Goal: Task Accomplishment & Management: Manage account settings

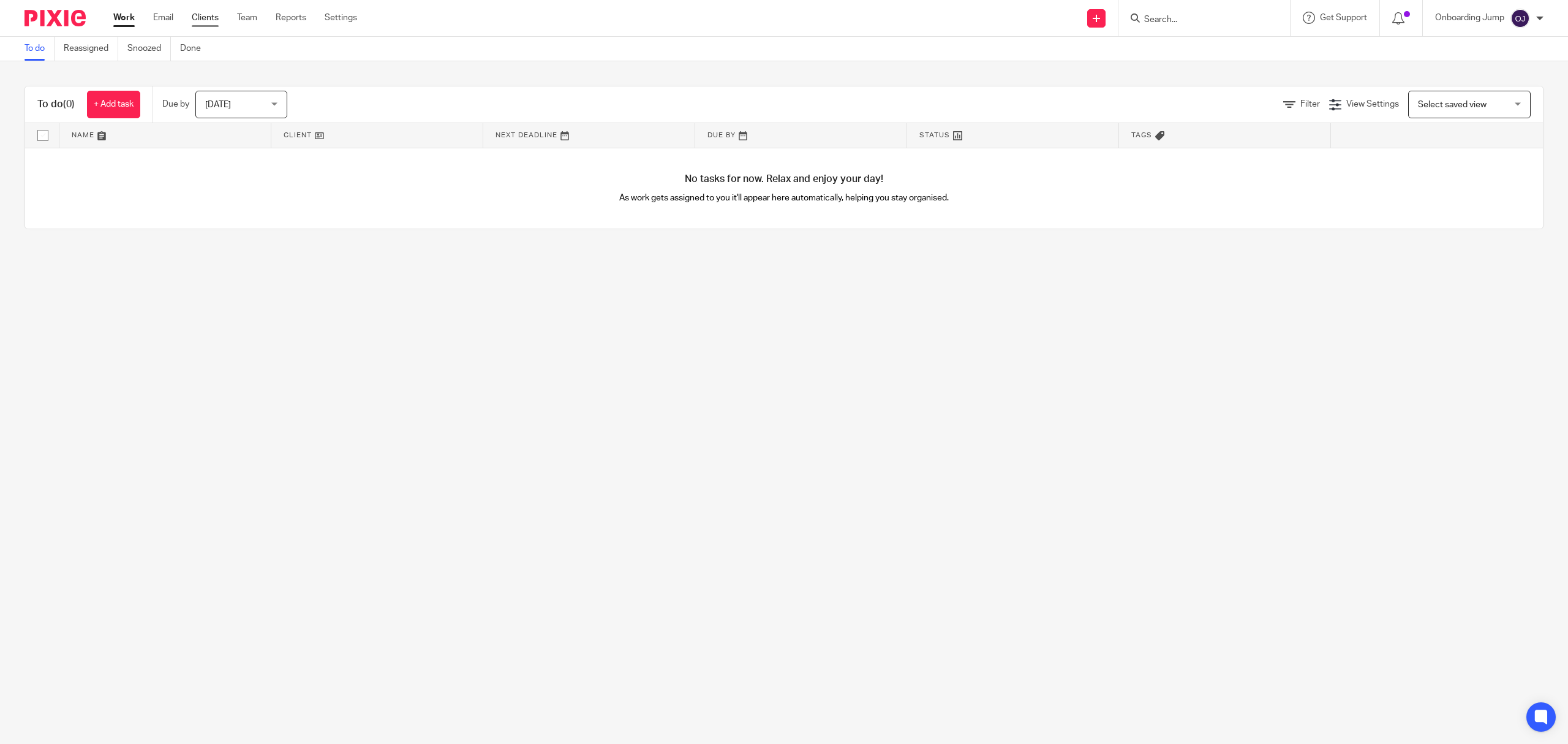
click at [213, 20] on link "Clients" at bounding box center [204, 18] width 27 height 12
click at [1160, 20] on input "Search" at bounding box center [1198, 20] width 111 height 11
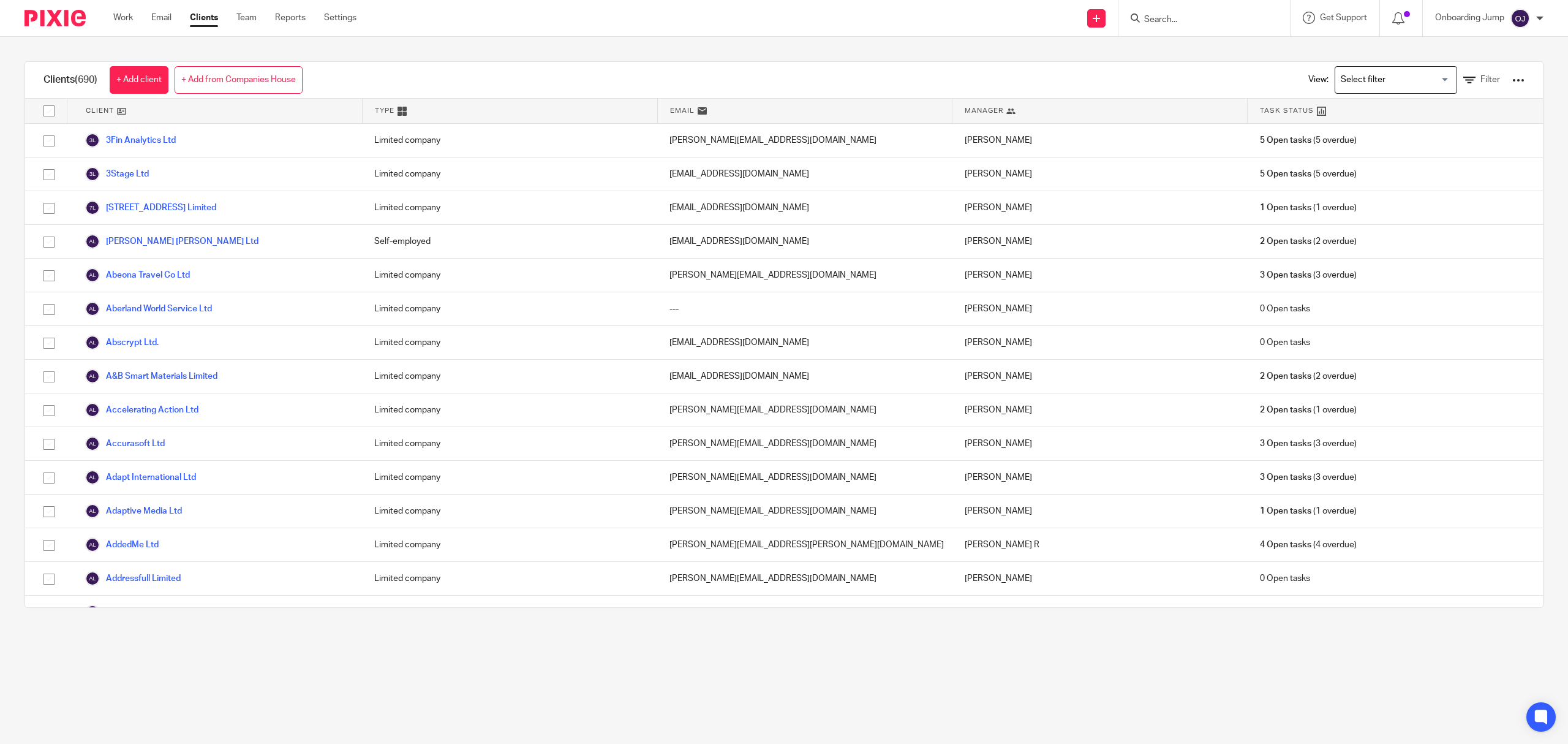
click at [177, 206] on link "77 Marylands Road Limited" at bounding box center [151, 208] width 131 height 15
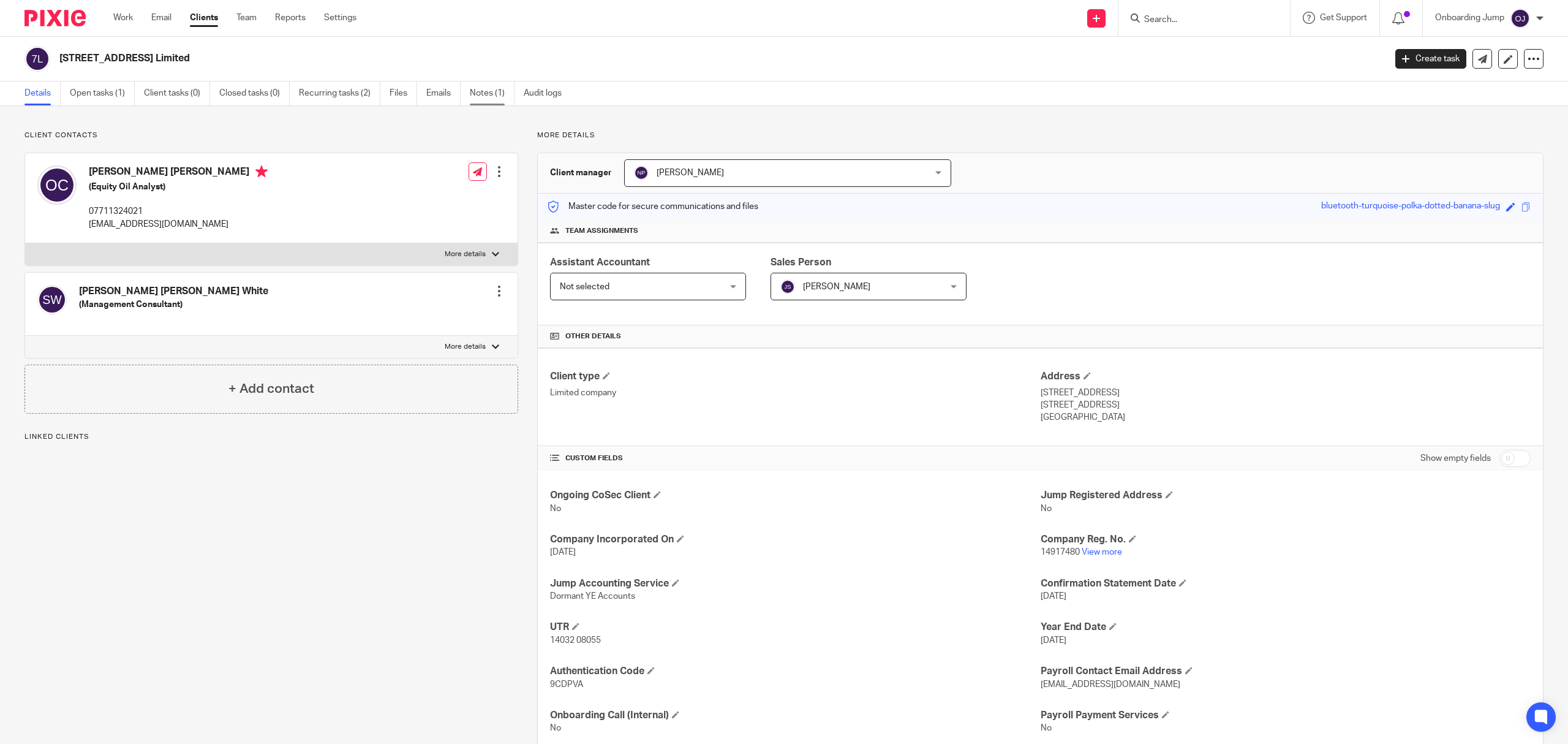
click at [485, 94] on link "Notes (1)" at bounding box center [492, 94] width 45 height 24
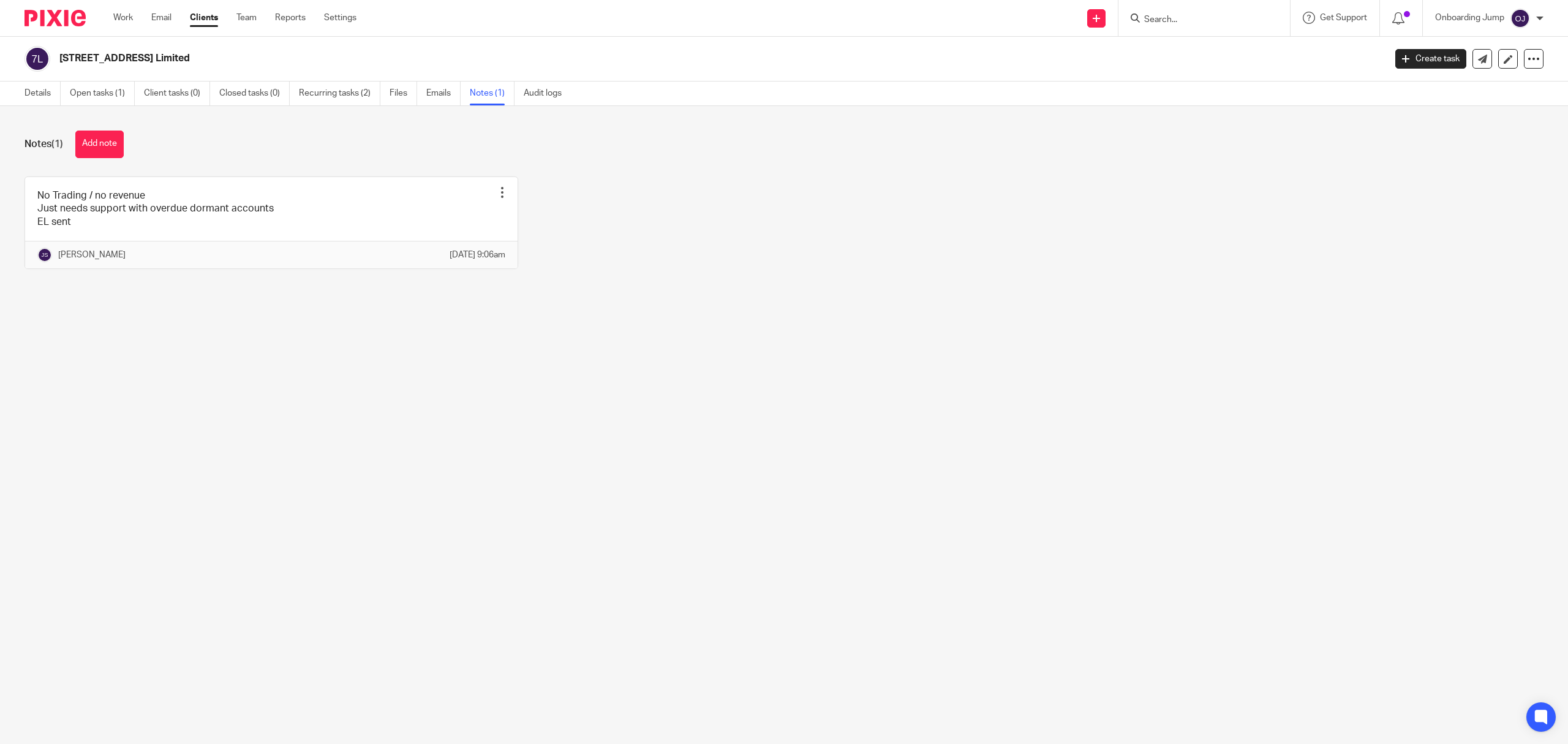
click at [1209, 17] on input "Search" at bounding box center [1198, 20] width 111 height 11
click at [1193, 19] on input "Search" at bounding box center [1198, 20] width 111 height 11
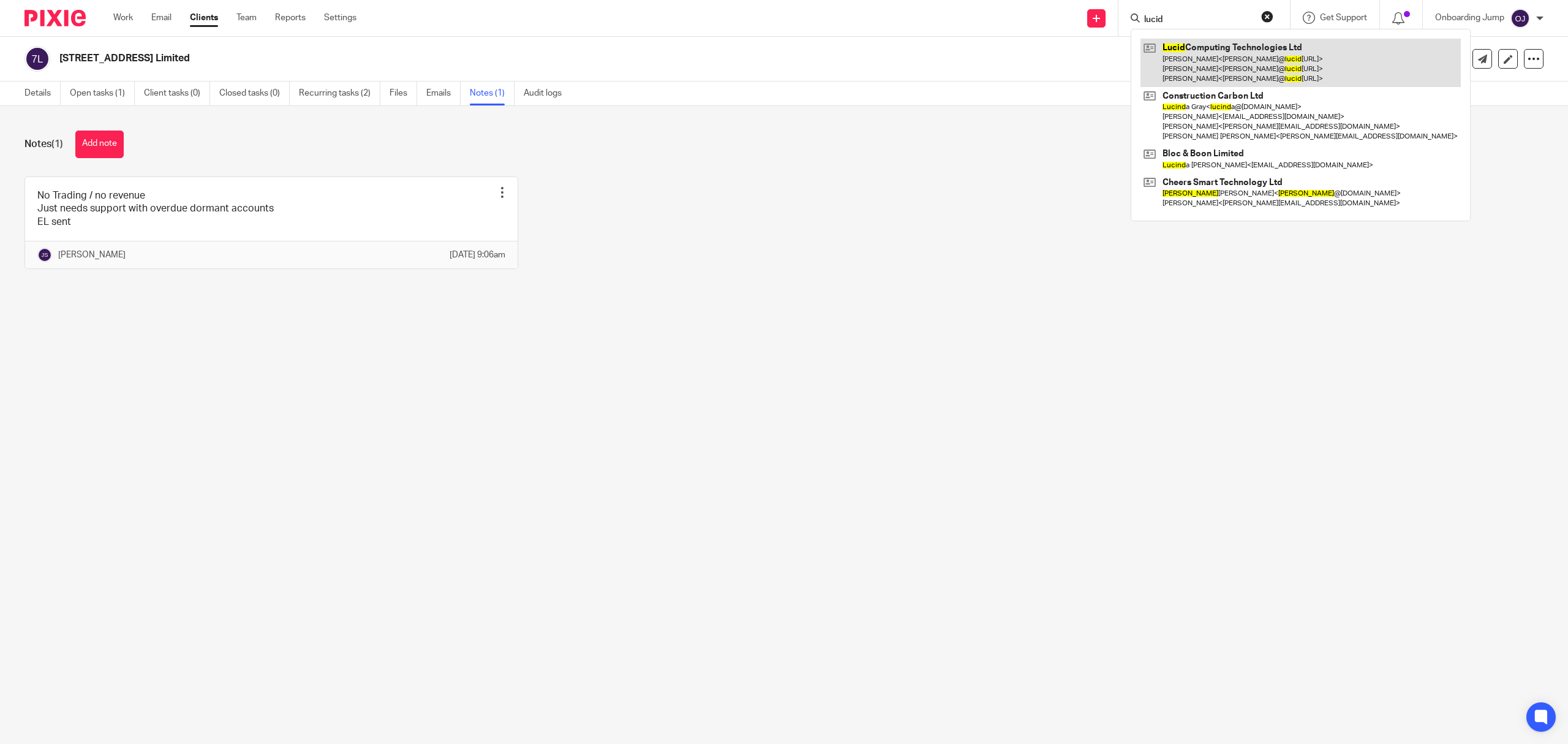
type input "lucid"
click at [1282, 69] on link at bounding box center [1300, 63] width 321 height 48
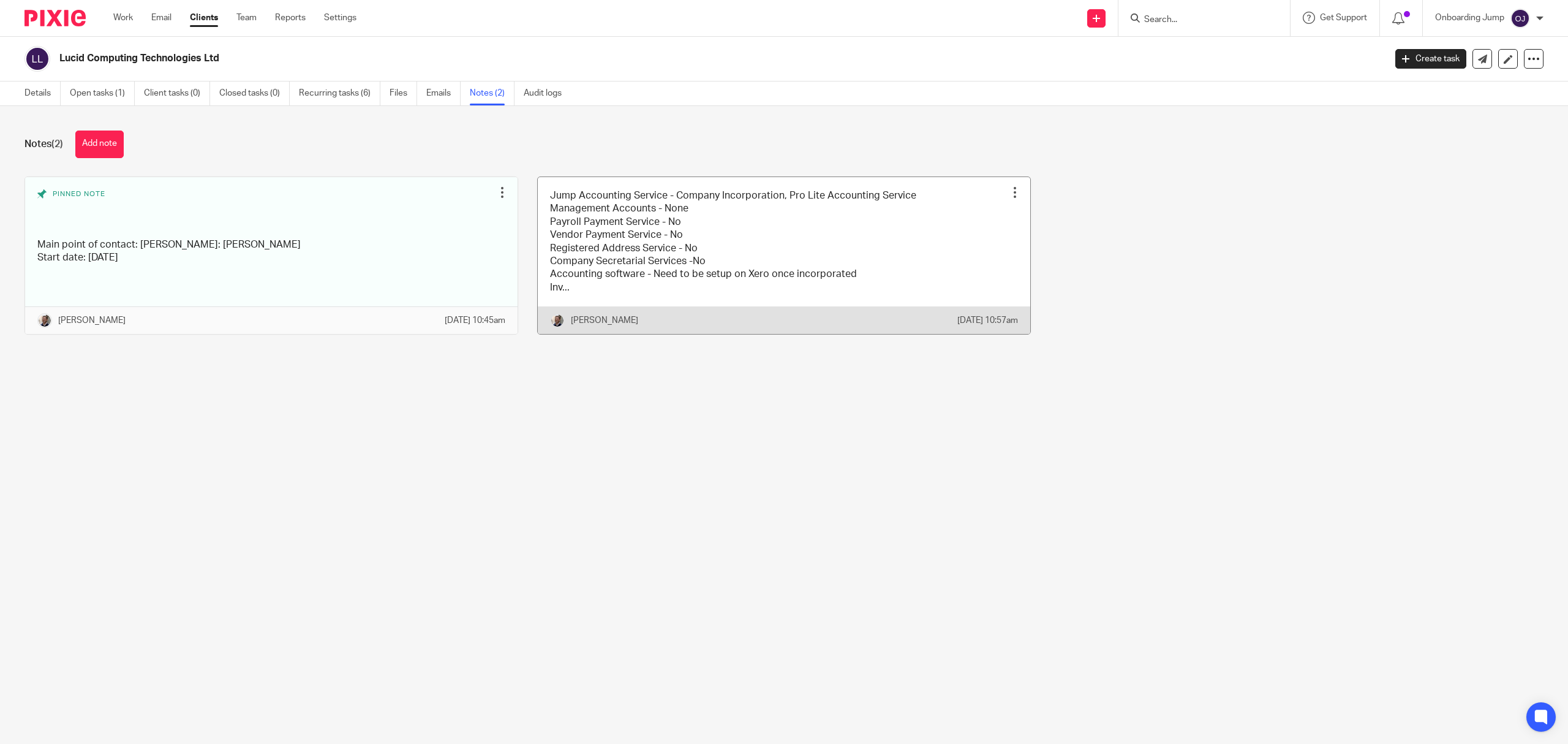
click at [591, 274] on link at bounding box center [784, 255] width 493 height 157
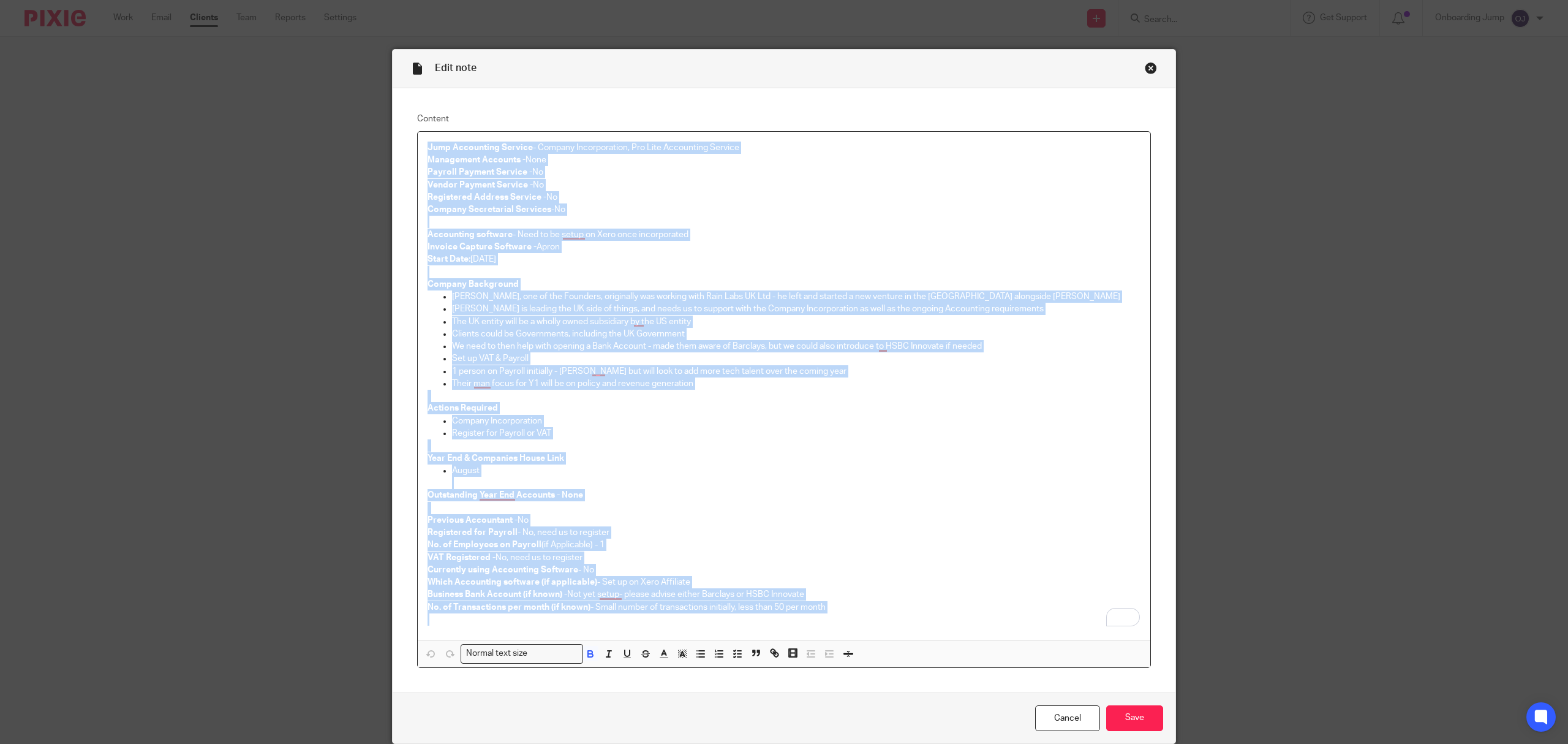
drag, startPoint x: 849, startPoint y: 619, endPoint x: 417, endPoint y: 145, distance: 641.3
click at [417, 145] on div "Jump Accounting Service - Company Incorporation, Pro Lite Accounting Service Ma…" at bounding box center [784, 386] width 732 height 509
copy div "Jump Accounting Service - Company Incorporation, Pro Lite Accounting Service Ma…"
drag, startPoint x: 1147, startPoint y: 69, endPoint x: 1154, endPoint y: 69, distance: 7.0
click at [1151, 69] on div "Edit note Content Jump Accounting Service - Company Incorporation, Pro Lite Acc…" at bounding box center [784, 396] width 784 height 695
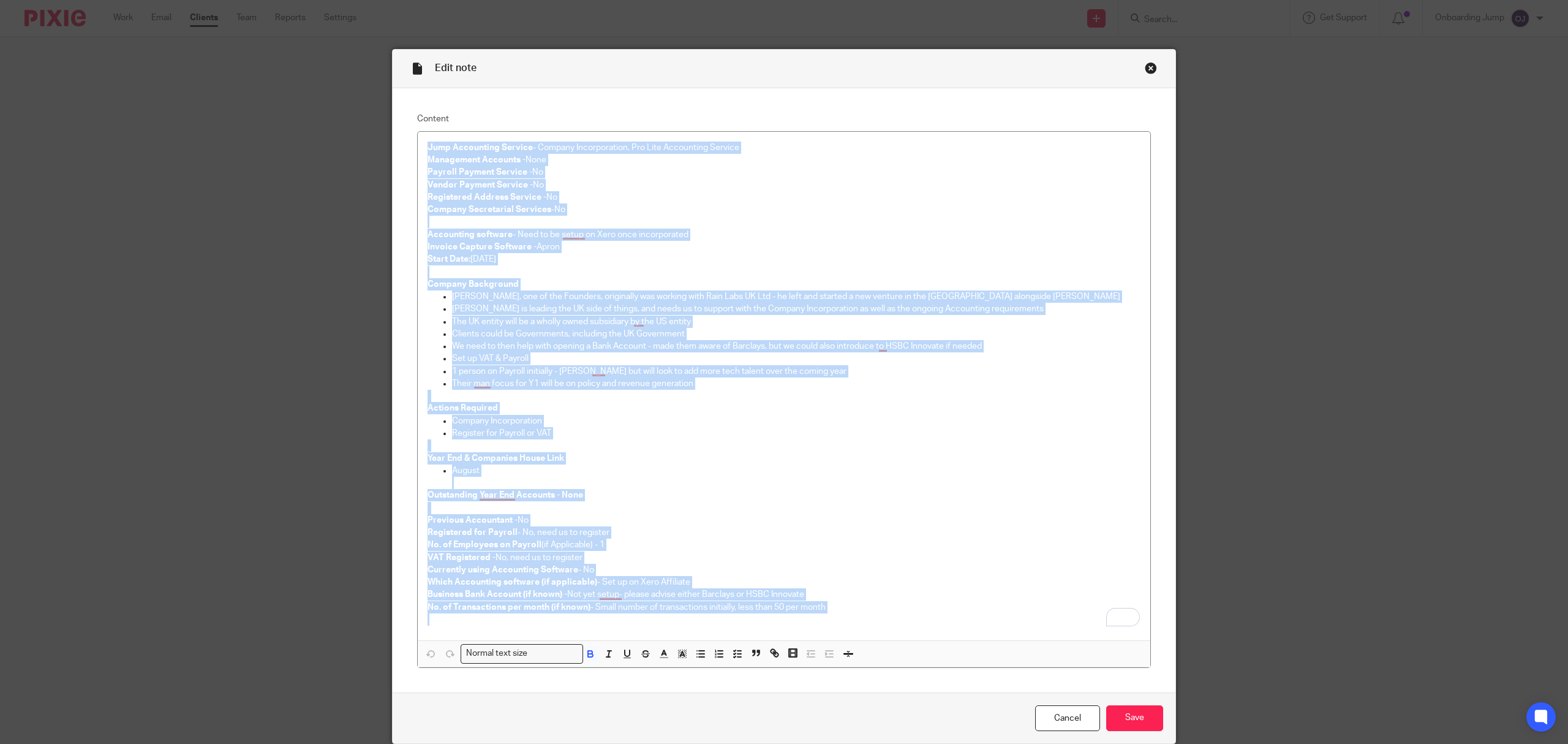
click at [1145, 67] on div "Close this dialog window" at bounding box center [1151, 68] width 12 height 12
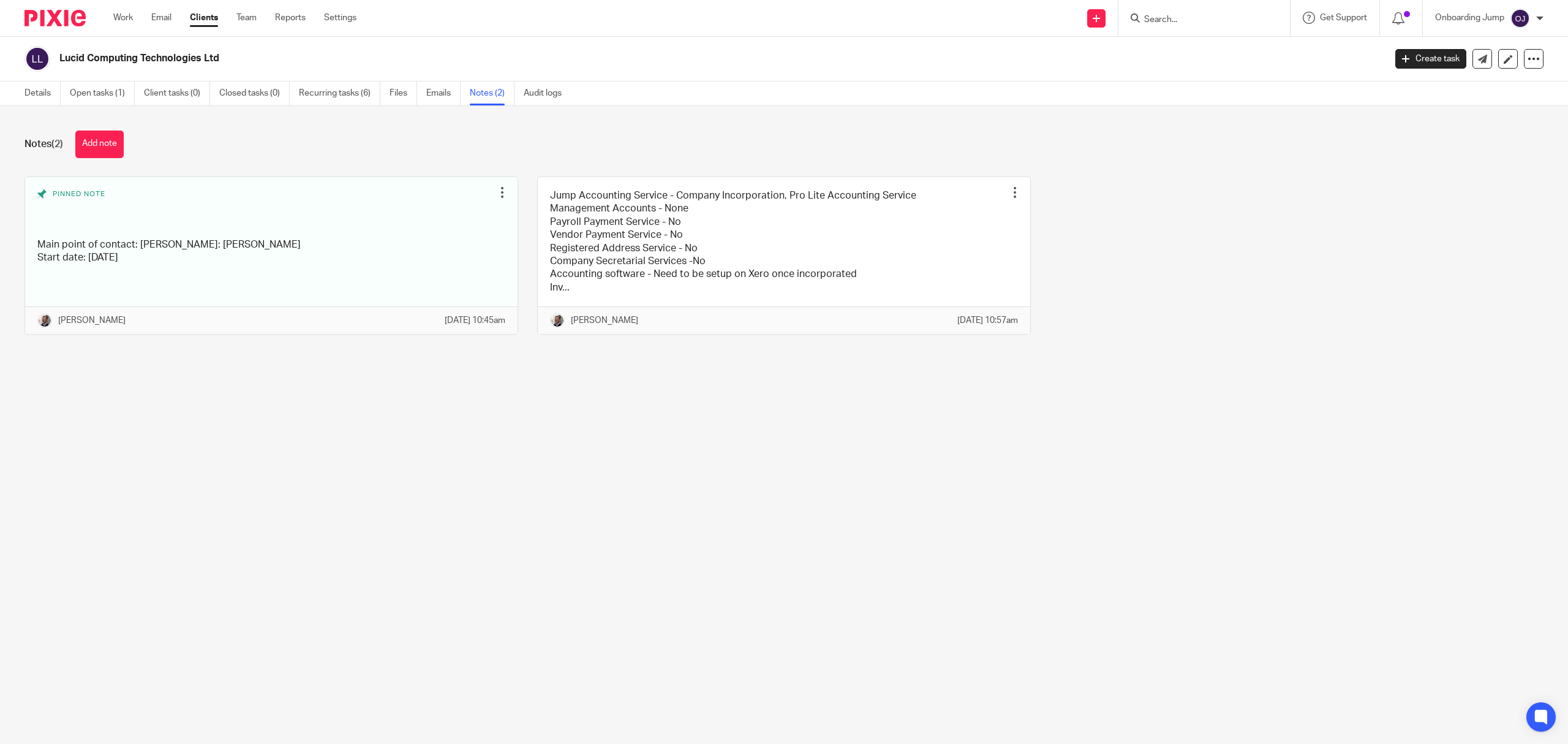
click at [193, 22] on link "Clients" at bounding box center [204, 18] width 28 height 12
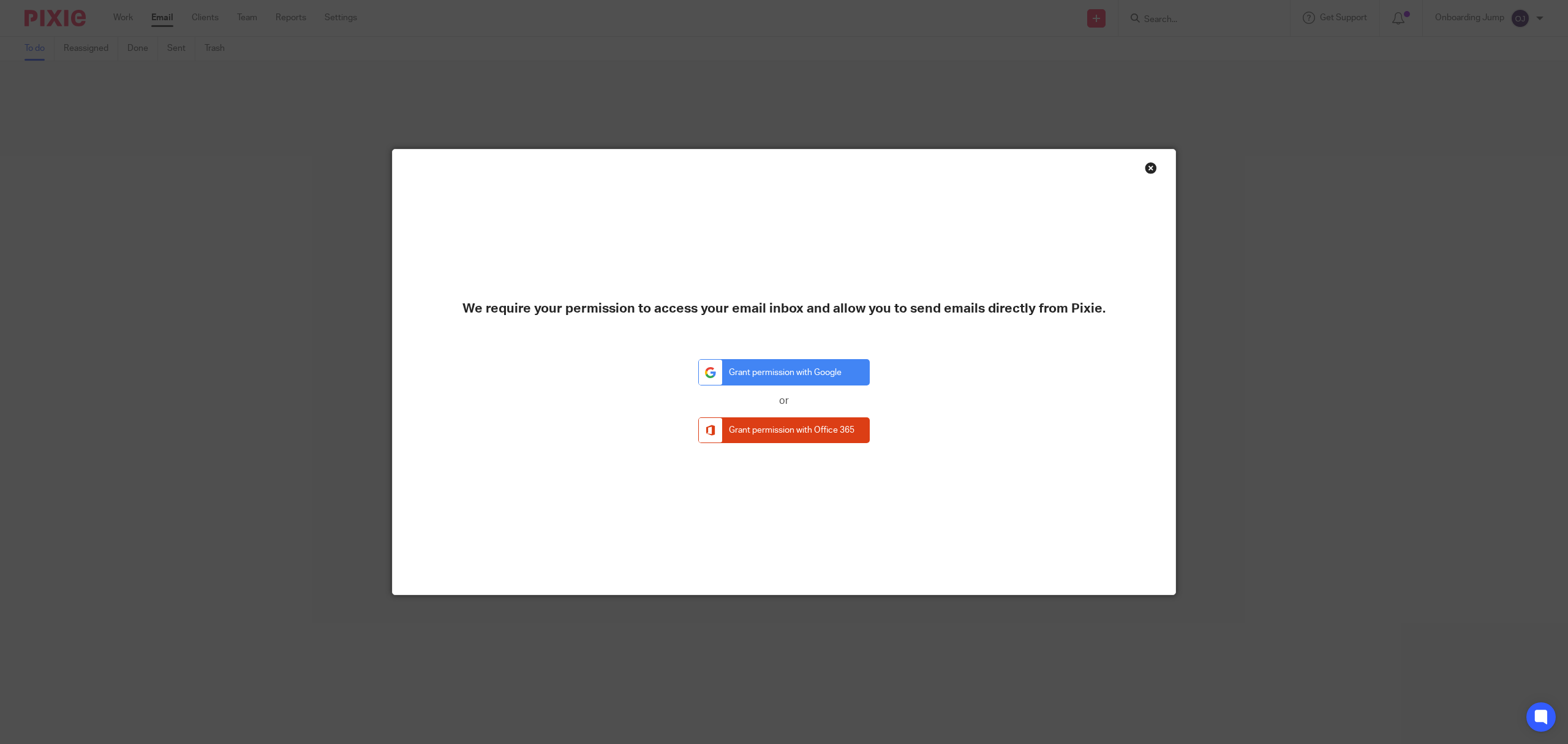
click at [1145, 163] on div "Close this dialog window" at bounding box center [1151, 167] width 12 height 12
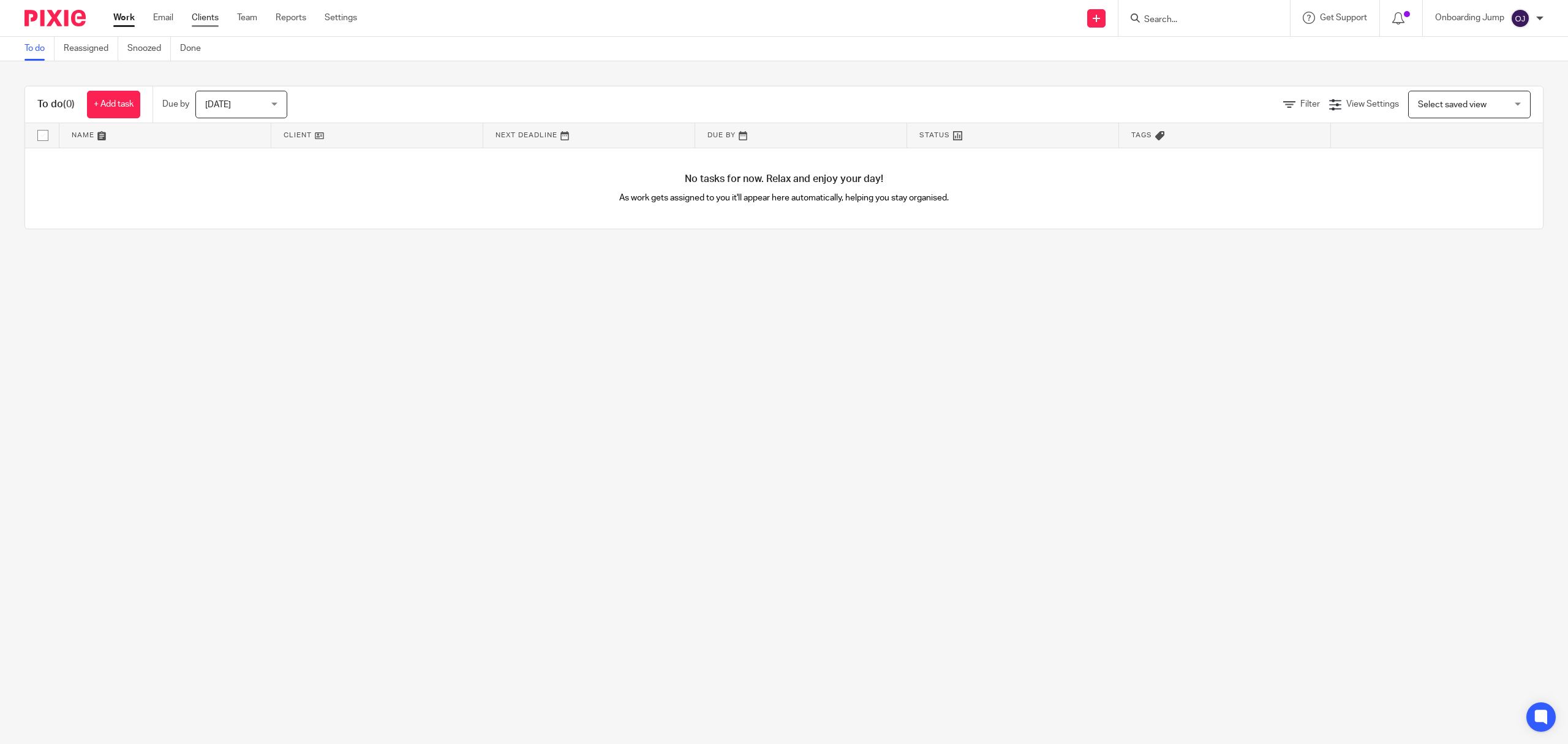
click at [204, 17] on link "Clients" at bounding box center [204, 18] width 27 height 12
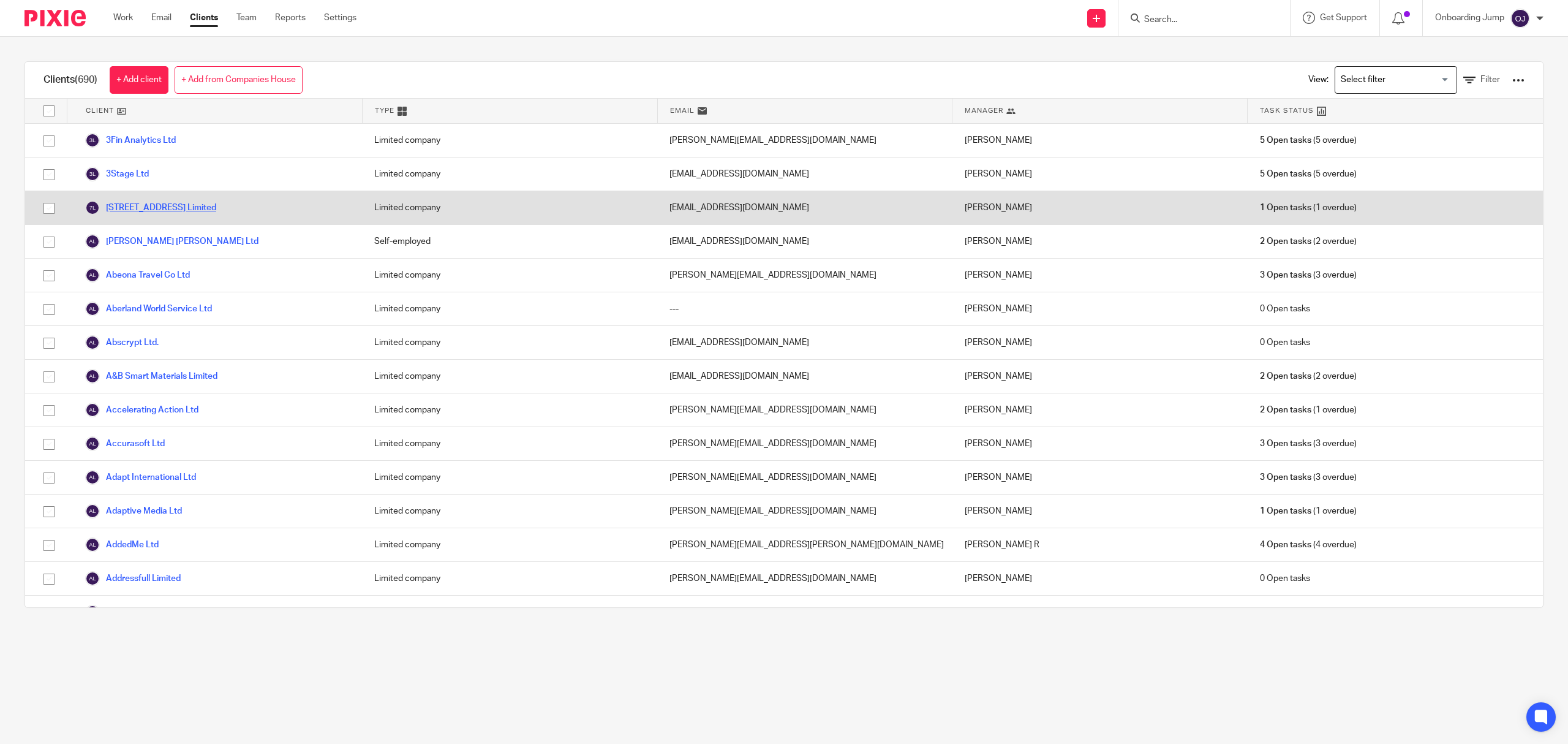
click at [166, 204] on link "[STREET_ADDRESS] Limited" at bounding box center [151, 208] width 131 height 15
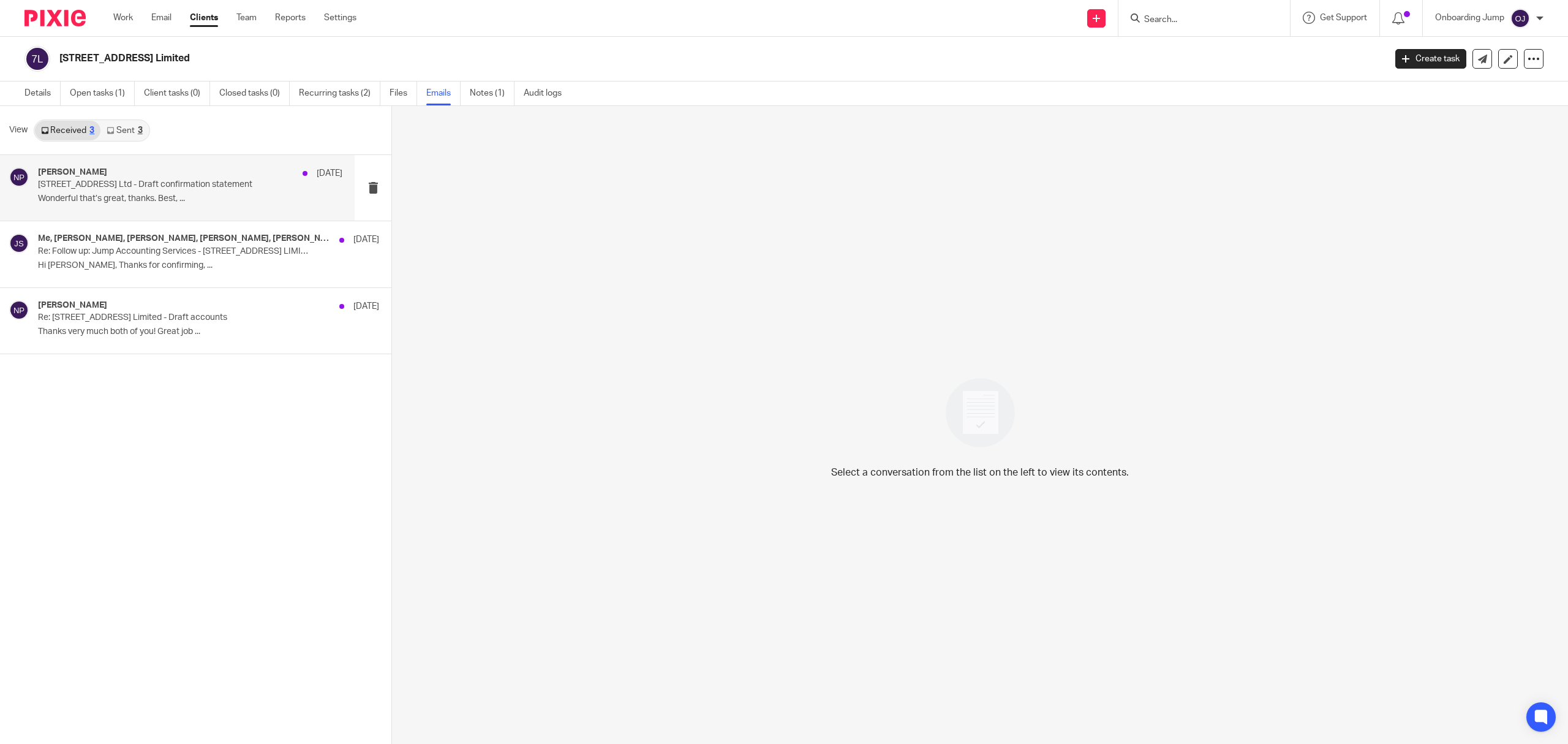
click at [155, 185] on p "77 Marylands Road Ltd - Draft confirmation statement" at bounding box center [160, 184] width 244 height 10
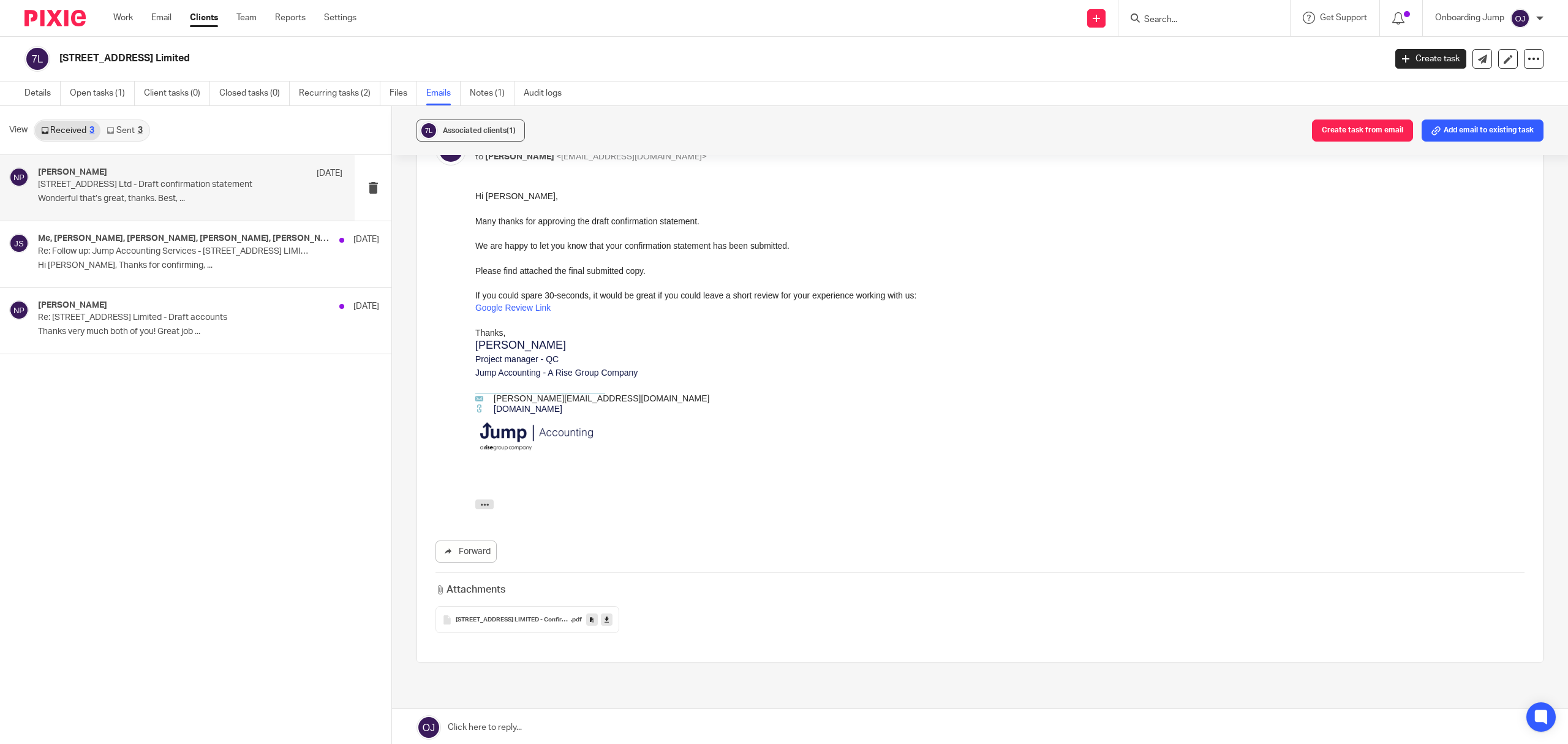
scroll to position [246, 0]
click at [61, 265] on p "Hi Oswald, Thanks for confirming, ..." at bounding box center [191, 265] width 305 height 10
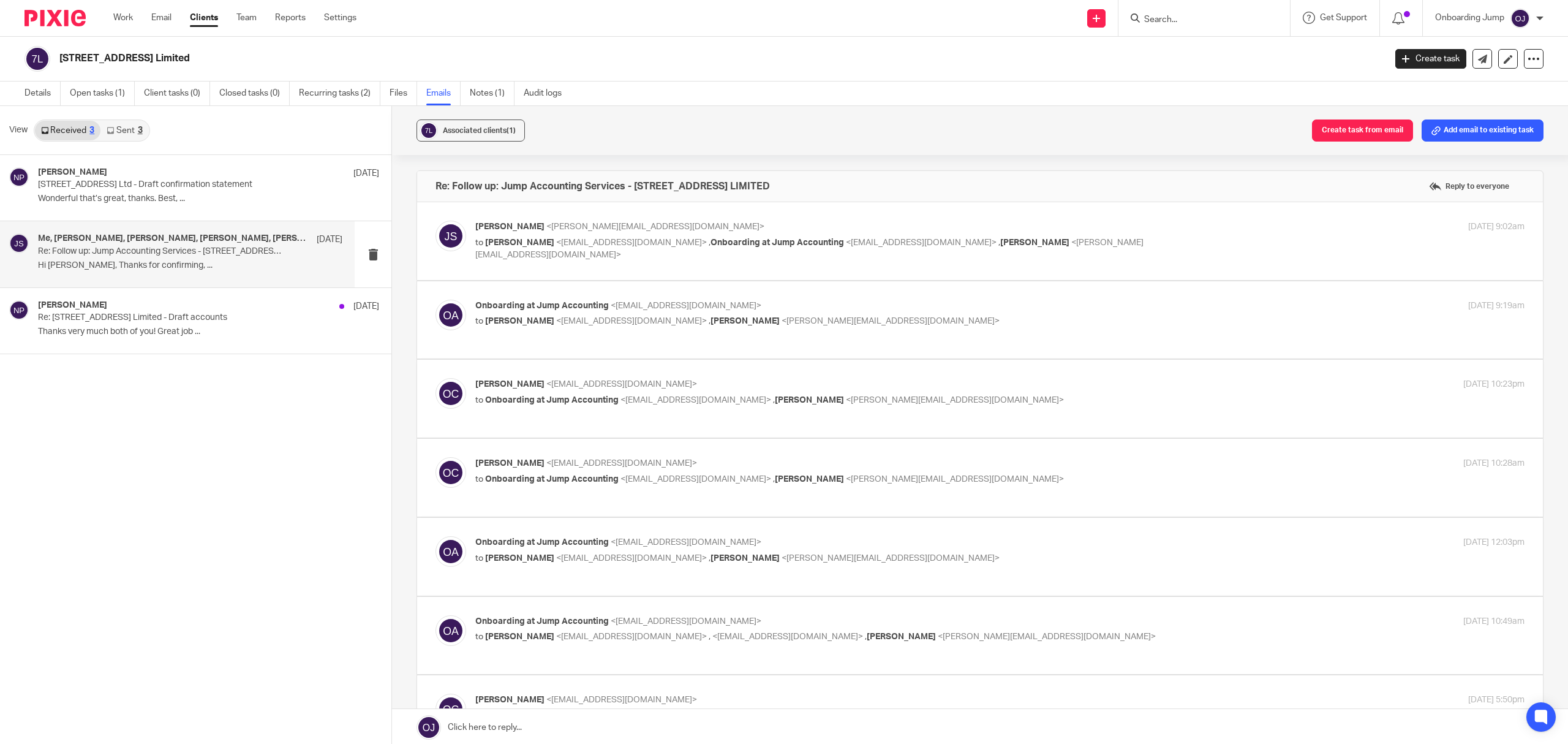
scroll to position [0, 0]
click at [576, 332] on div "Onboarding at Jump Accounting <onboarding@jumpaccounting.co.uk> to Oswald Clint…" at bounding box center [981, 320] width 1089 height 41
click at [579, 322] on span "<oswald_clint@yahoo.co.uk>" at bounding box center [631, 321] width 151 height 8
checkbox input "true"
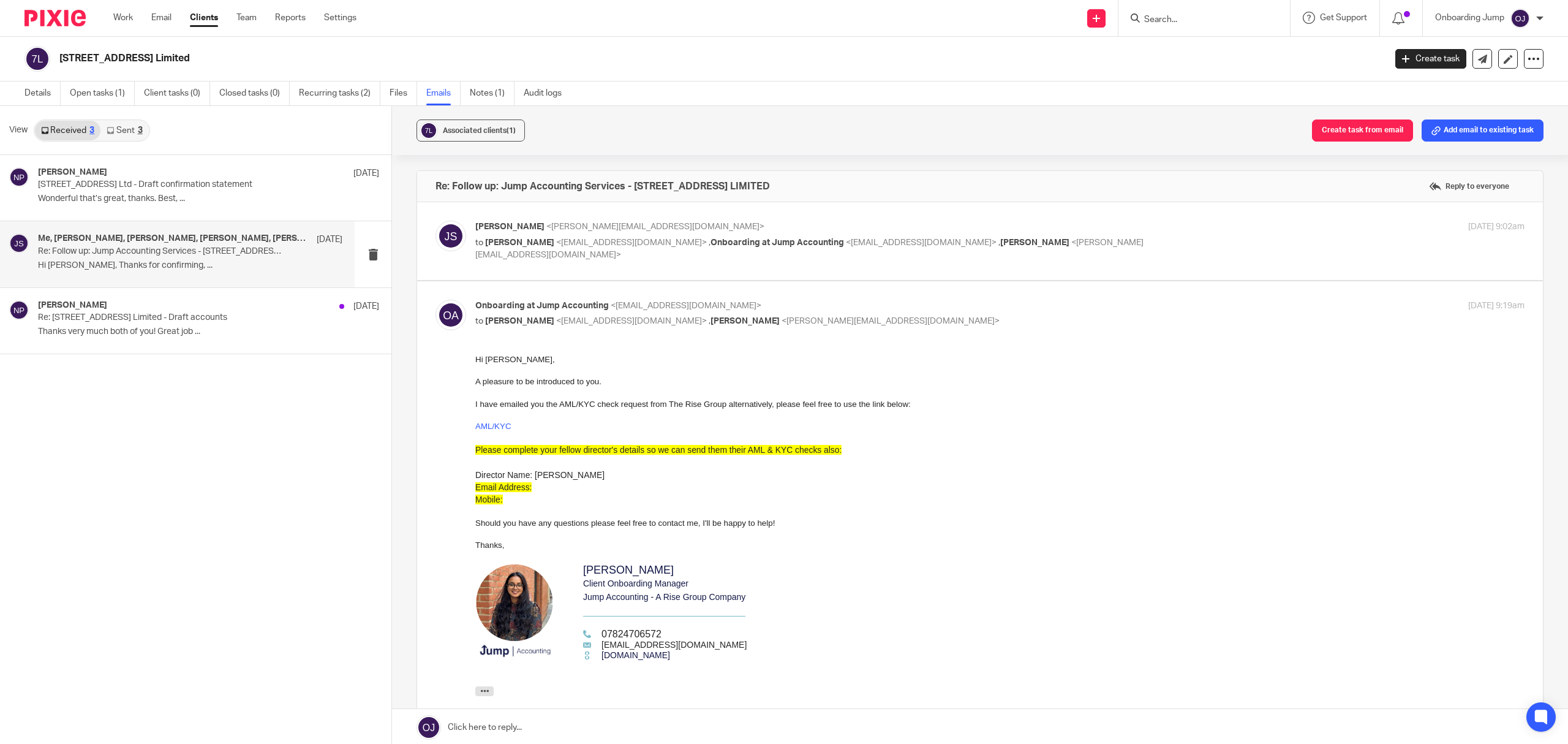
click at [201, 20] on link "Clients" at bounding box center [204, 18] width 28 height 12
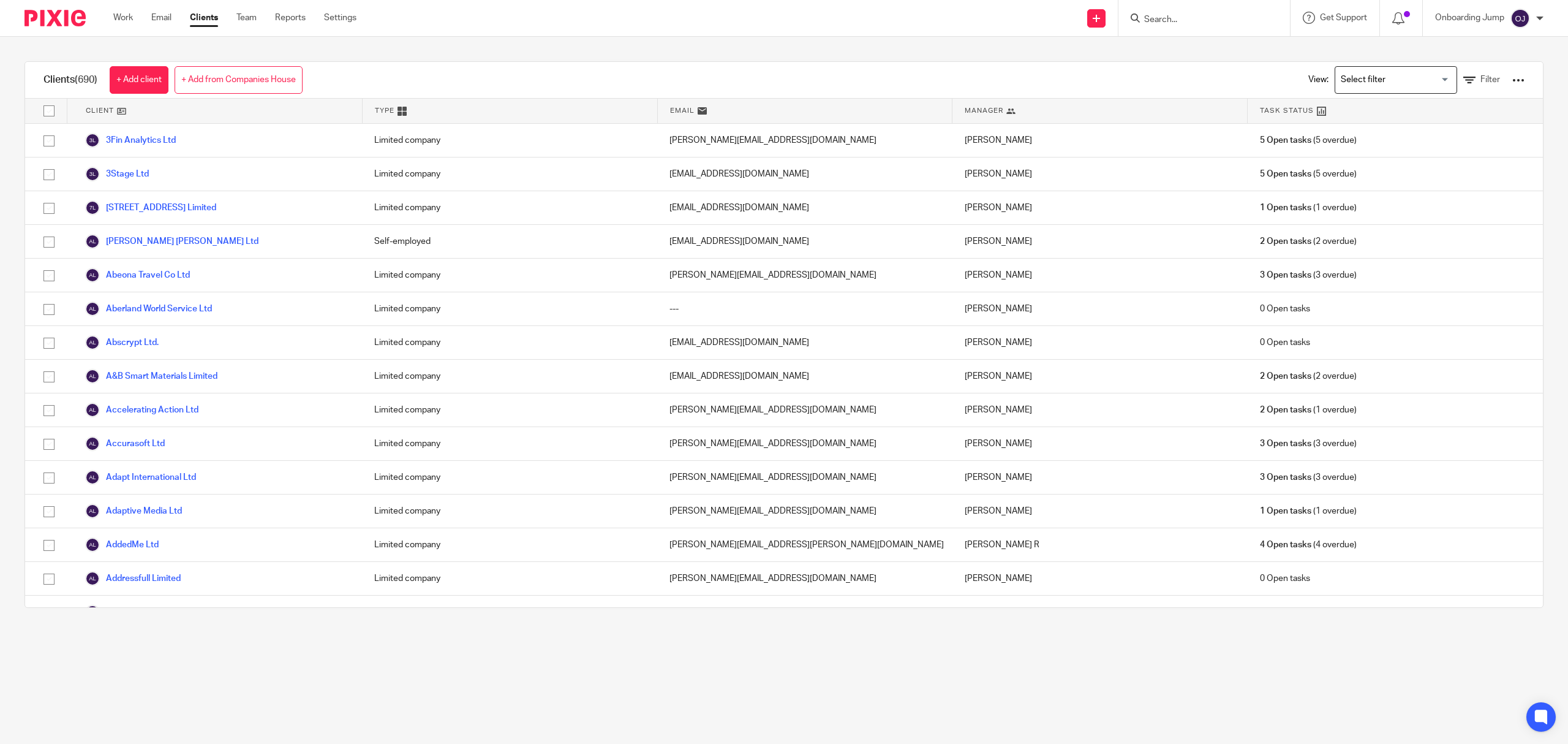
click at [1174, 16] on input "Search" at bounding box center [1198, 20] width 111 height 11
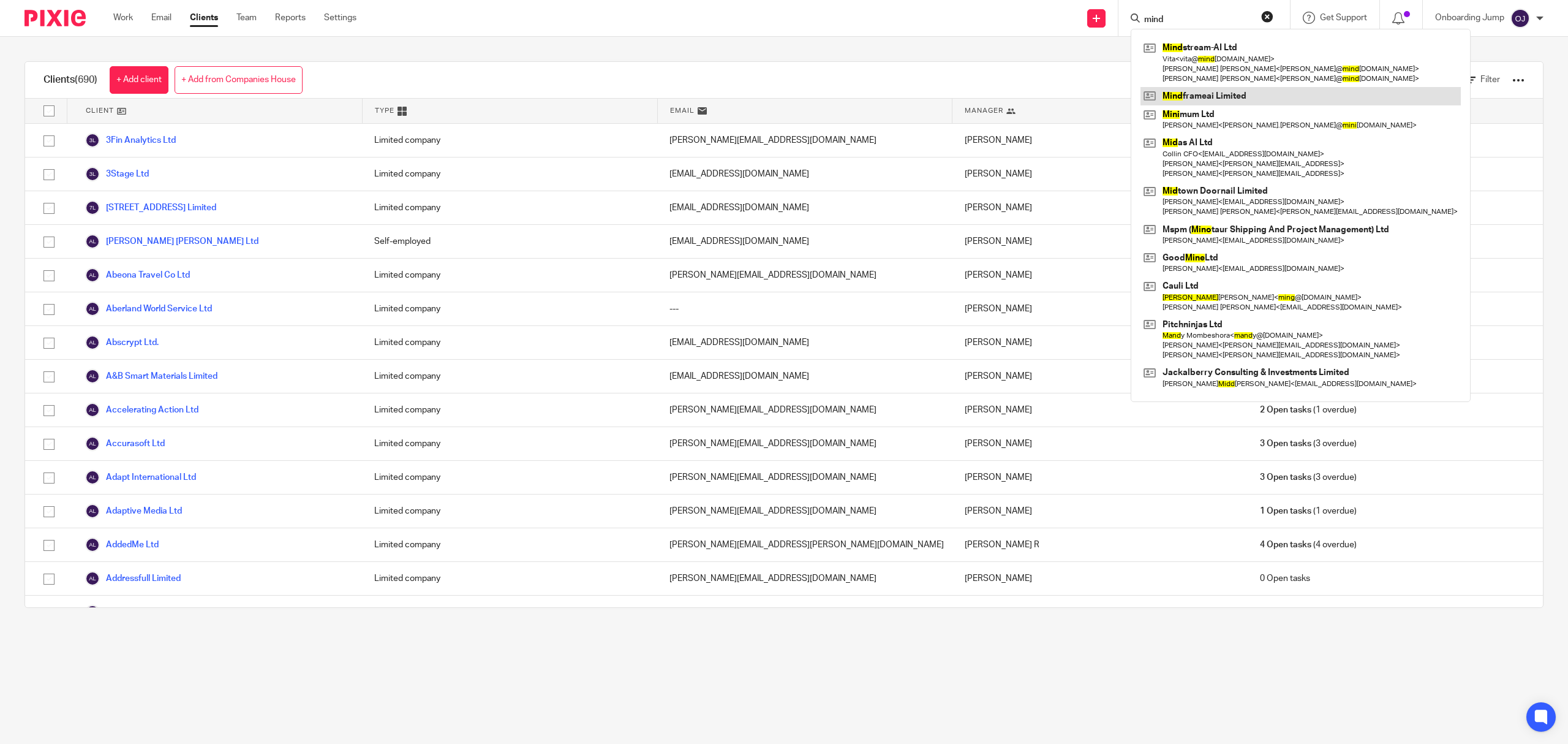
type input "mind"
click at [1209, 100] on link at bounding box center [1300, 97] width 321 height 19
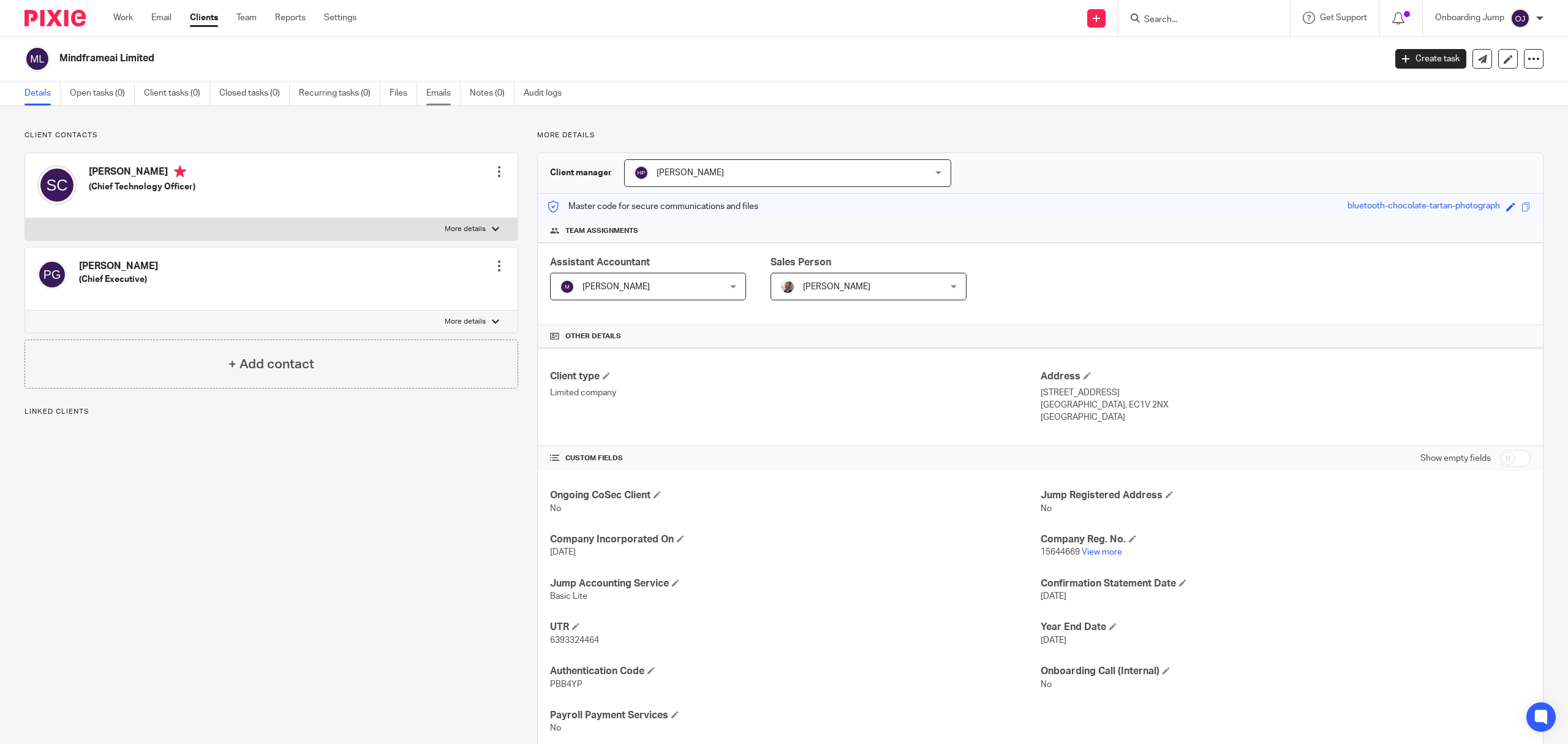
click at [441, 92] on link "Emails" at bounding box center [443, 94] width 34 height 24
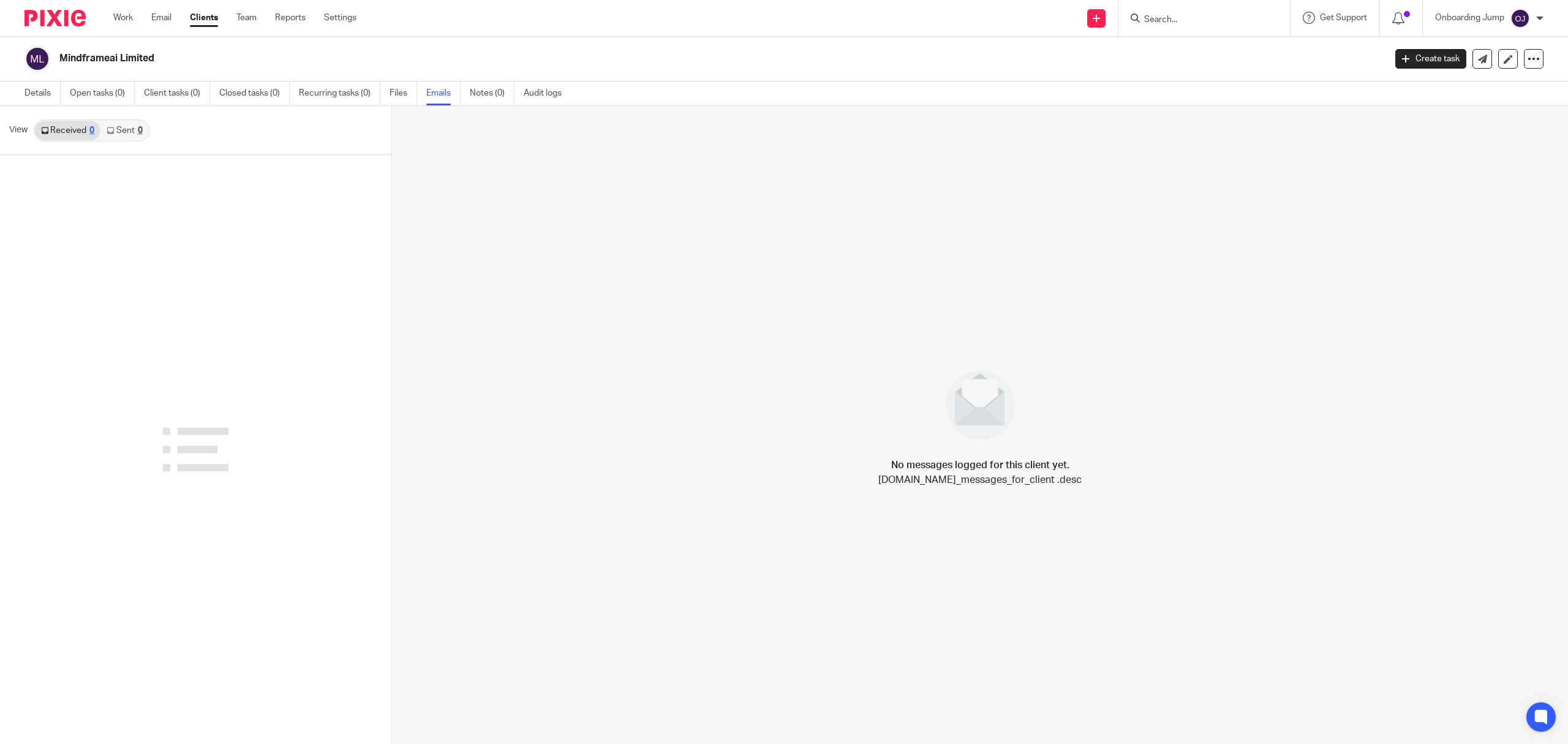
click at [111, 127] on icon at bounding box center [111, 130] width 7 height 7
click at [74, 121] on link "Received 0" at bounding box center [68, 130] width 66 height 20
drag, startPoint x: 983, startPoint y: 247, endPoint x: 986, endPoint y: 271, distance: 24.2
click at [986, 271] on div "No messages logged for this client yet. helpers.email.thread.messages.no_messag…" at bounding box center [980, 425] width 1176 height 638
click at [955, 454] on div "No messages logged for this client yet. helpers.email.thread.messages.no_messag…" at bounding box center [980, 425] width 1176 height 638
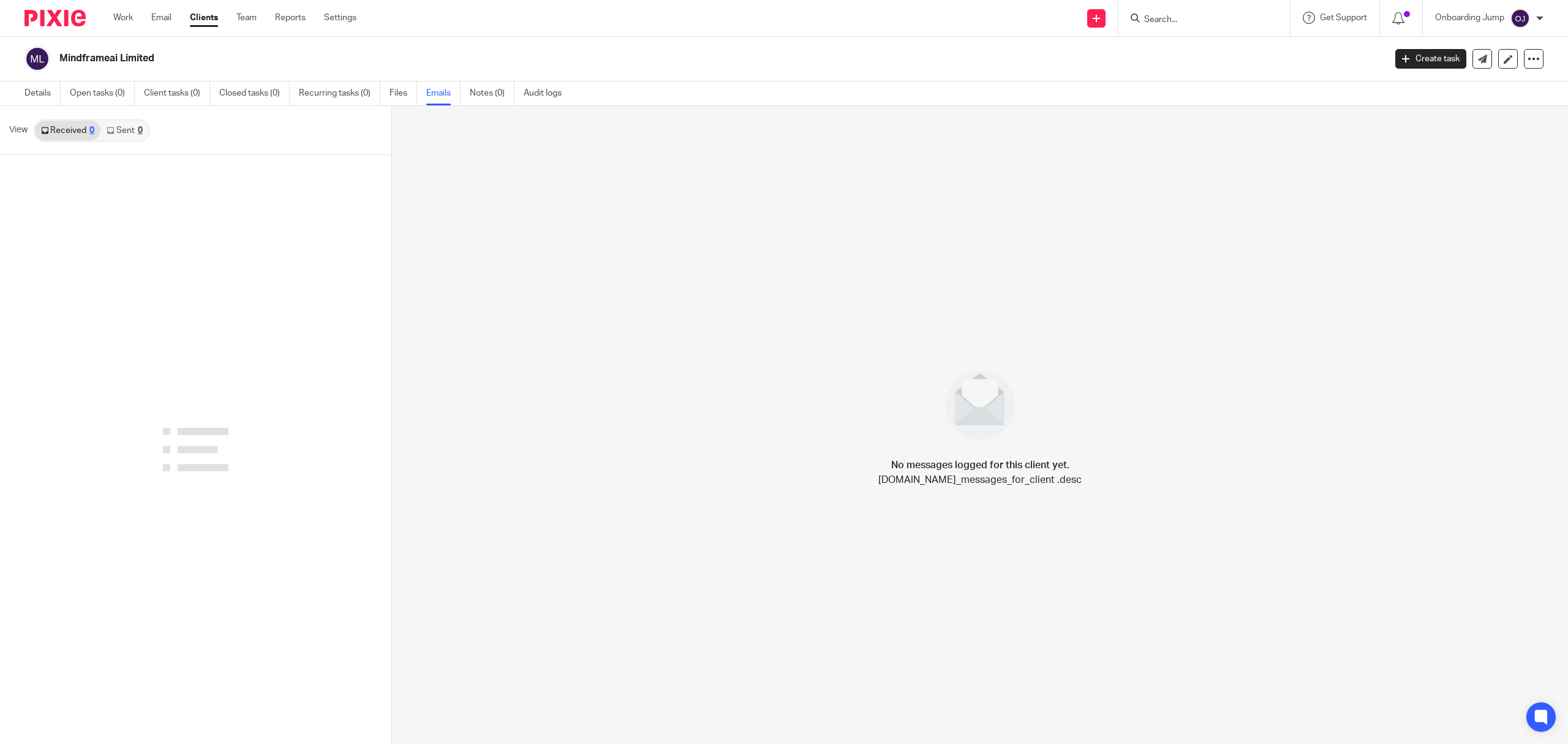
click at [955, 466] on h4 "No messages logged for this client yet." at bounding box center [981, 465] width 178 height 15
drag, startPoint x: 952, startPoint y: 466, endPoint x: 824, endPoint y: 481, distance: 128.9
click at [948, 467] on h4 "No messages logged for this client yet." at bounding box center [981, 465] width 178 height 15
click at [218, 458] on div at bounding box center [195, 448] width 66 height 98
click at [217, 461] on div at bounding box center [195, 448] width 66 height 98
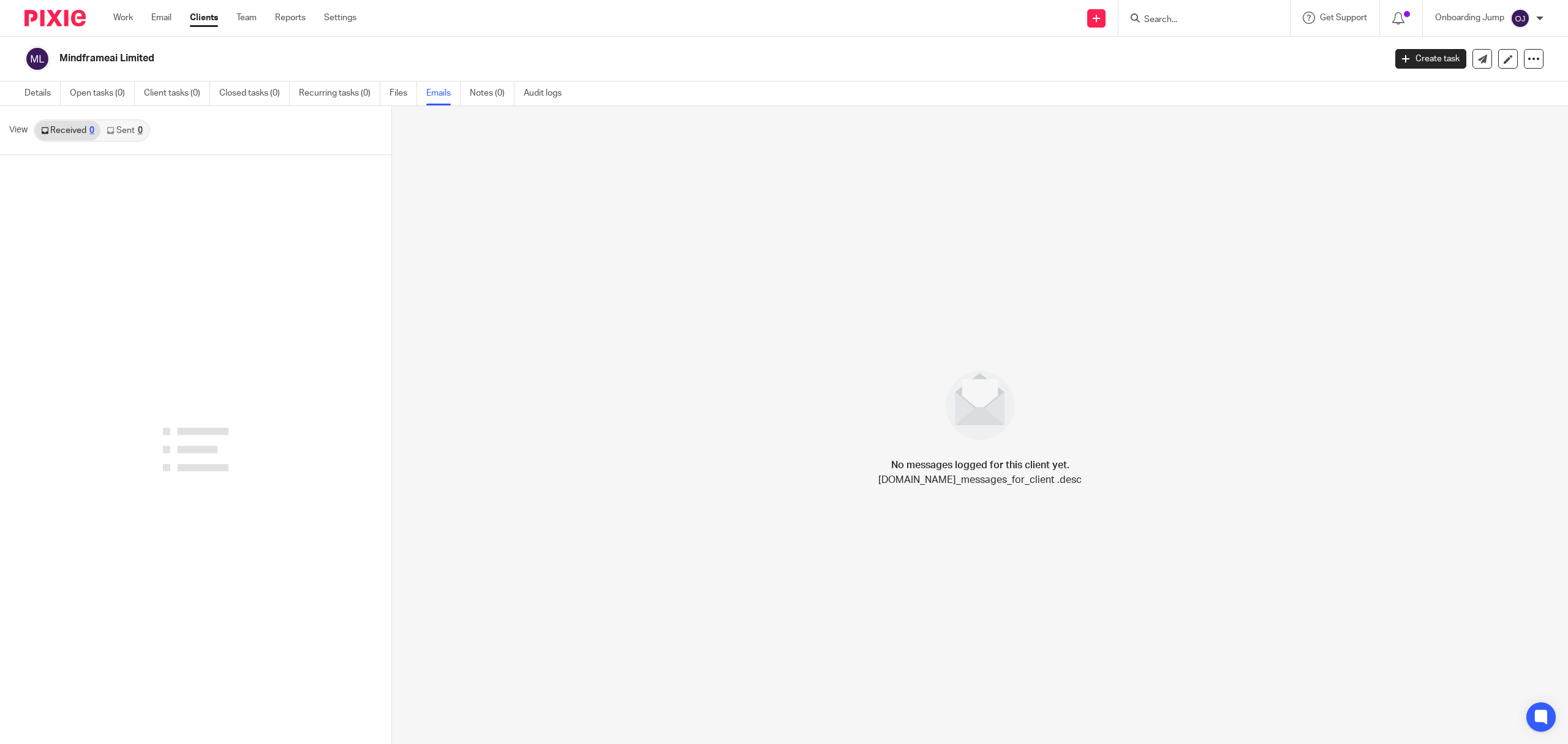
click at [209, 463] on div at bounding box center [195, 448] width 66 height 98
click at [50, 96] on link "Details" at bounding box center [42, 94] width 36 height 24
click at [446, 91] on link "Emails" at bounding box center [443, 94] width 34 height 24
drag, startPoint x: 25, startPoint y: 100, endPoint x: 37, endPoint y: 100, distance: 12.0
click at [26, 100] on link "Details" at bounding box center [42, 94] width 36 height 24
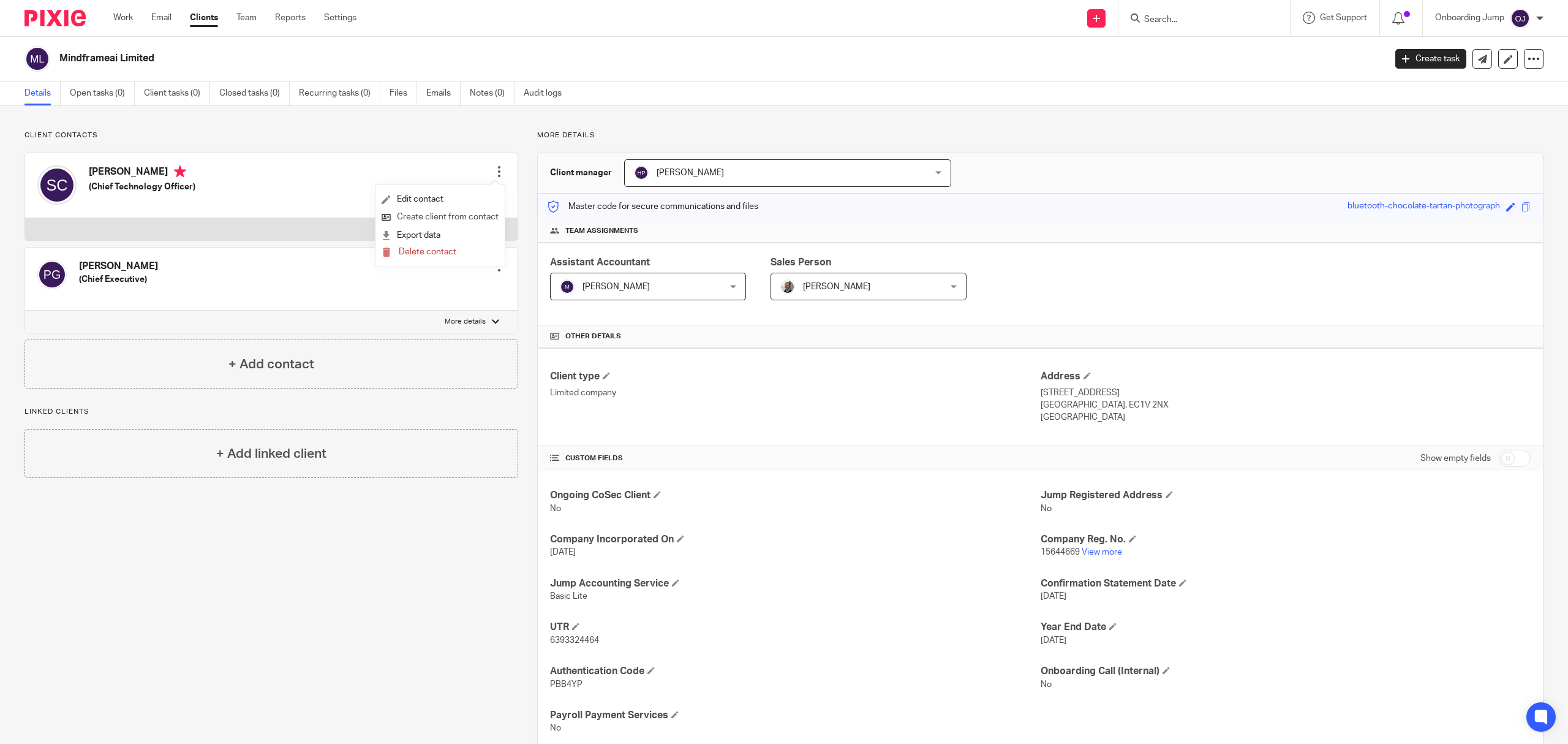
drag, startPoint x: 439, startPoint y: 199, endPoint x: 417, endPoint y: 213, distance: 26.1
click at [439, 199] on link "Edit contact" at bounding box center [441, 199] width 117 height 18
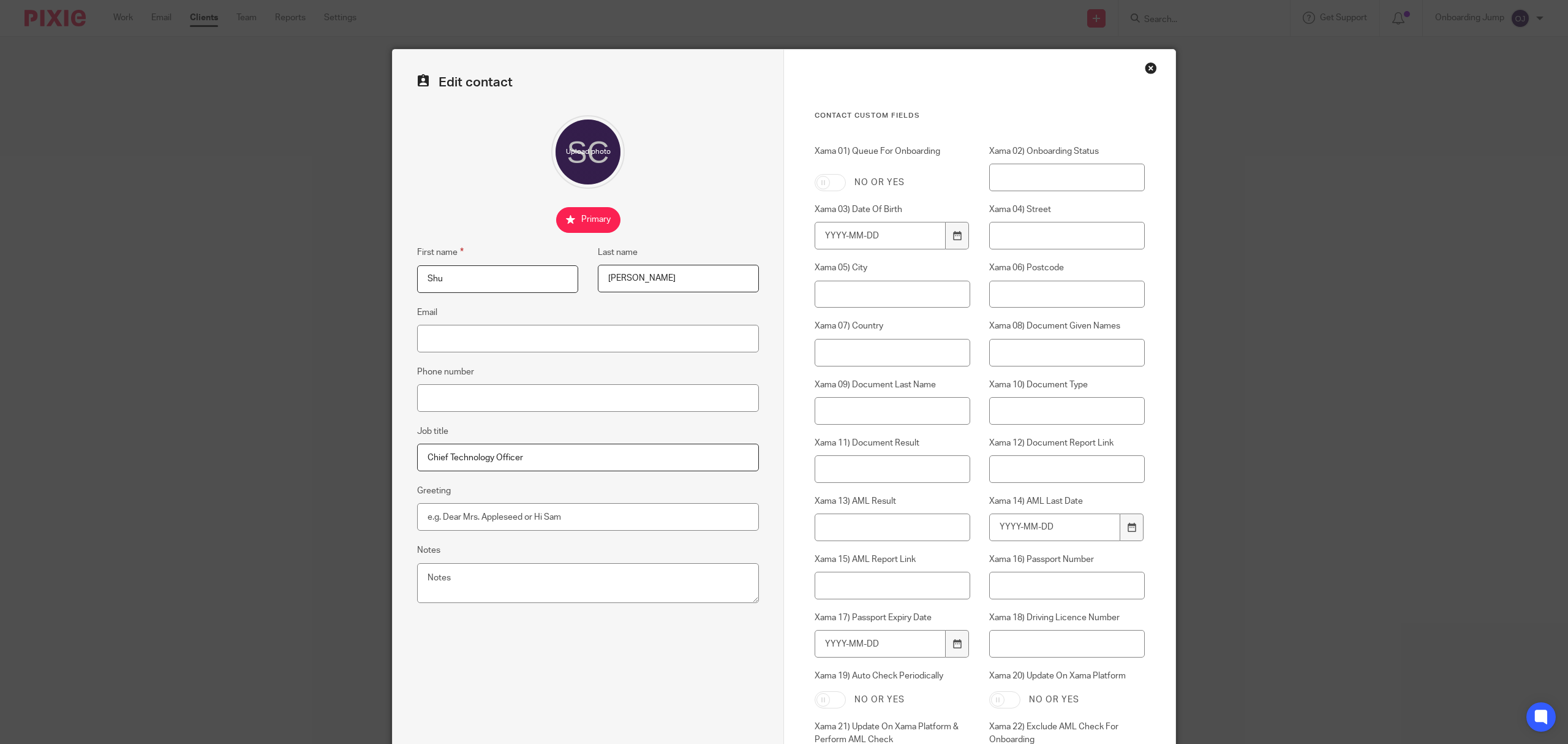
click at [546, 341] on input "Email" at bounding box center [588, 339] width 342 height 28
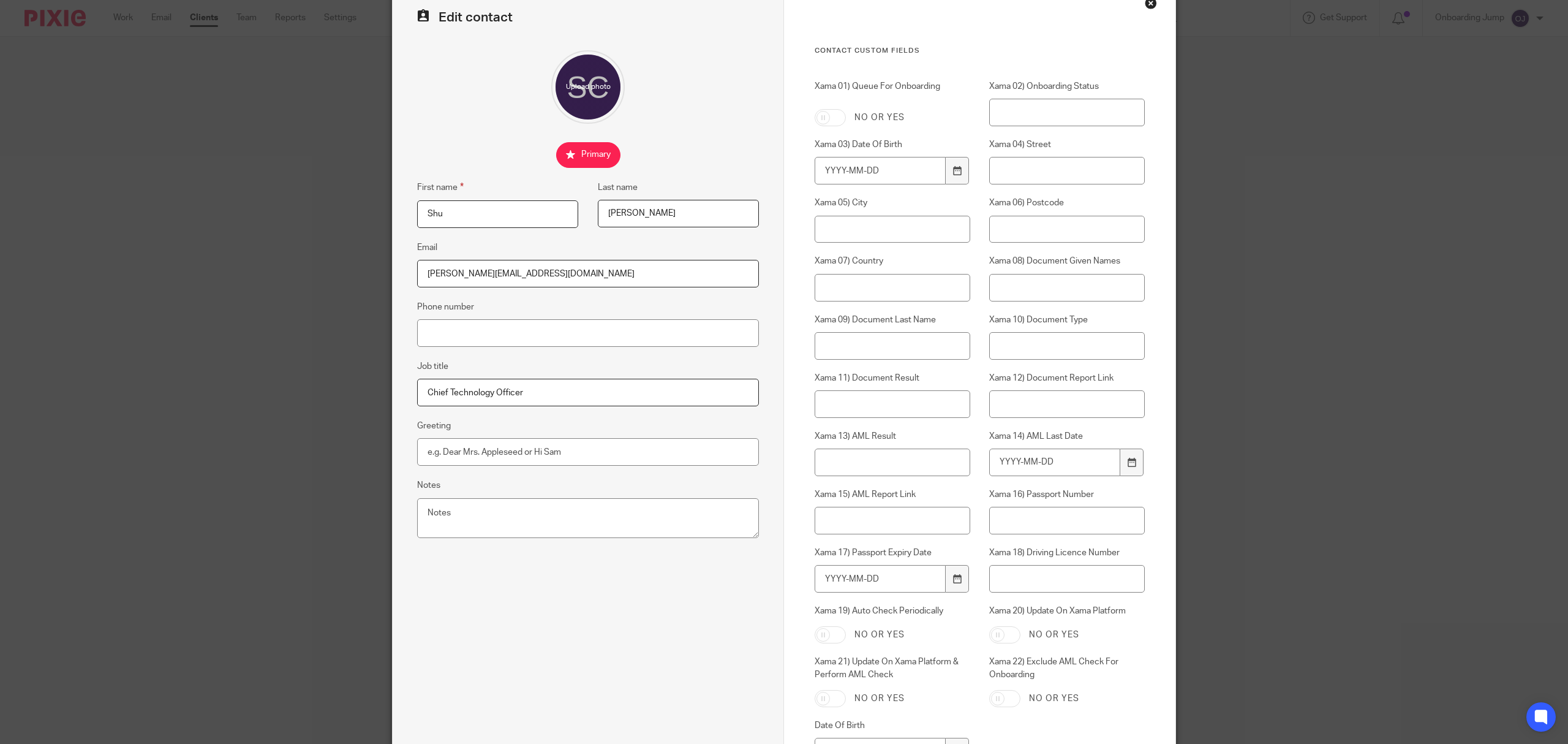
scroll to position [205, 0]
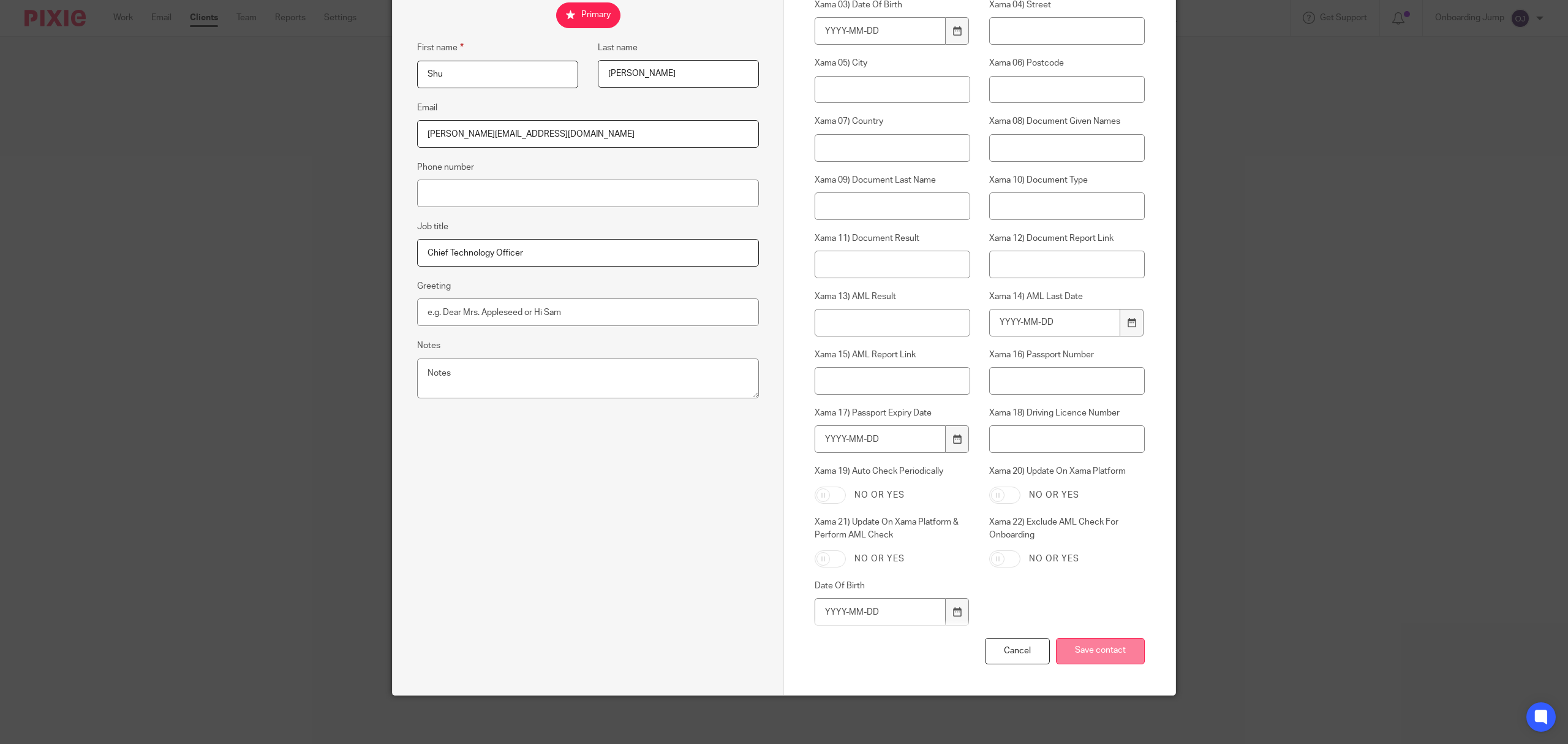
type input "[PERSON_NAME][EMAIL_ADDRESS][DOMAIN_NAME]"
click at [1090, 645] on input "Save contact" at bounding box center [1100, 651] width 89 height 26
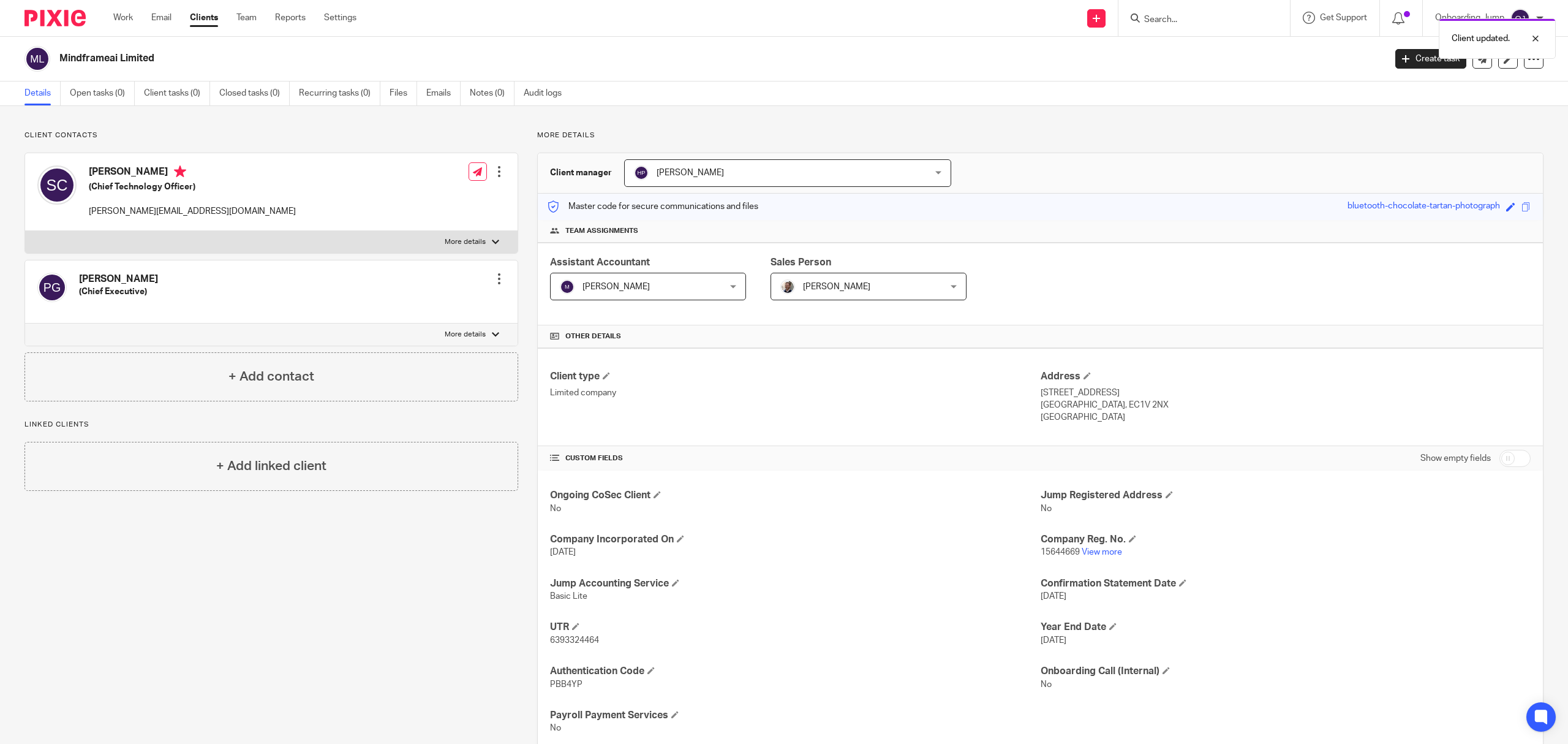
click at [494, 280] on div at bounding box center [499, 278] width 12 height 12
drag, startPoint x: 427, startPoint y: 305, endPoint x: 437, endPoint y: 339, distance: 35.4
click at [427, 305] on link "Edit contact" at bounding box center [441, 307] width 117 height 18
click at [427, 304] on link "Edit contact" at bounding box center [441, 307] width 117 height 18
click at [425, 303] on link "Edit contact" at bounding box center [441, 307] width 117 height 18
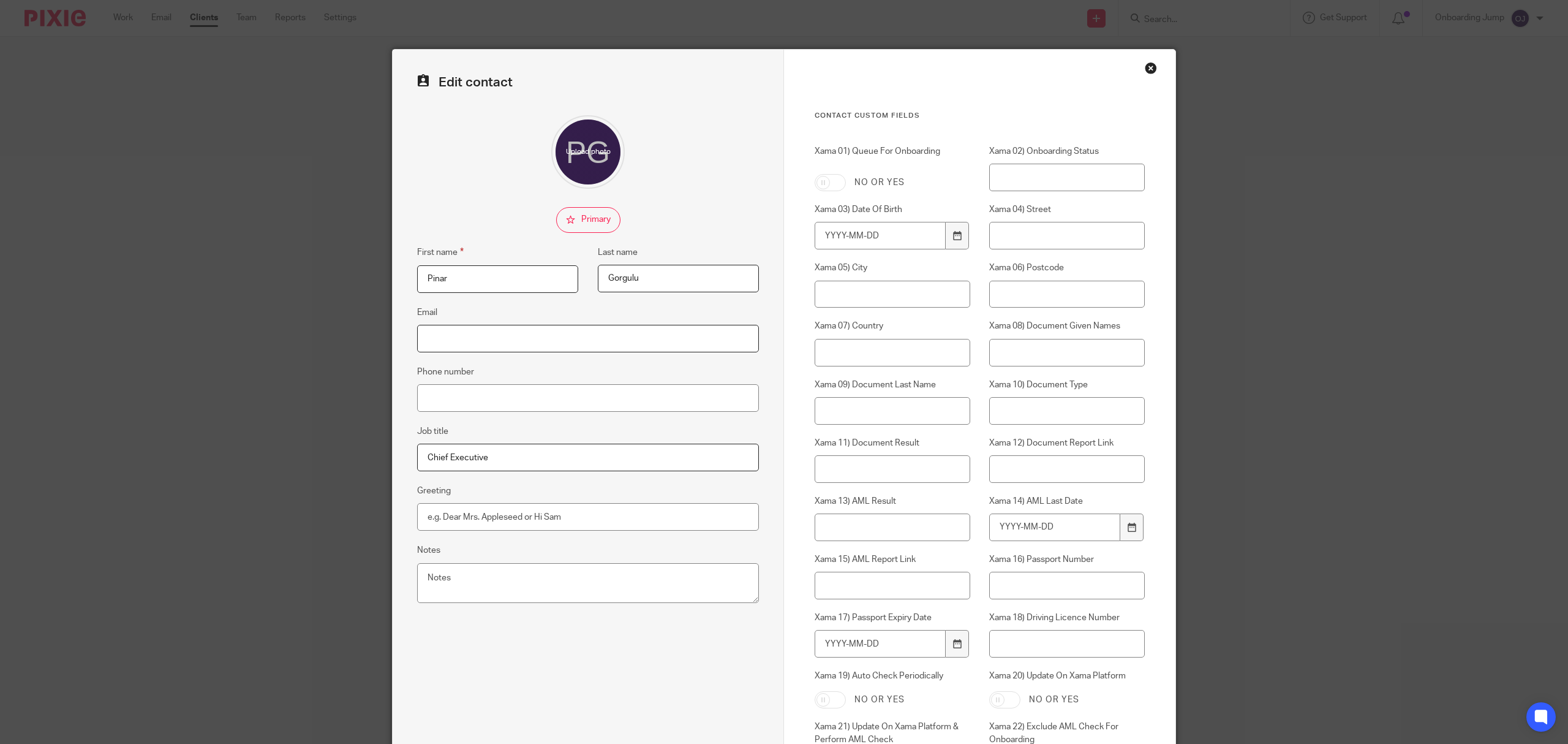
paste input "[EMAIL_ADDRESS][DOMAIN_NAME]"
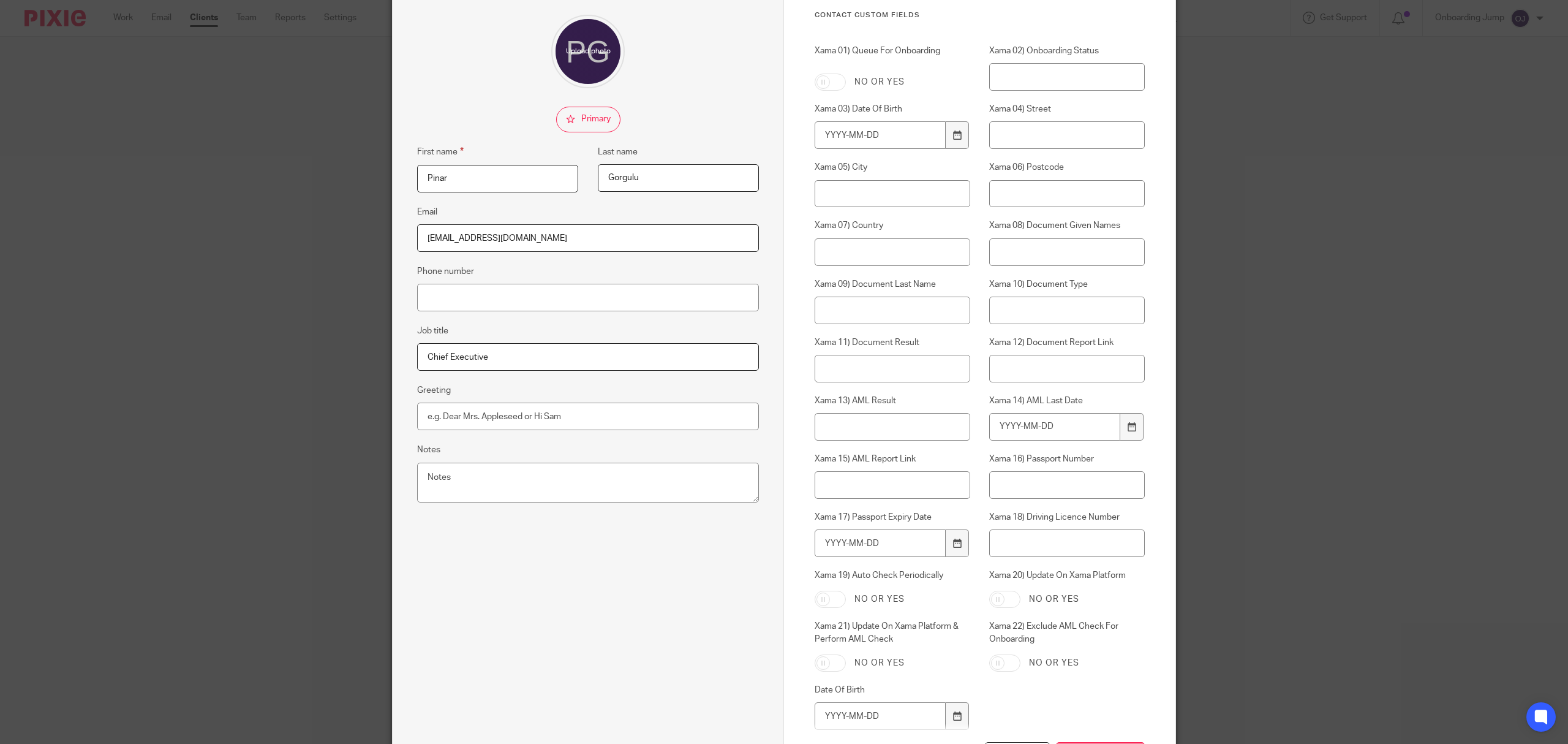
scroll to position [205, 0]
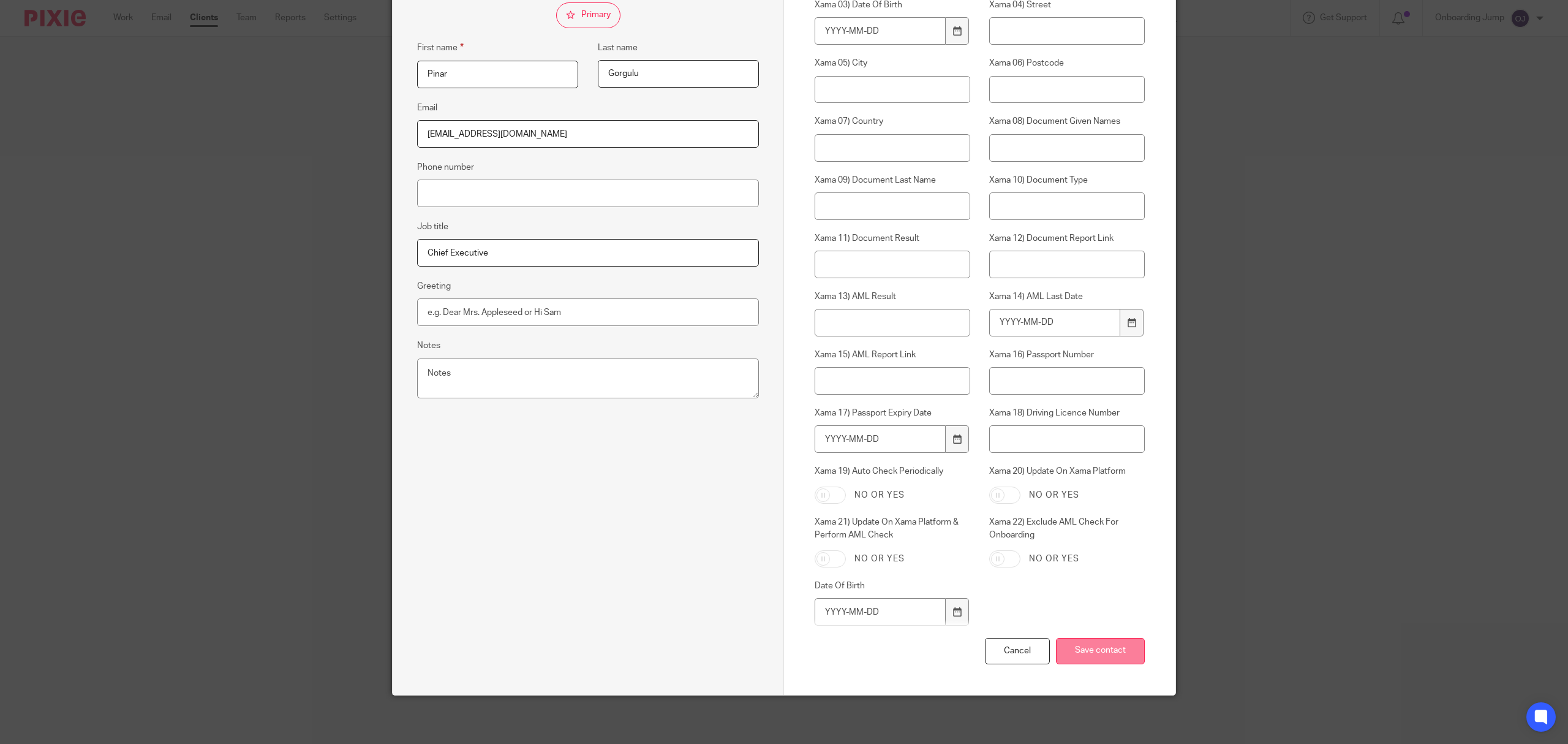
type input "[EMAIL_ADDRESS][DOMAIN_NAME]"
click at [1091, 638] on input "Save contact" at bounding box center [1100, 651] width 89 height 26
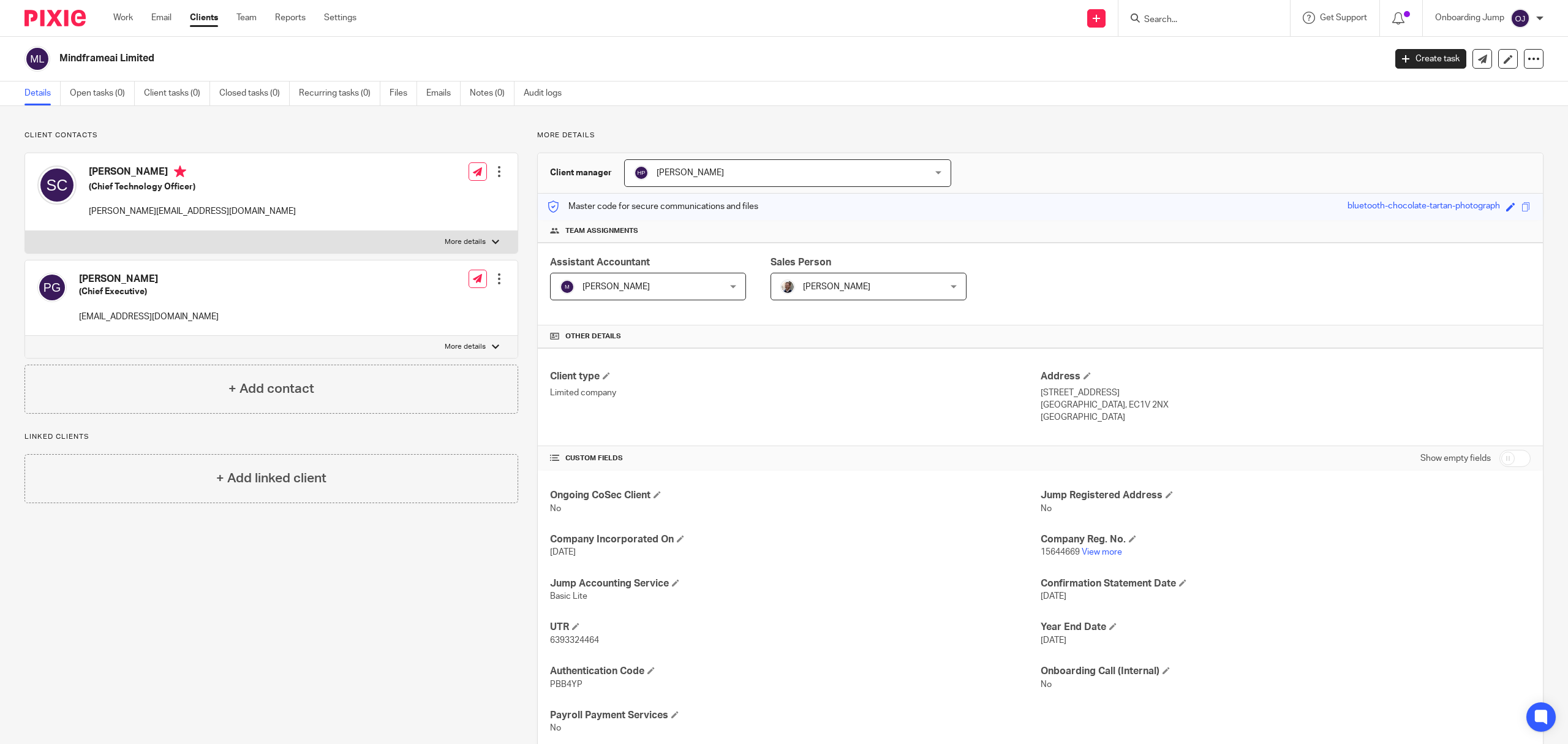
click at [256, 24] on link "Team" at bounding box center [246, 18] width 20 height 12
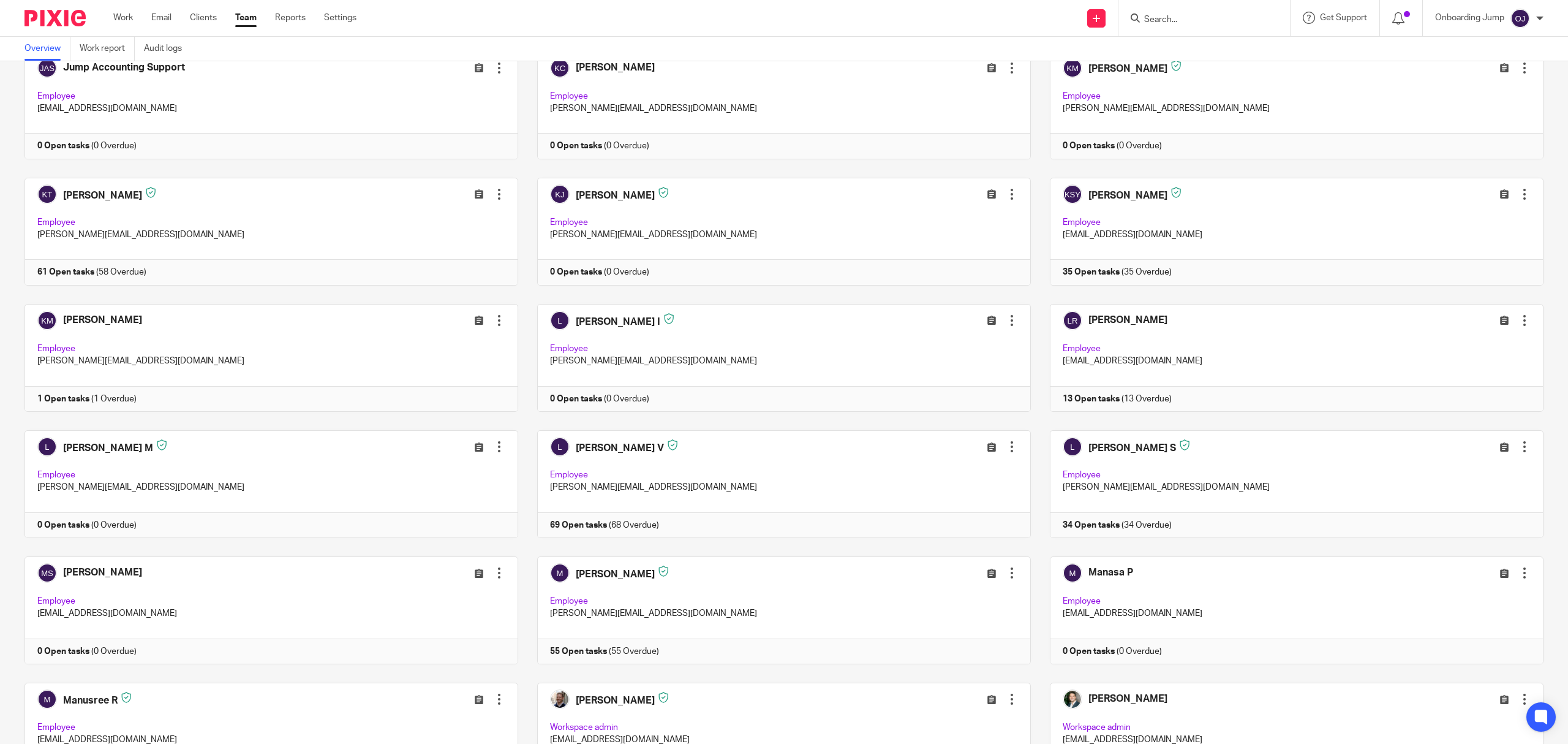
scroll to position [1471, 0]
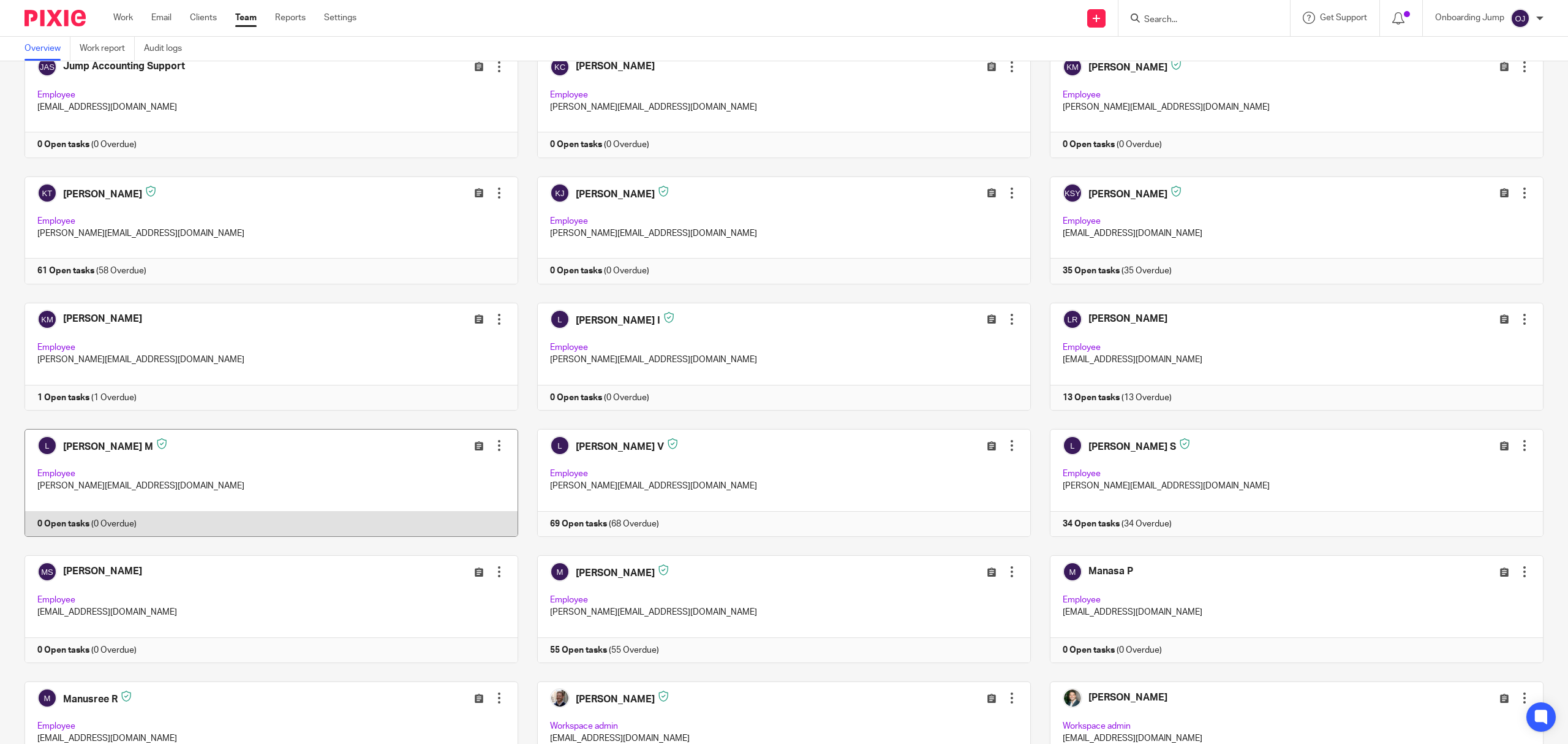
click at [496, 452] on div at bounding box center [499, 445] width 12 height 12
click at [452, 539] on span "Reset Two-Factor Authentication" at bounding box center [432, 540] width 126 height 8
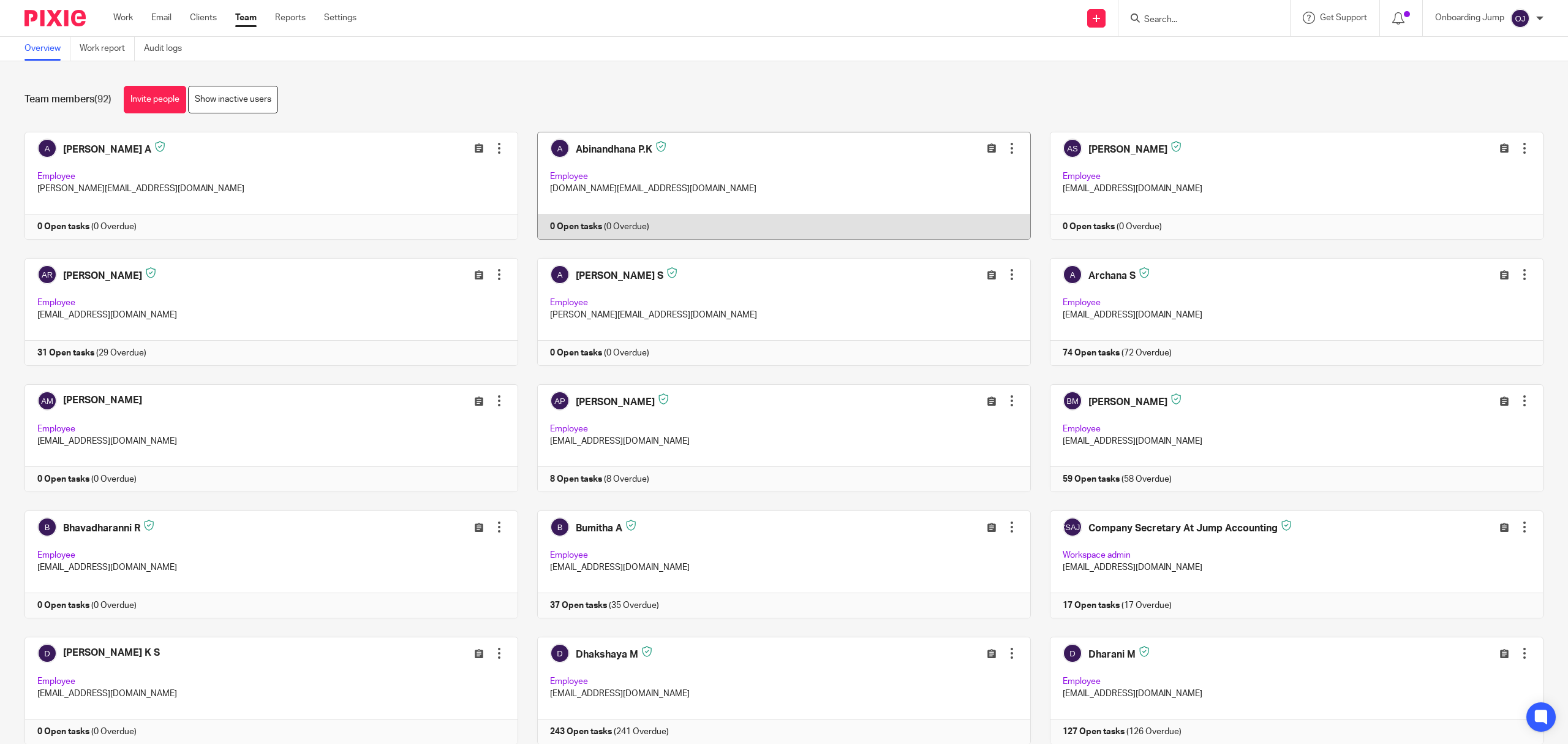
click at [611, 182] on link at bounding box center [775, 186] width 513 height 108
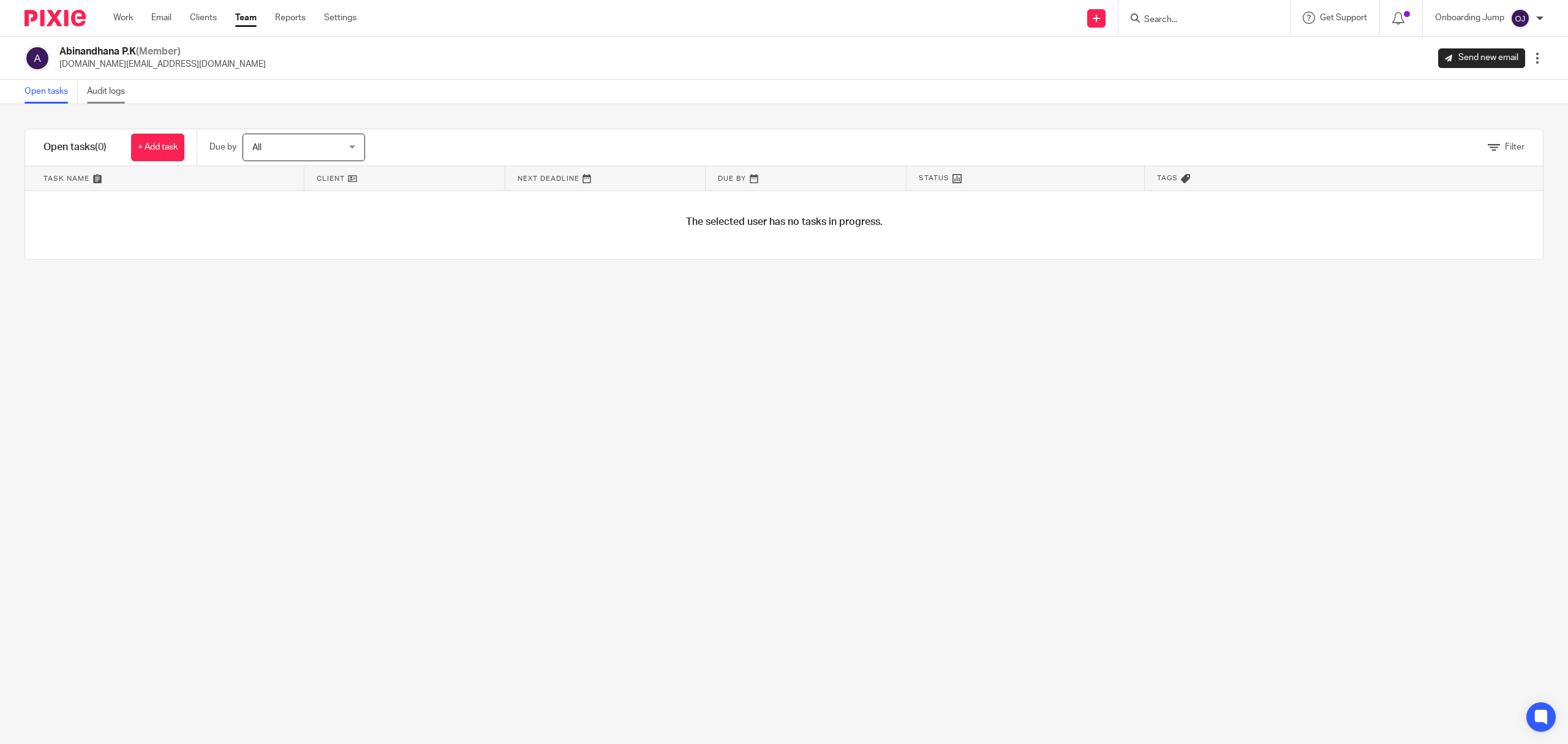
click at [103, 96] on link "Audit logs" at bounding box center [111, 92] width 47 height 24
click at [204, 8] on div "Work Email Clients Team Reports Settings Work Email Clients Team Reports Settin…" at bounding box center [238, 18] width 274 height 36
click at [201, 16] on link "Clients" at bounding box center [203, 18] width 27 height 12
click at [159, 19] on link "Email" at bounding box center [162, 18] width 20 height 12
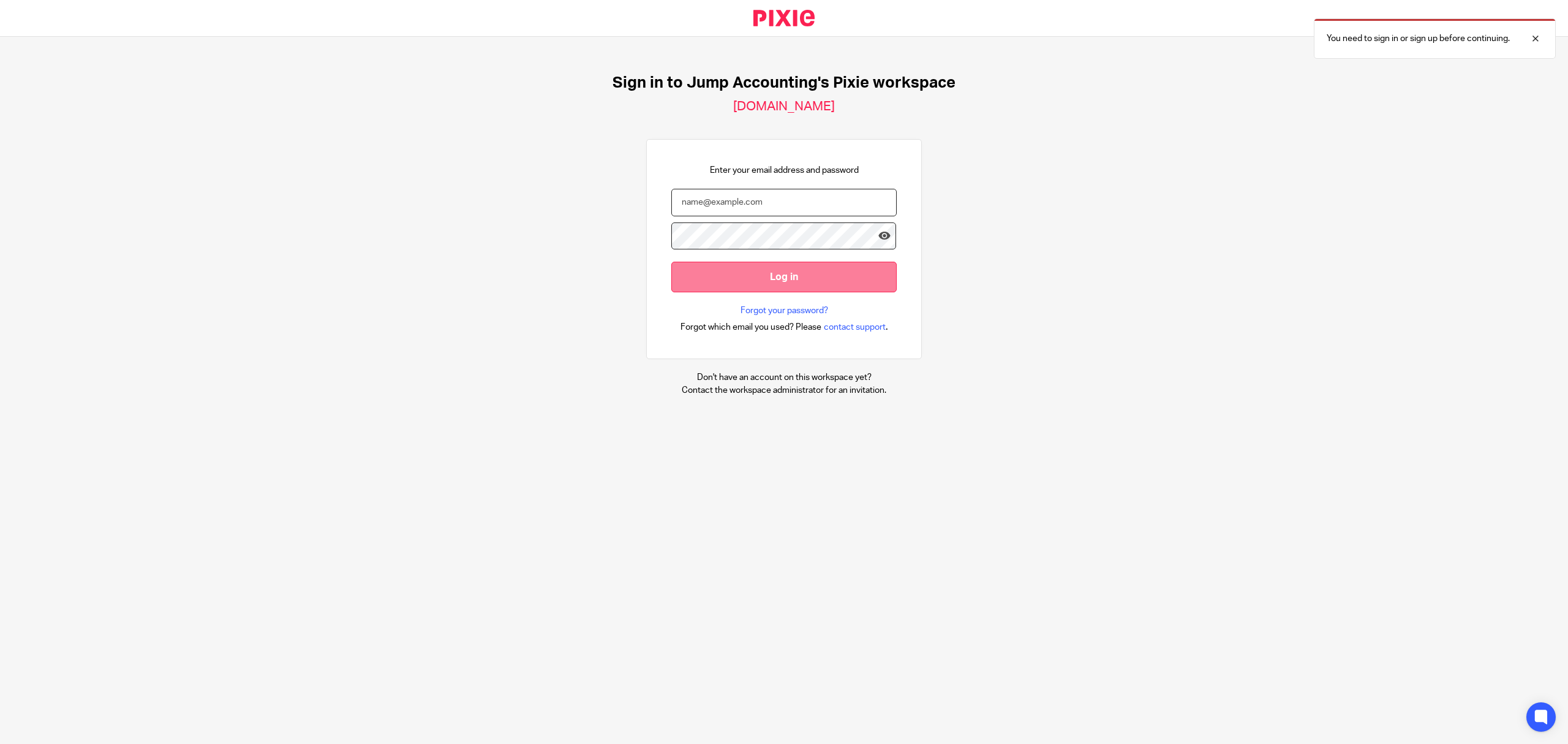
type input "[EMAIL_ADDRESS][DOMAIN_NAME]"
click at [848, 273] on input "Log in" at bounding box center [784, 276] width 226 height 30
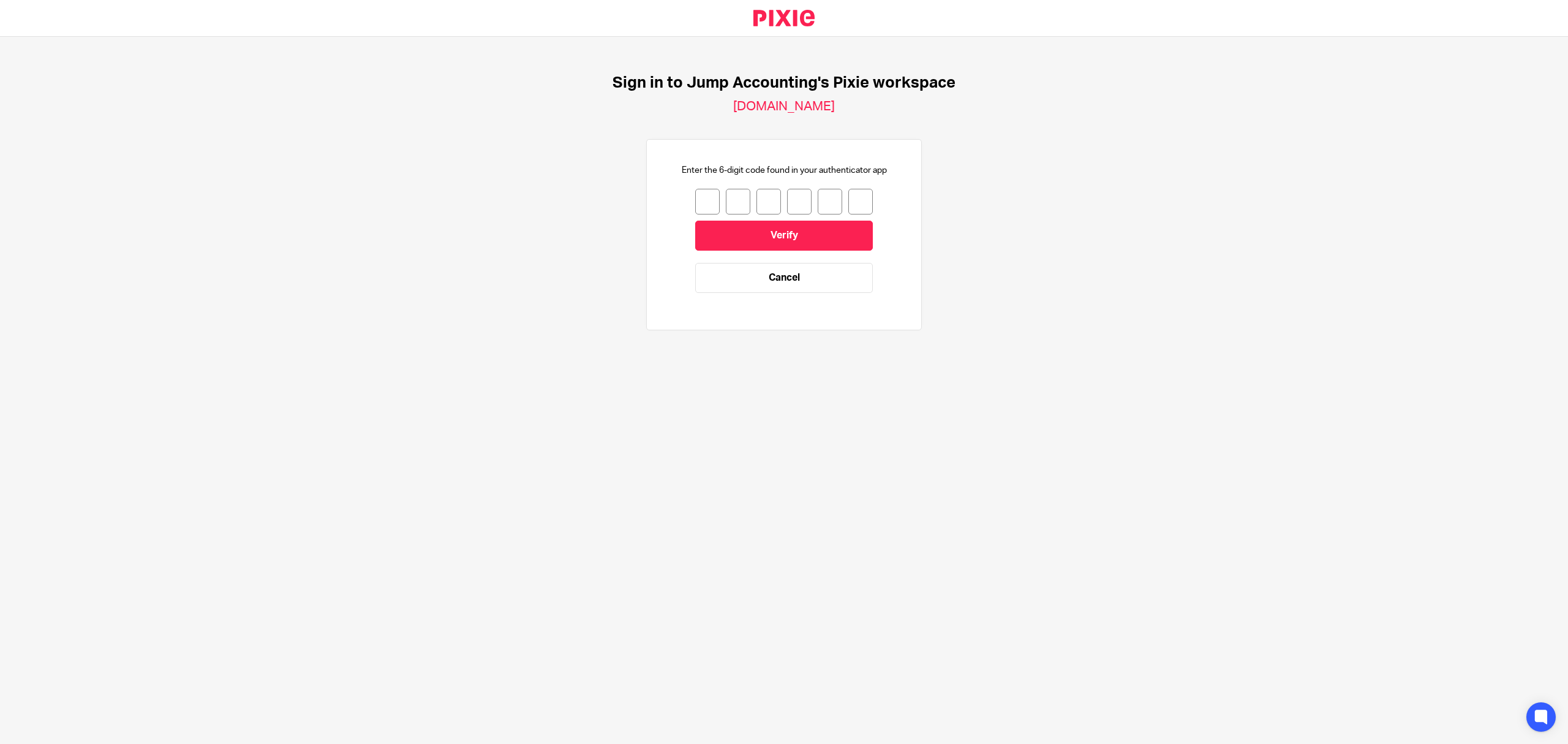
click at [695, 202] on input "number" at bounding box center [707, 202] width 24 height 26
type input "7"
type input "3"
type input "6"
click at [758, 206] on input "6" at bounding box center [769, 202] width 24 height 26
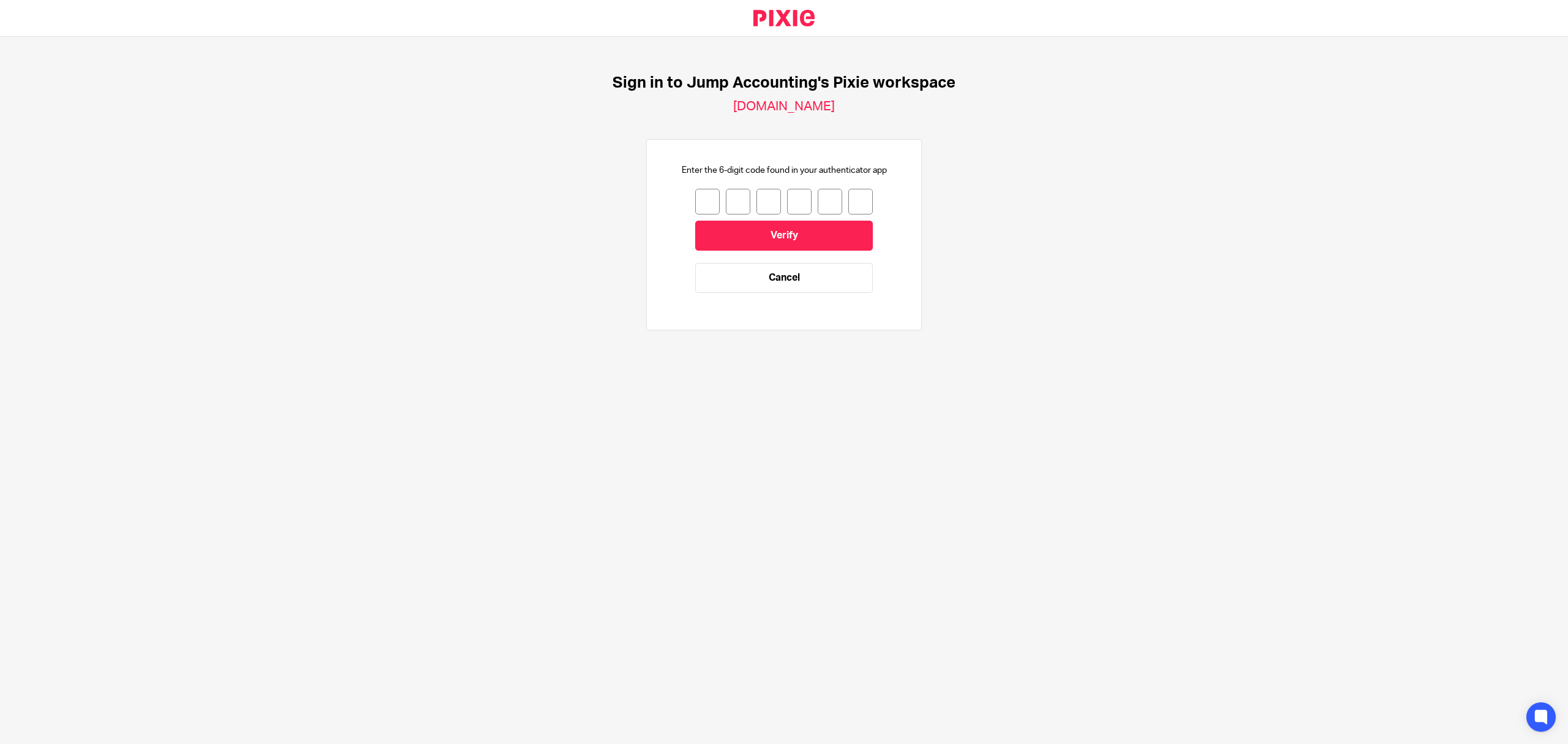
type input "9"
type input "5"
type input "8"
type input "1"
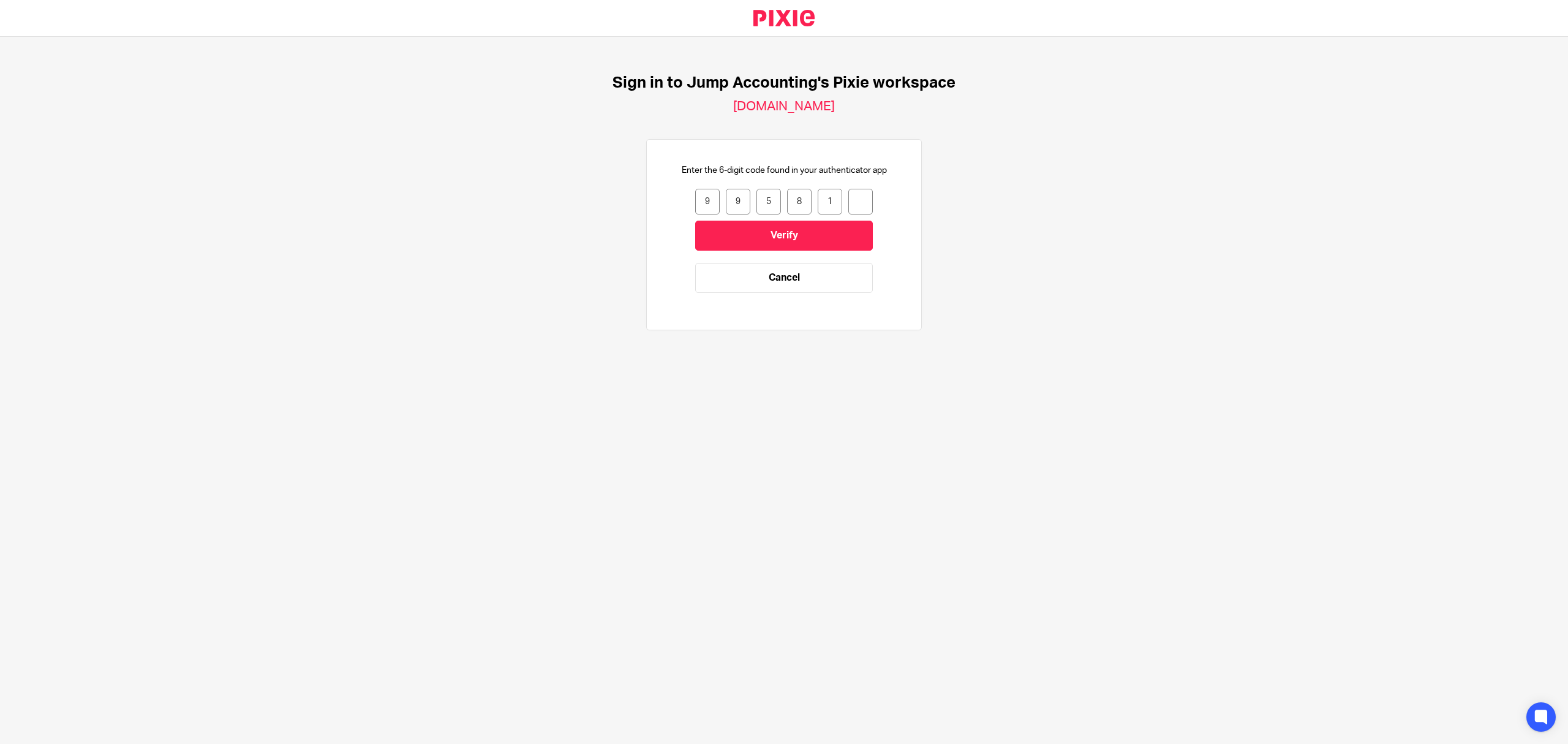
type input "8"
click at [801, 244] on input "Verify" at bounding box center [784, 235] width 178 height 30
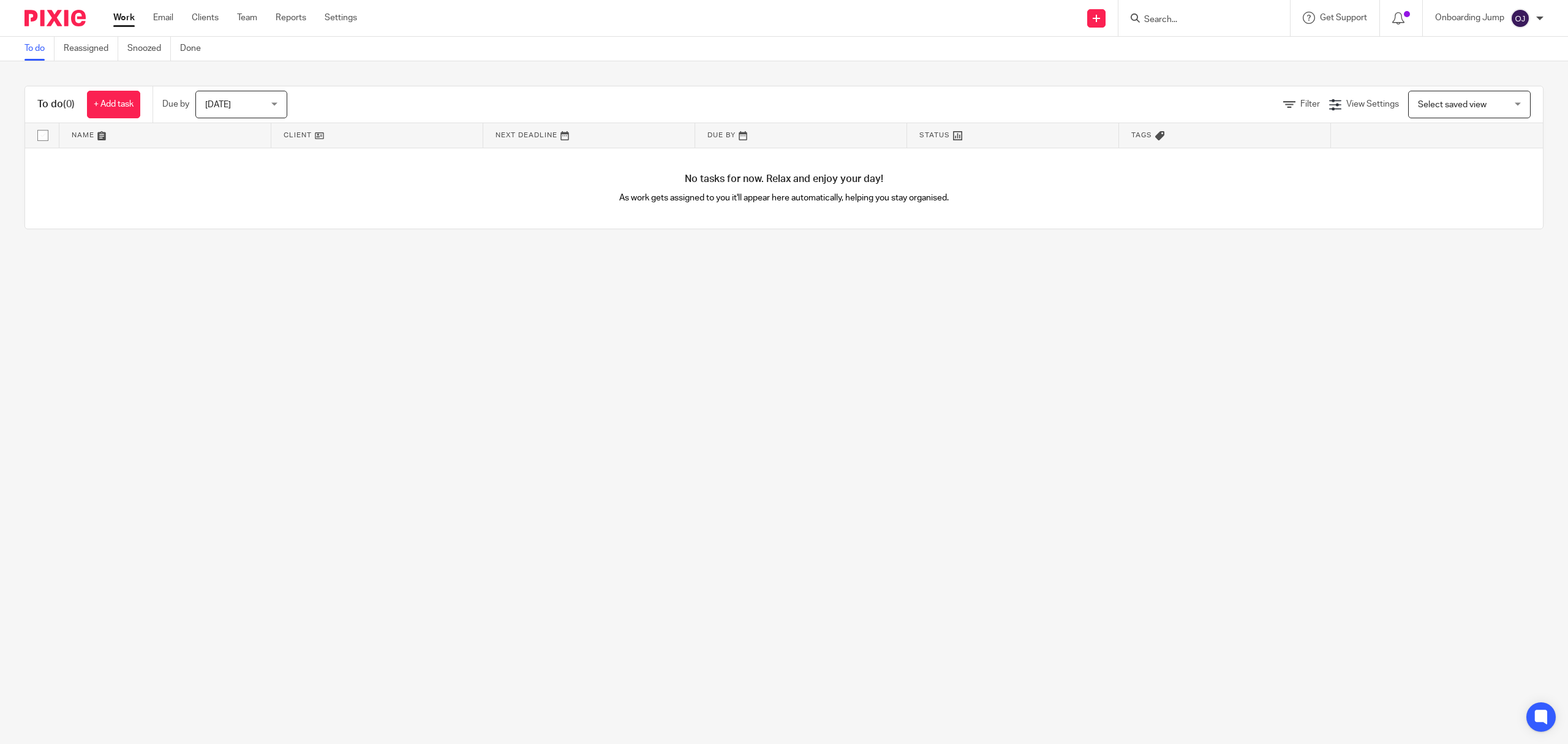
drag, startPoint x: 166, startPoint y: 15, endPoint x: 190, endPoint y: 15, distance: 24.0
click at [166, 15] on link "Email" at bounding box center [164, 18] width 20 height 12
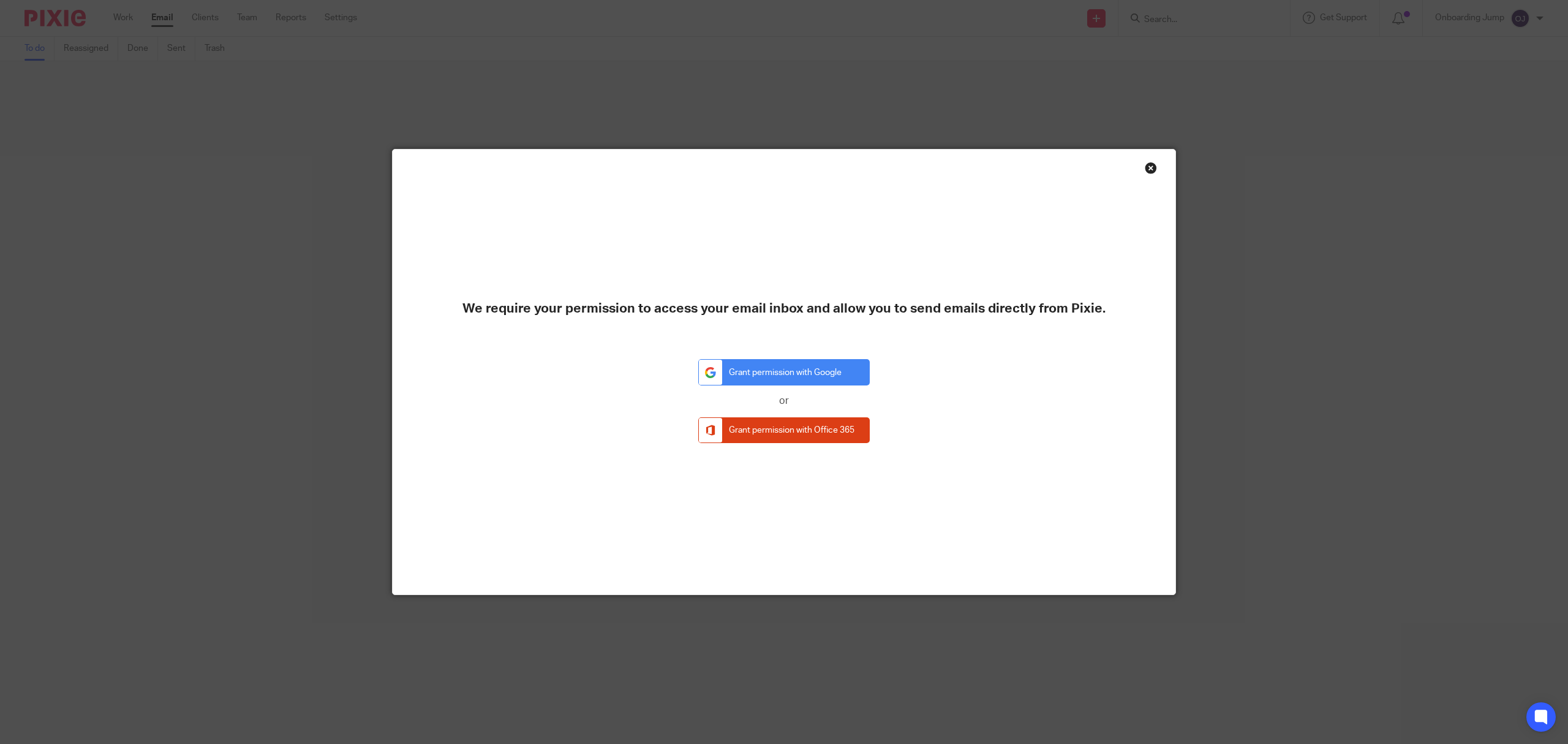
click at [1145, 169] on div "Close this dialog window" at bounding box center [1151, 167] width 12 height 12
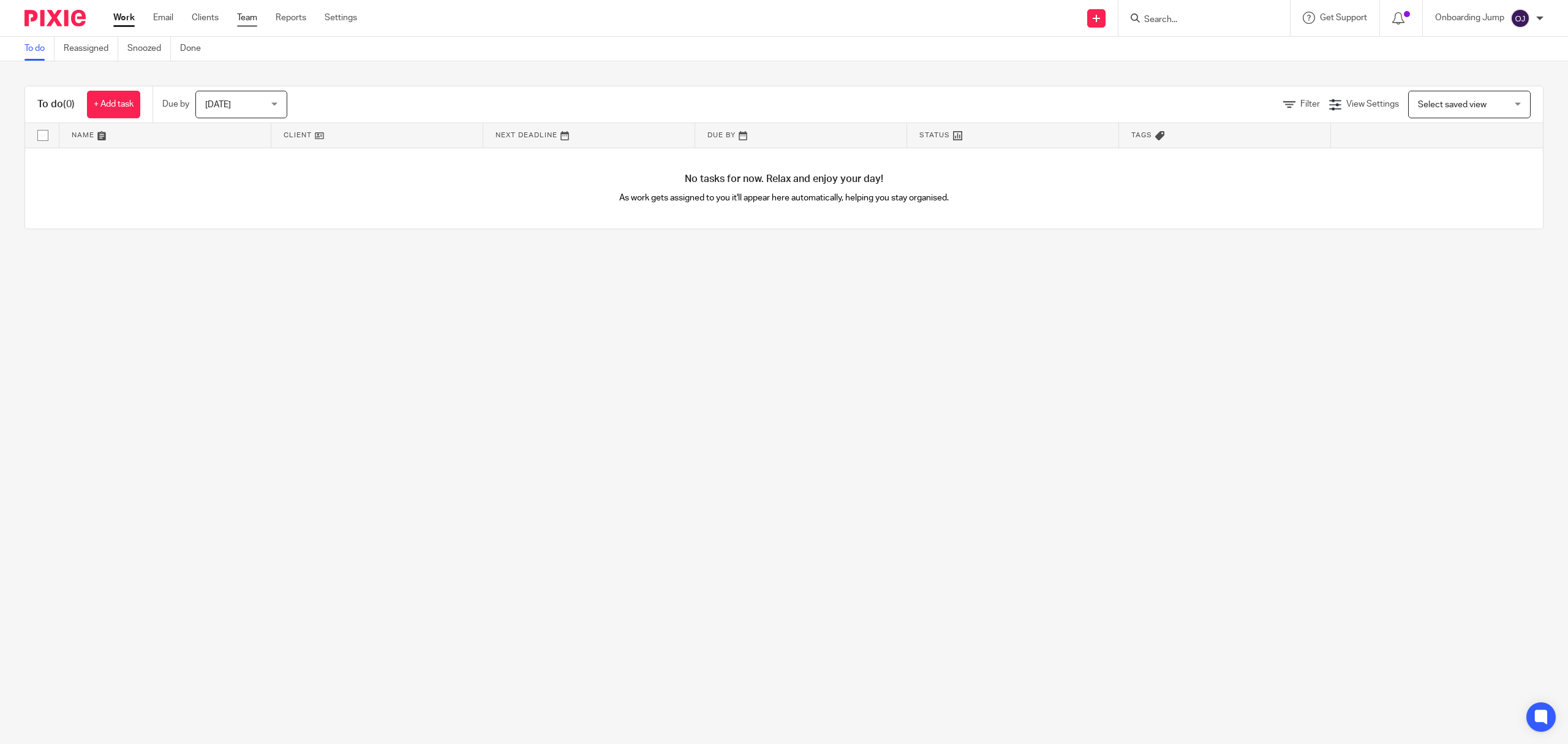
click at [244, 12] on link "Team" at bounding box center [247, 18] width 20 height 12
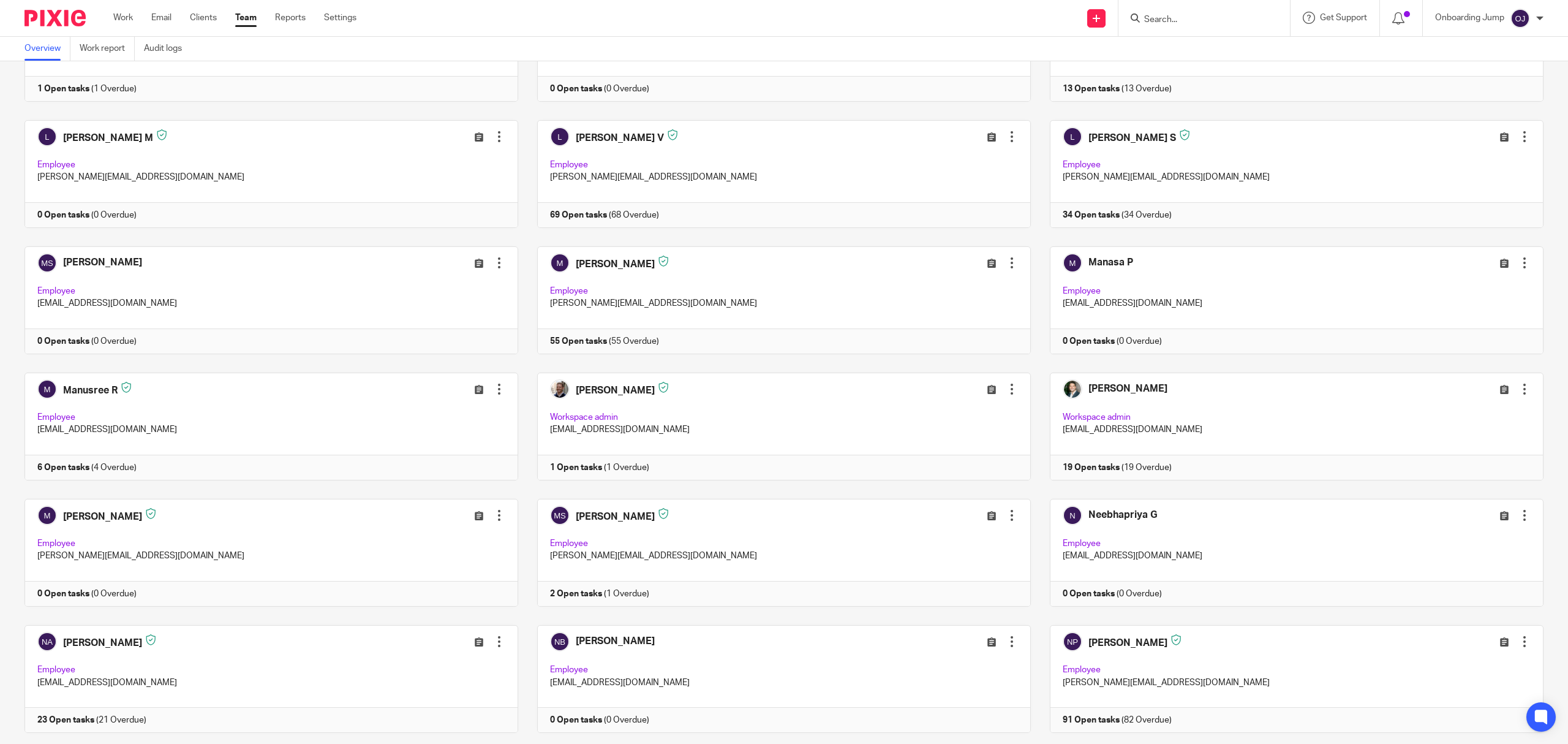
scroll to position [1739, 0]
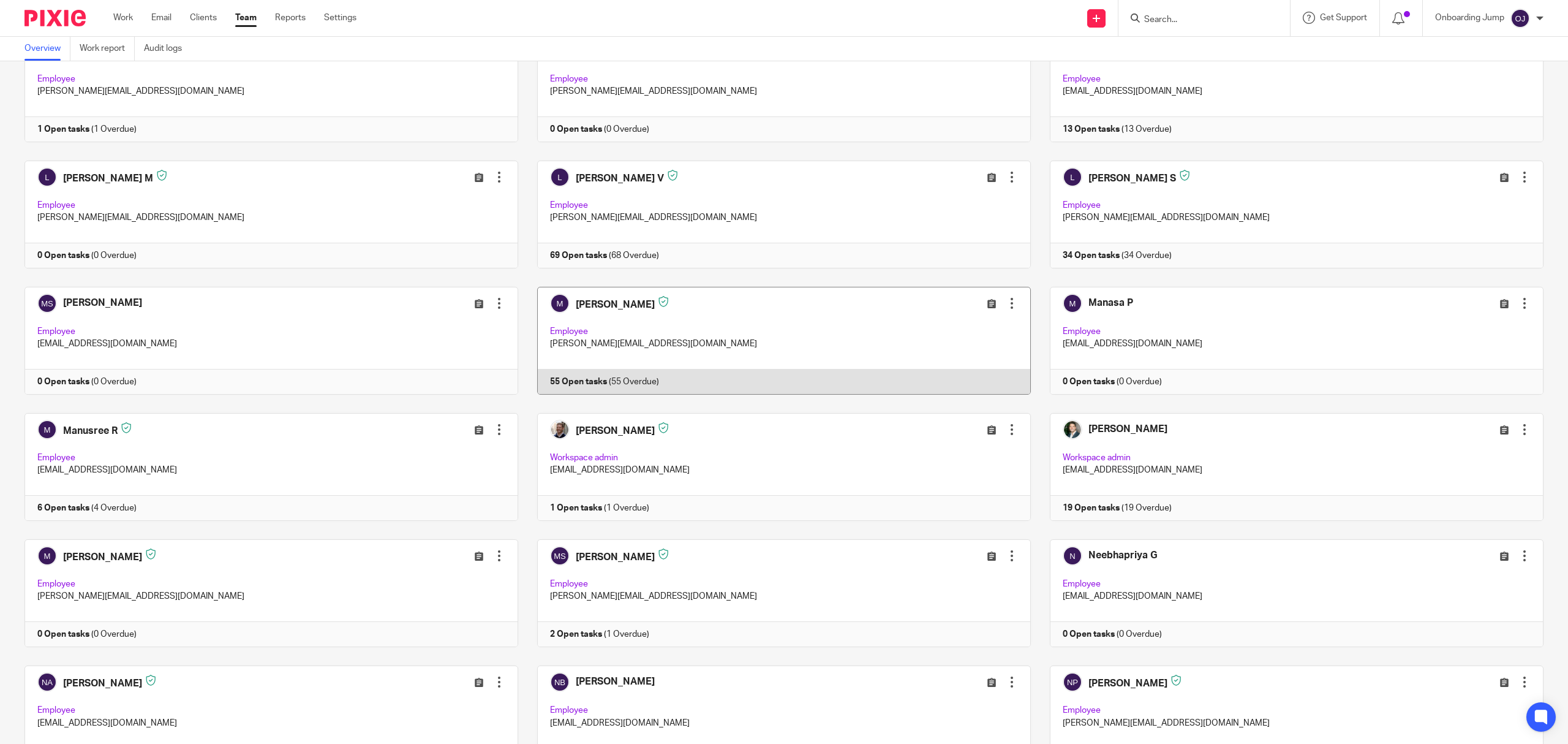
click at [1006, 310] on div at bounding box center [1011, 303] width 12 height 12
click at [893, 340] on span "Edit user" at bounding box center [890, 339] width 33 height 8
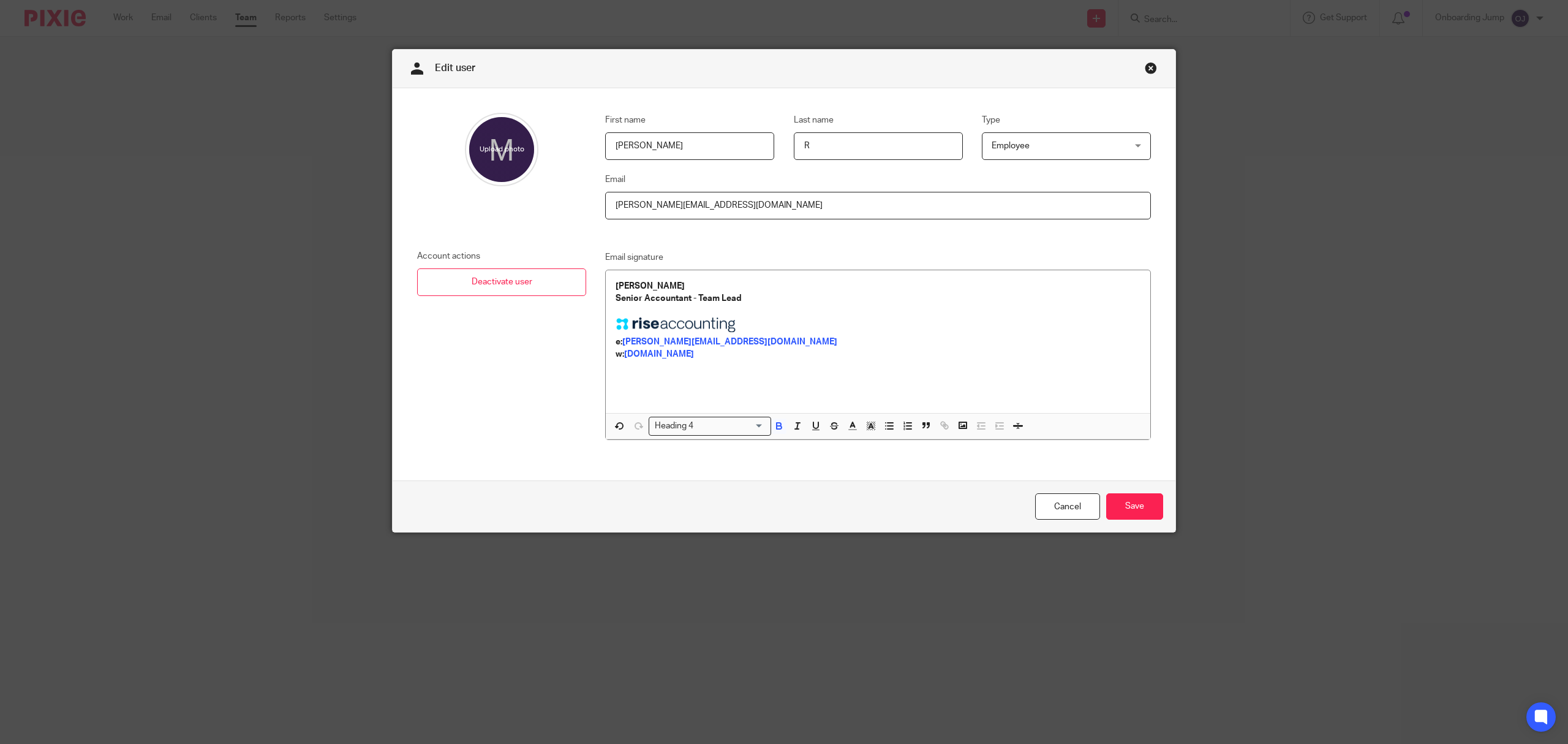
click at [1145, 64] on link "Close this dialog window" at bounding box center [1151, 71] width 12 height 17
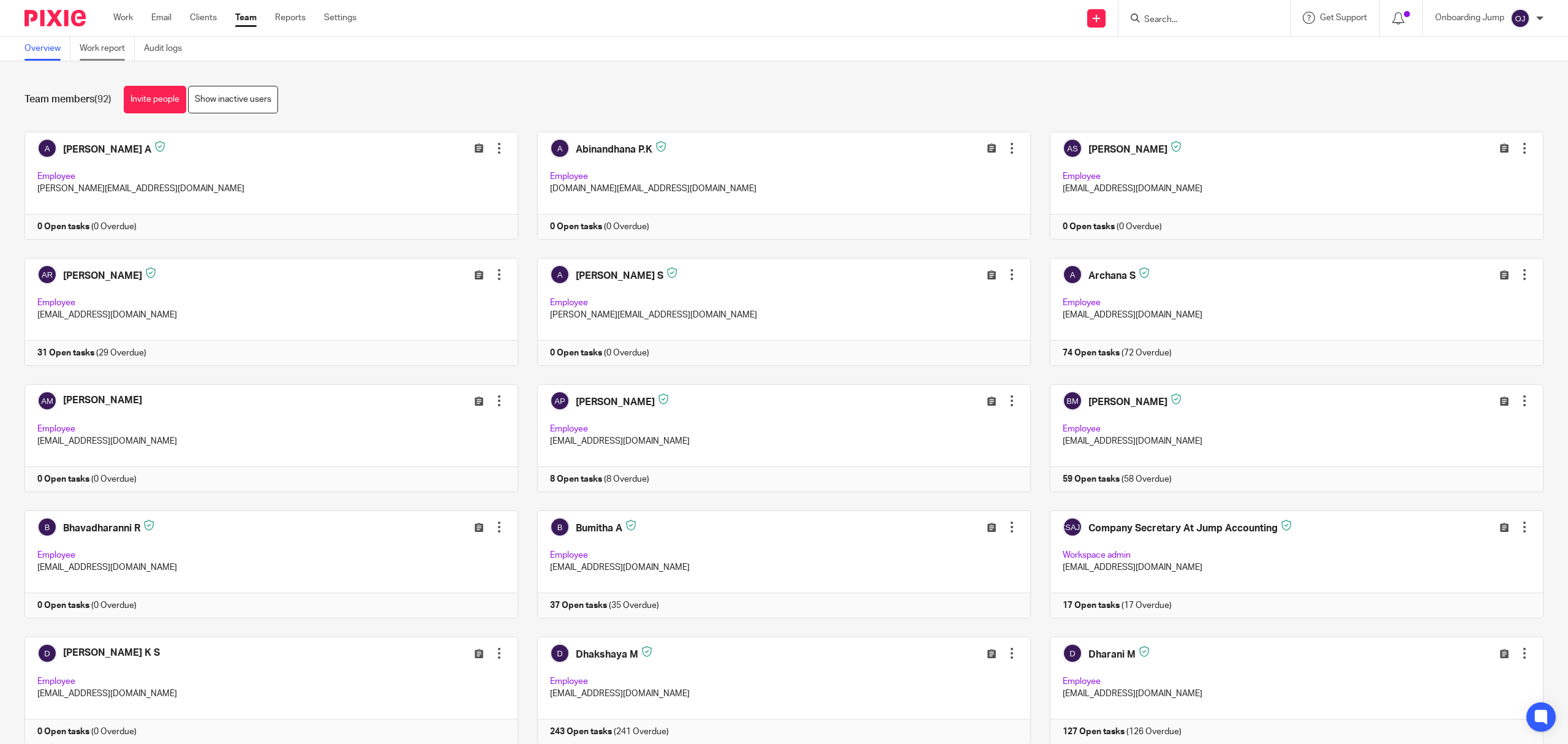
click at [112, 40] on link "Work report" at bounding box center [107, 49] width 55 height 24
click at [155, 49] on link "Audit logs" at bounding box center [167, 49] width 47 height 24
click at [118, 46] on link "Work report" at bounding box center [107, 49] width 55 height 24
click at [163, 47] on link "Audit logs" at bounding box center [167, 49] width 47 height 24
click at [208, 15] on link "Clients" at bounding box center [203, 18] width 27 height 12
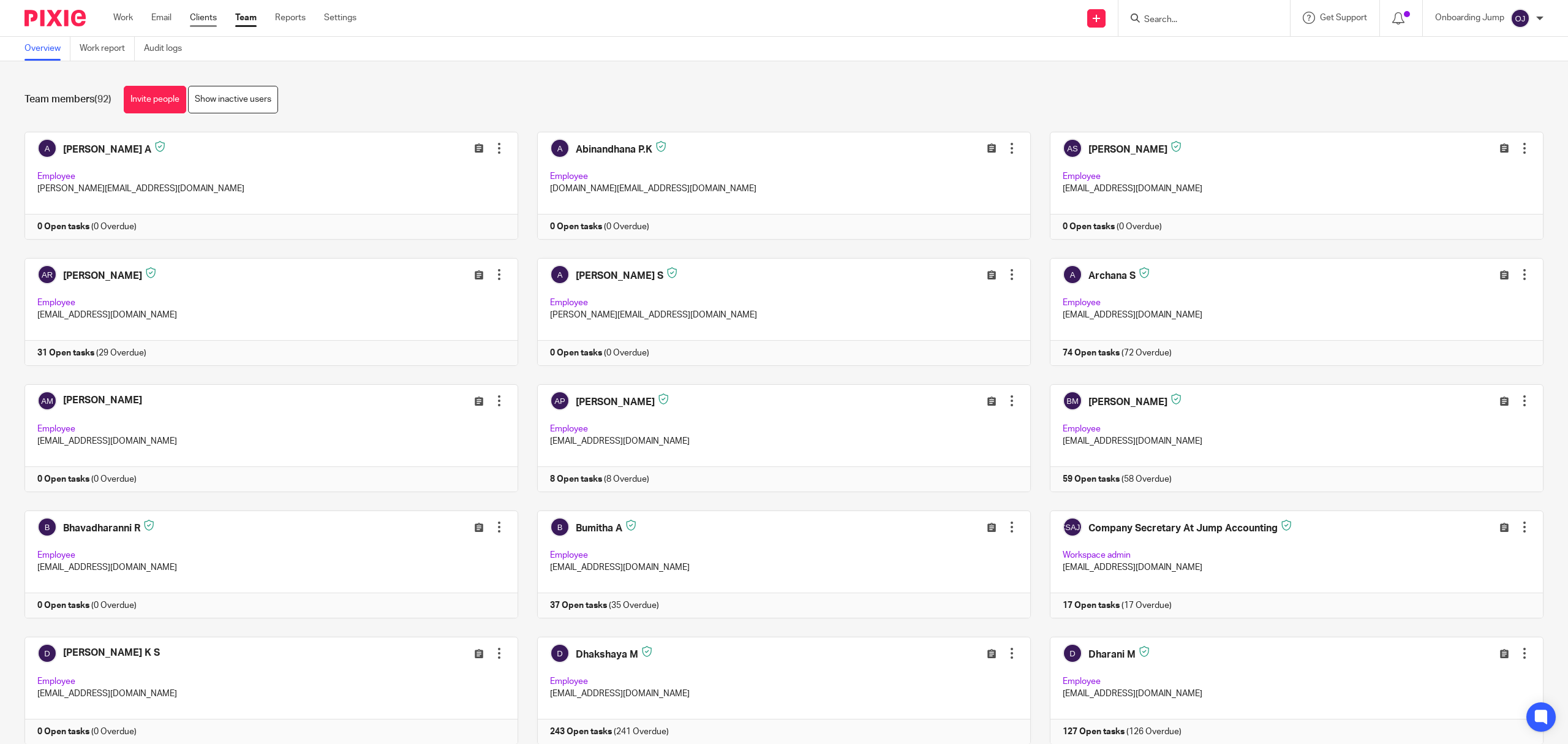
click at [213, 15] on link "Clients" at bounding box center [203, 18] width 27 height 12
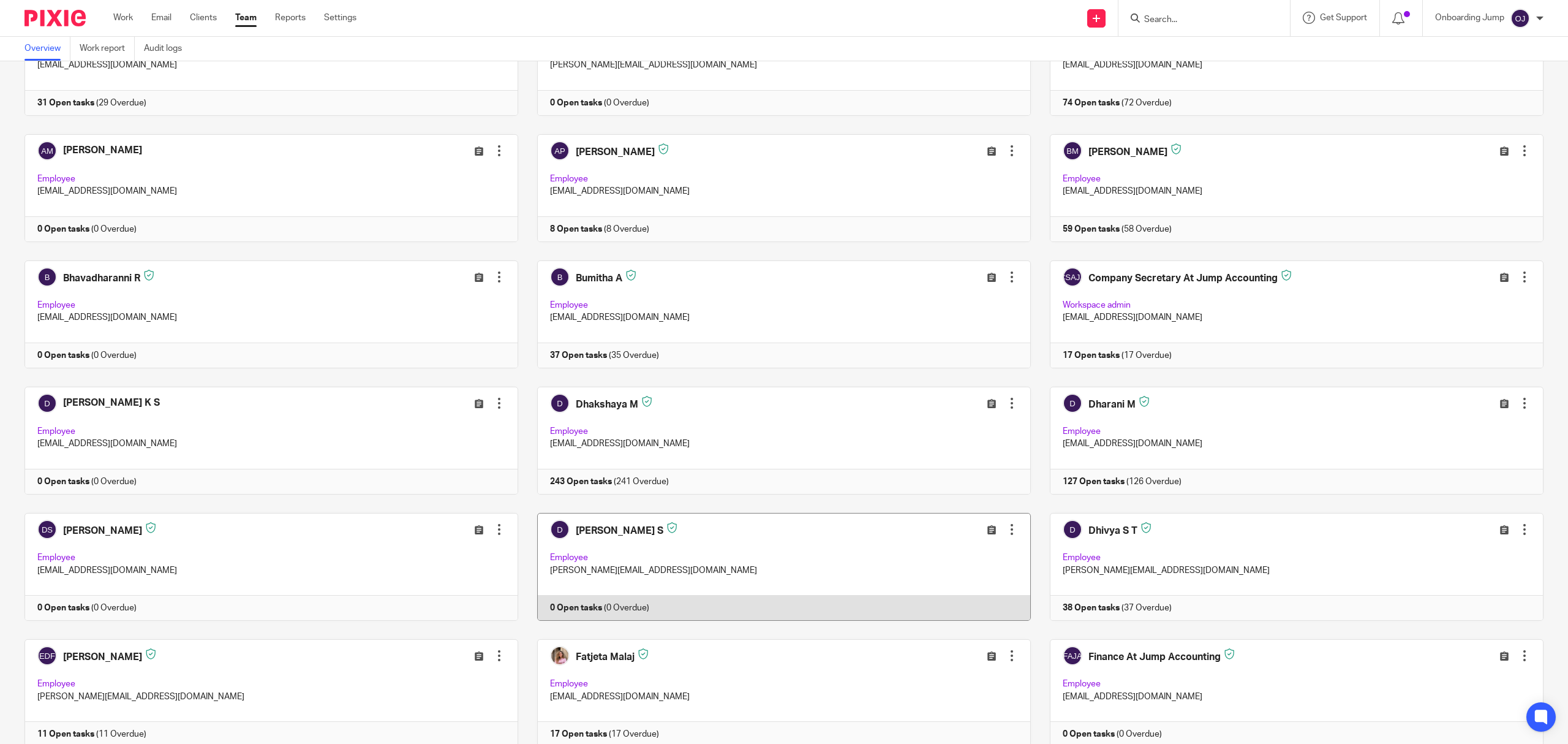
scroll to position [246, 0]
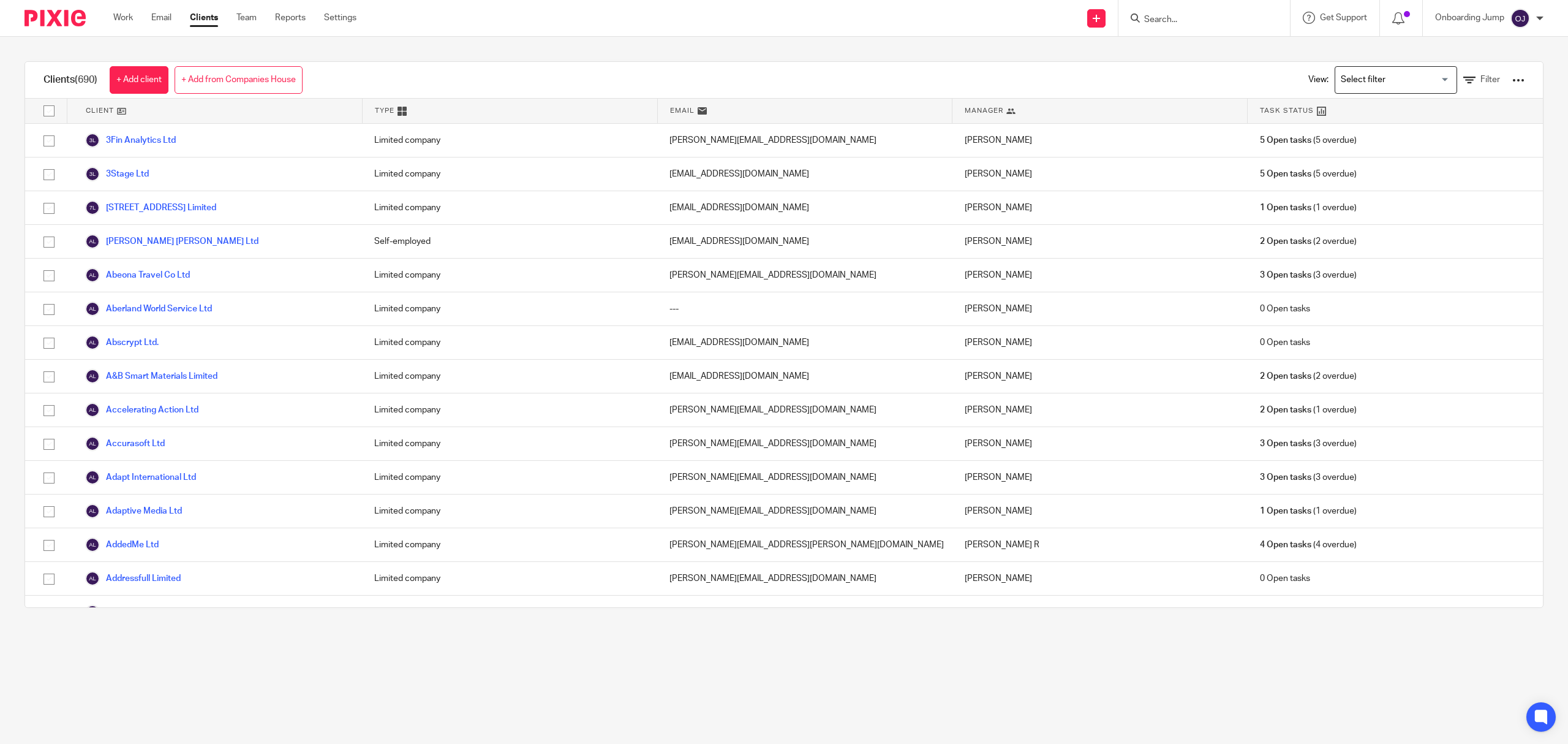
click at [1517, 23] on img at bounding box center [1520, 18] width 20 height 20
drag, startPoint x: 163, startPoint y: 15, endPoint x: 174, endPoint y: 16, distance: 11.0
click at [163, 15] on link "Email" at bounding box center [162, 18] width 20 height 12
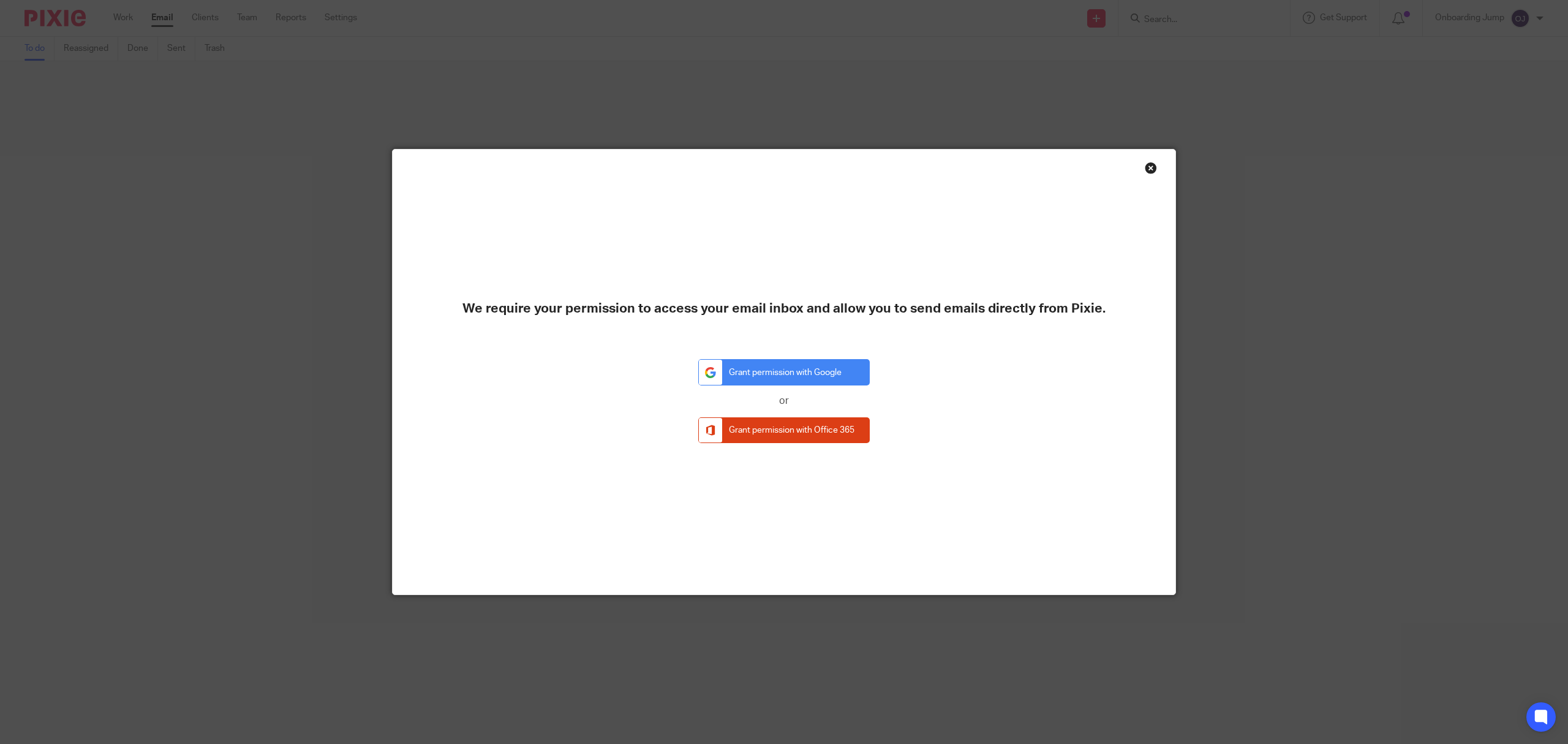
click at [1145, 162] on div "Close this dialog window" at bounding box center [1151, 167] width 12 height 12
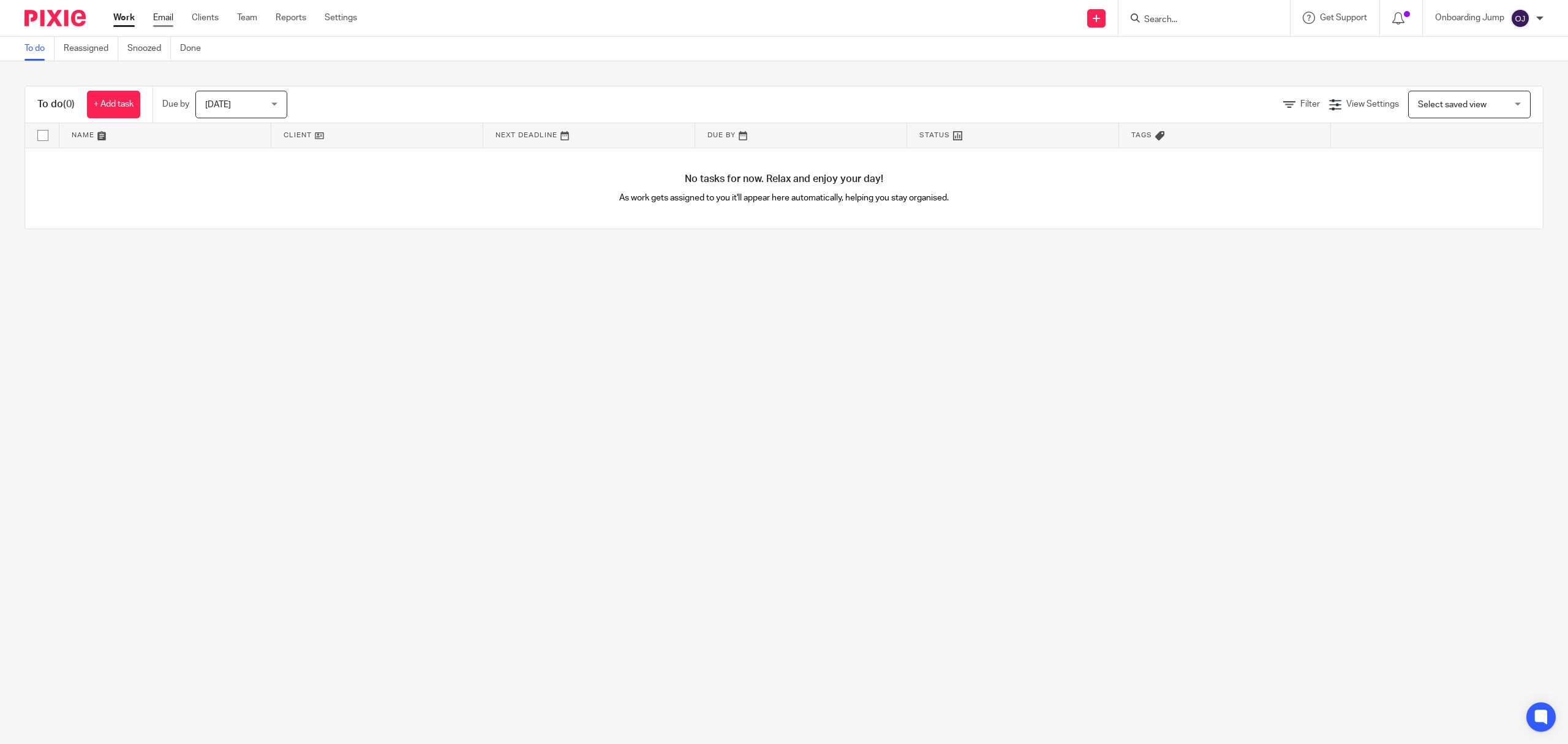
click at [168, 12] on link "Email" at bounding box center [164, 18] width 20 height 12
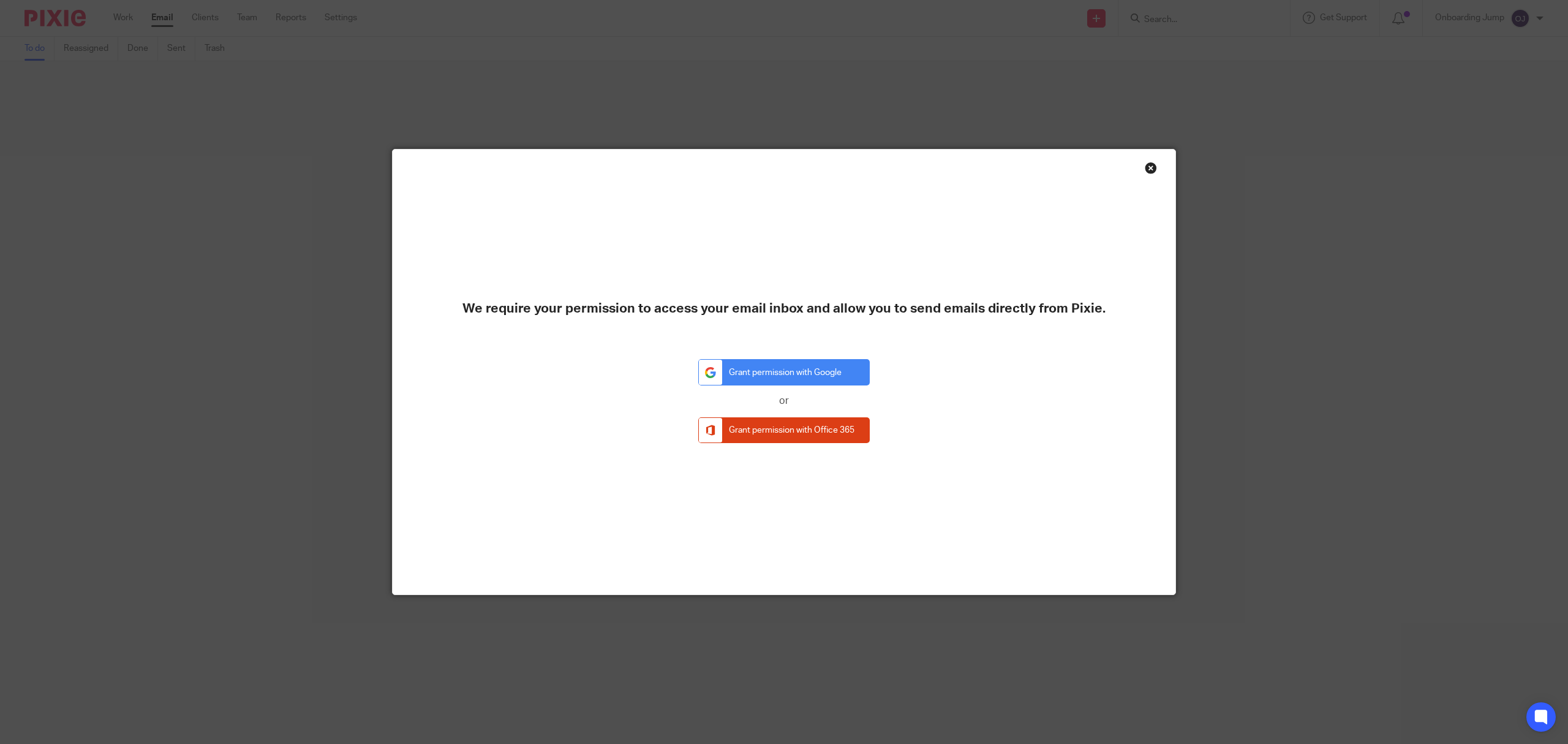
click at [1149, 165] on div "Close this dialog window" at bounding box center [1151, 167] width 12 height 12
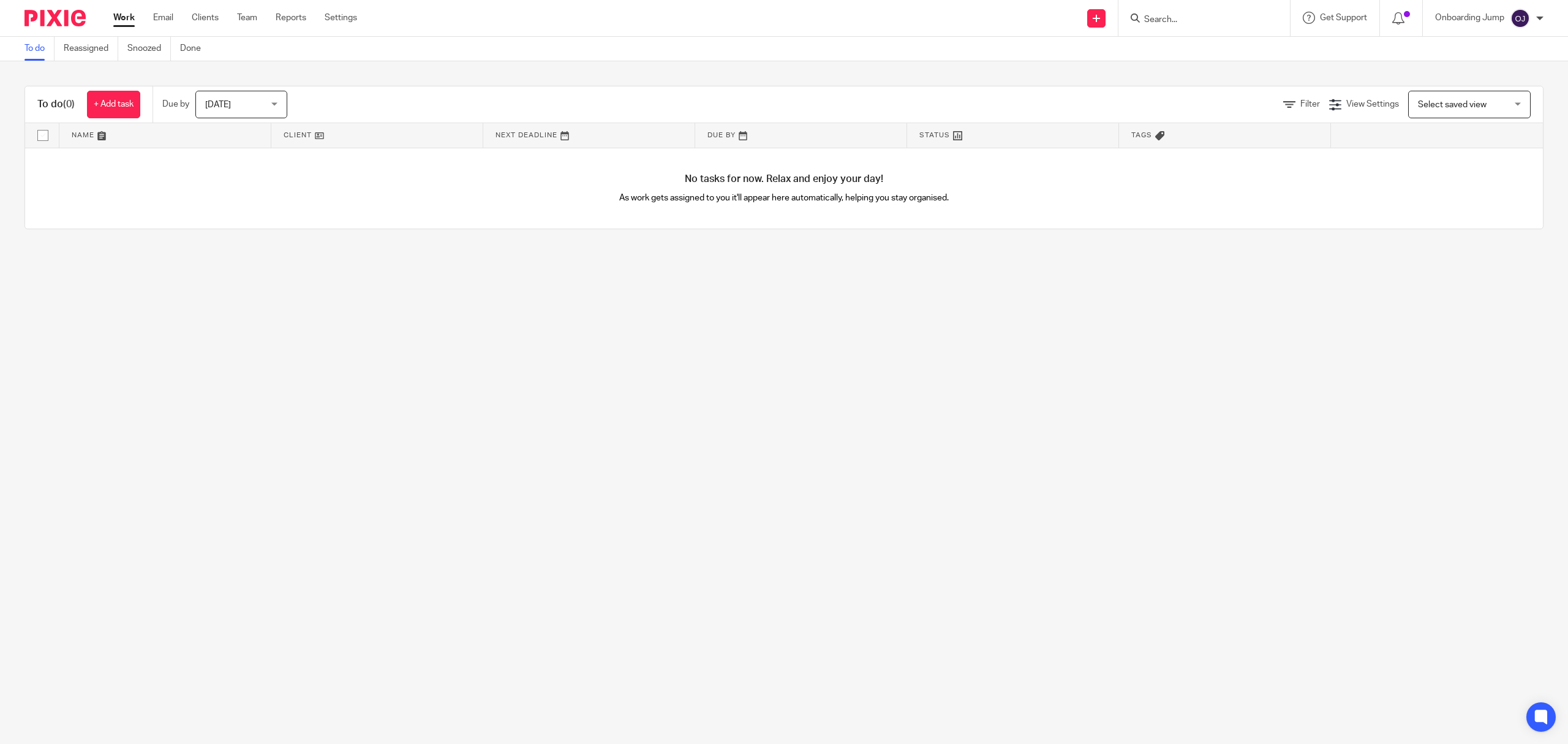
click at [356, 10] on div "Work Email Clients Team Reports Settings Work Email Clients Team Reports Settin…" at bounding box center [238, 18] width 274 height 36
click at [339, 24] on link "Settings" at bounding box center [340, 18] width 33 height 12
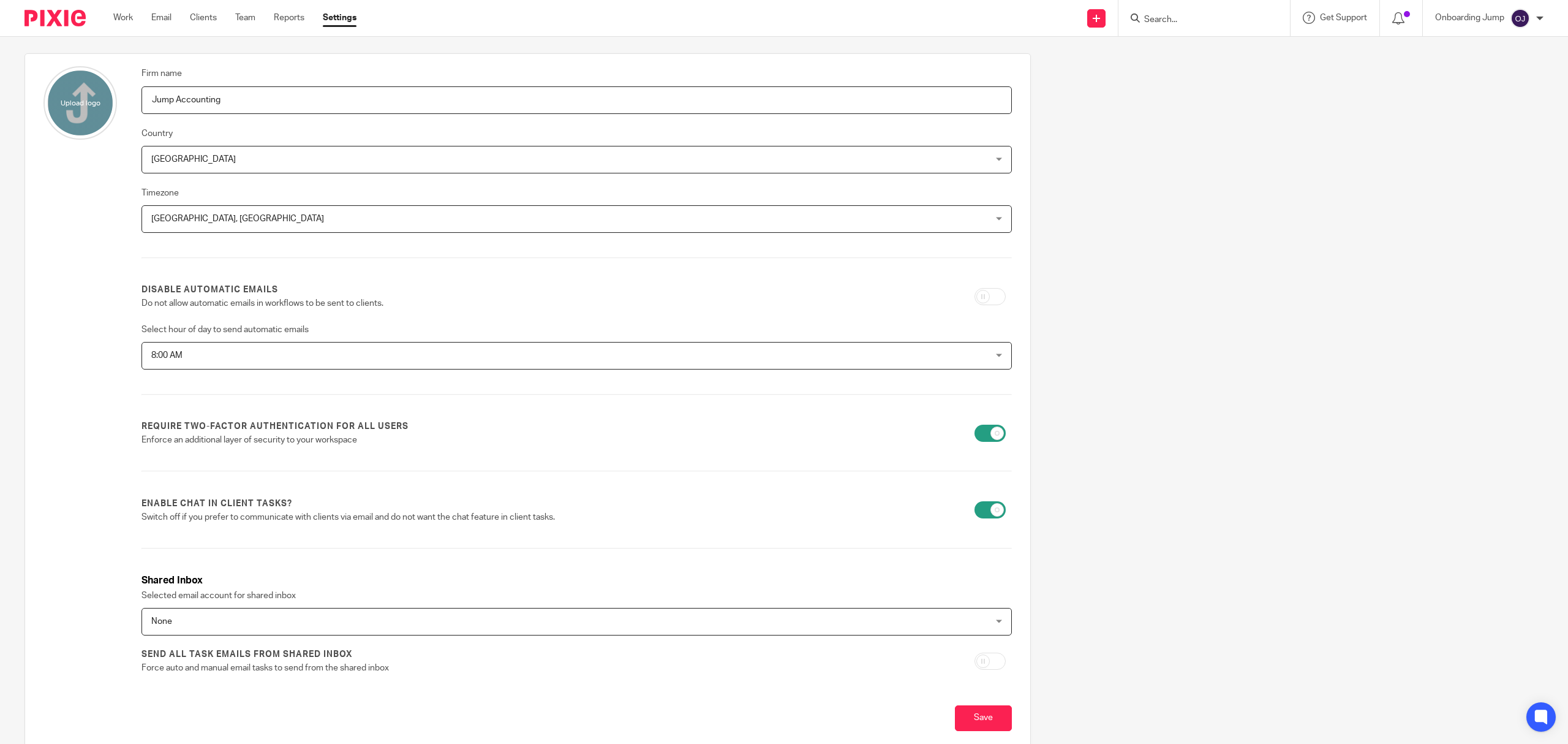
scroll to position [116, 0]
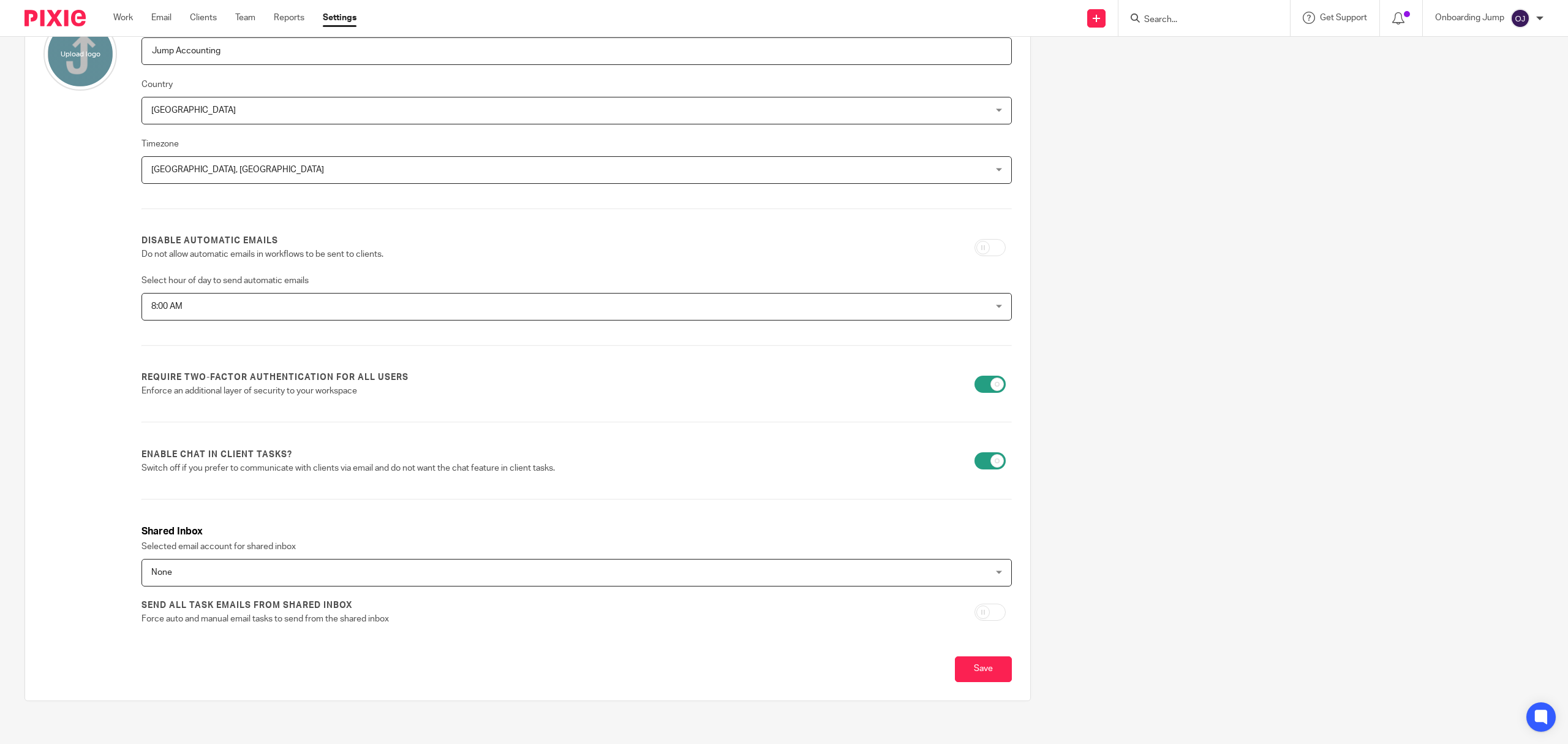
click at [613, 587] on div "Firm name Jump Accounting Country [GEOGRAPHIC_DATA] [GEOGRAPHIC_DATA] [GEOGRAPH…" at bounding box center [576, 326] width 871 height 620
click at [620, 577] on span "None" at bounding box center [495, 573] width 688 height 26
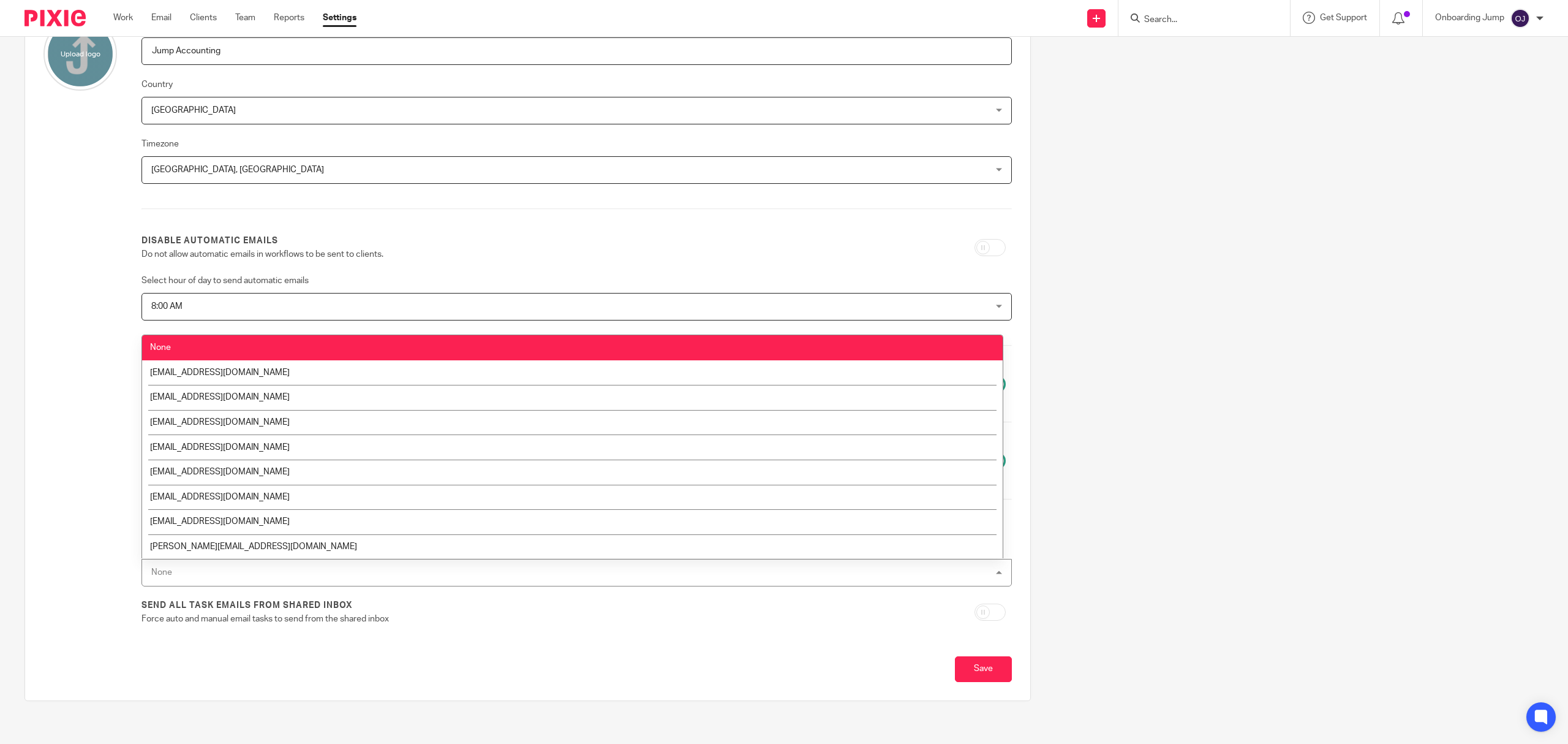
click at [576, 658] on div "Save" at bounding box center [528, 672] width 968 height 33
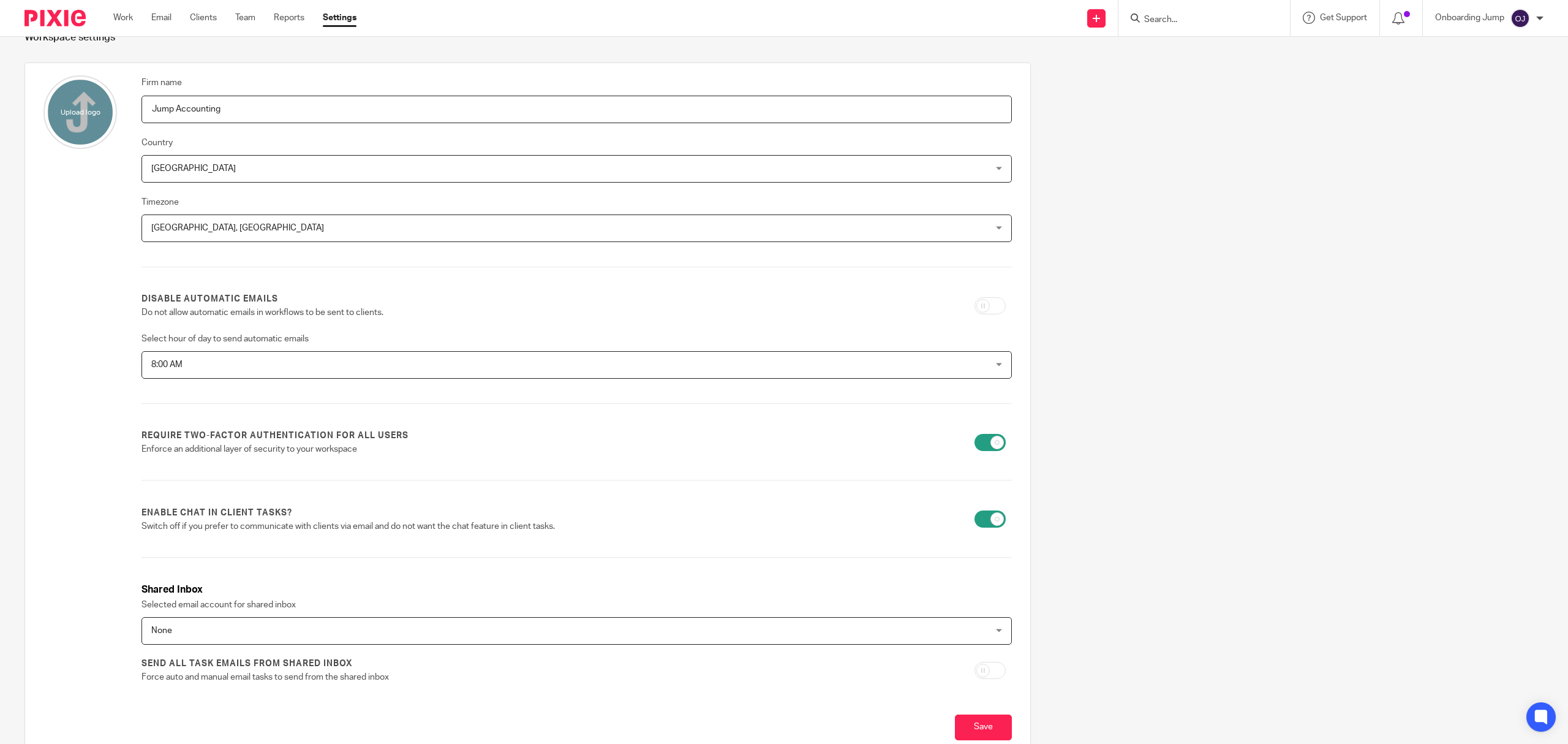
scroll to position [0, 0]
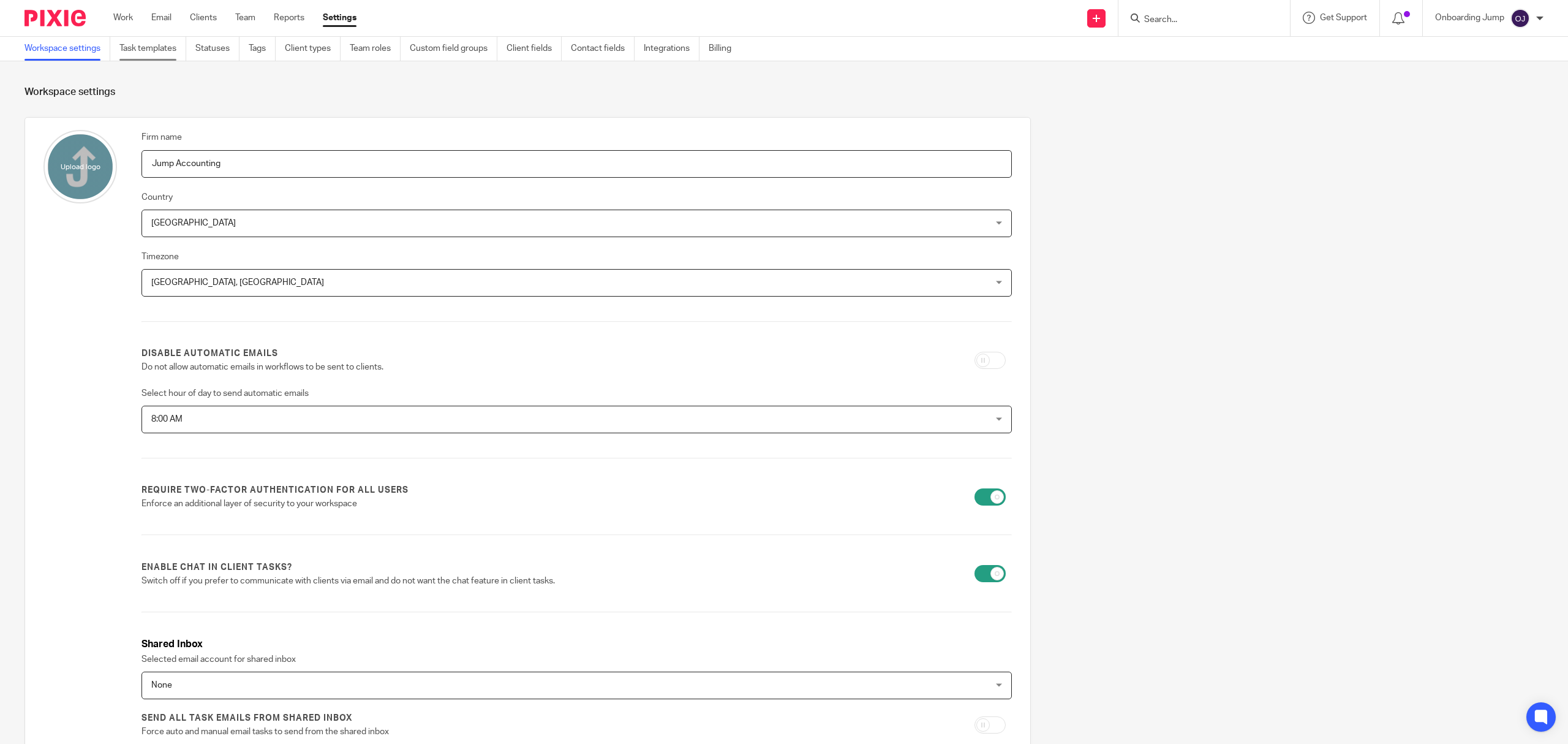
click at [150, 46] on link "Task templates" at bounding box center [153, 49] width 67 height 24
click at [211, 49] on link "Statuses" at bounding box center [217, 49] width 44 height 24
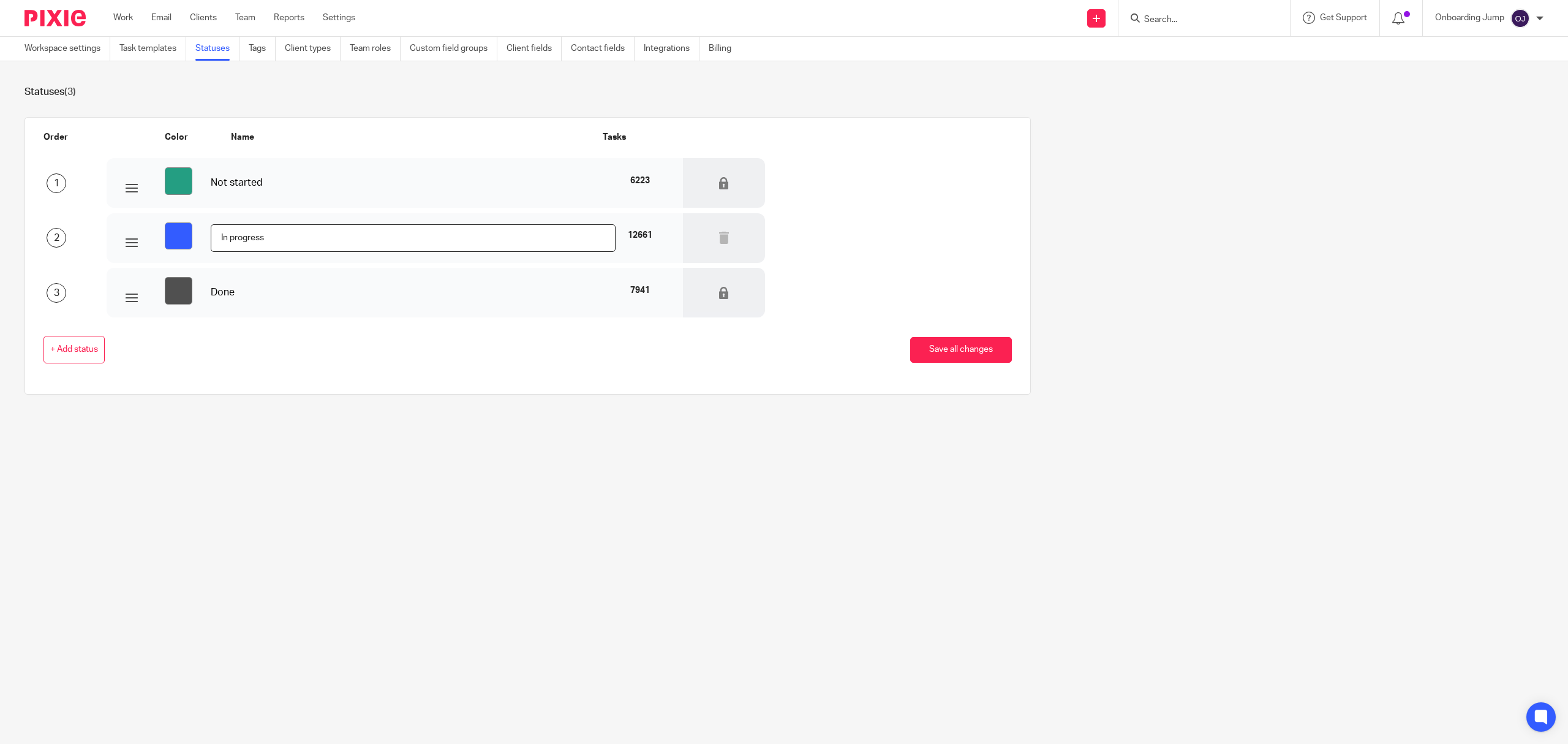
click at [653, 43] on link "Integrations" at bounding box center [672, 49] width 56 height 24
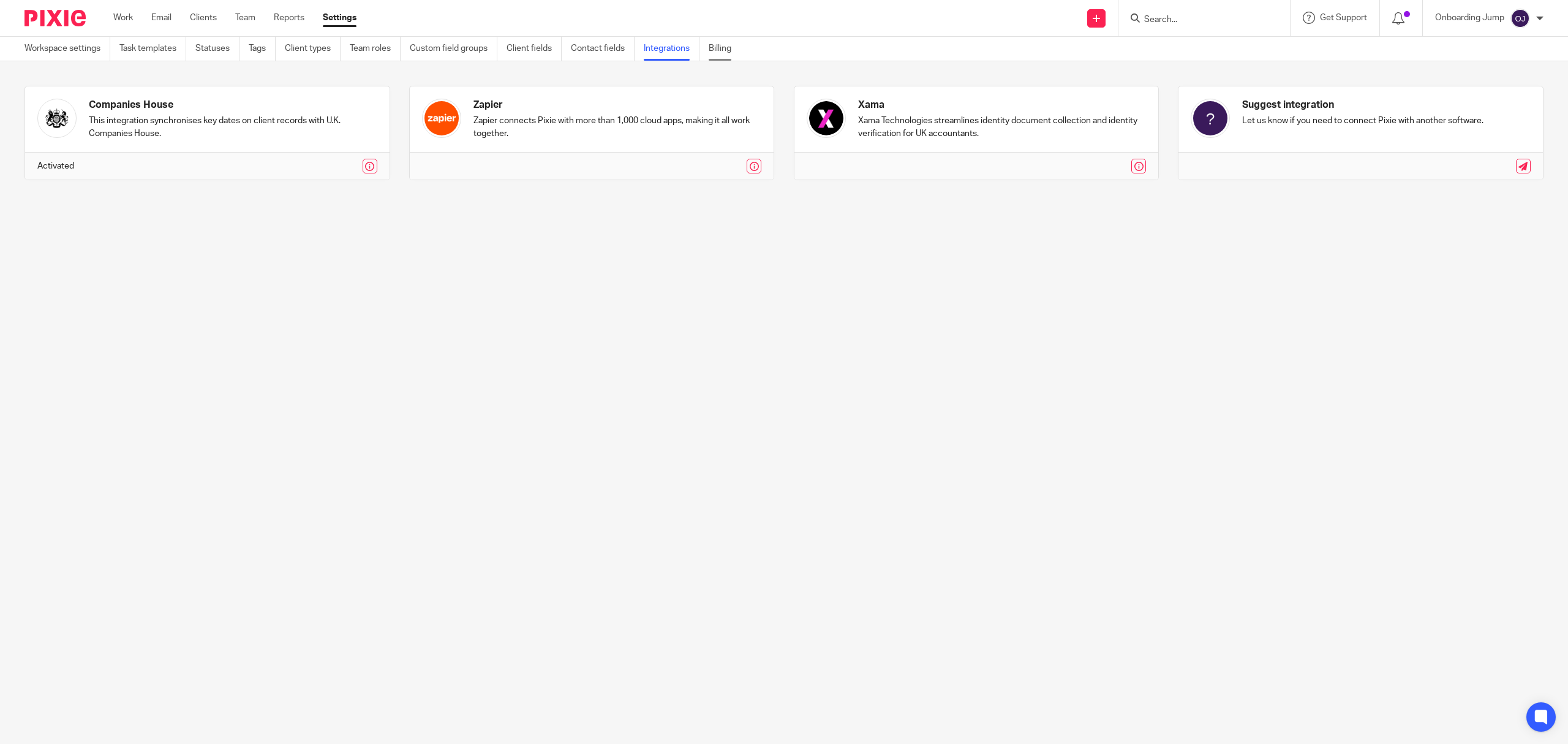
click at [728, 46] on link "Billing" at bounding box center [725, 49] width 32 height 24
click at [1503, 17] on p "Onboarding Jump" at bounding box center [1469, 18] width 69 height 12
click at [1465, 28] on div "Onboarding Jump My profile Email integration Logout" at bounding box center [1489, 18] width 133 height 36
click at [1473, 18] on p "Onboarding Jump" at bounding box center [1469, 18] width 69 height 12
click at [1492, 51] on span "My profile" at bounding box center [1492, 47] width 38 height 8
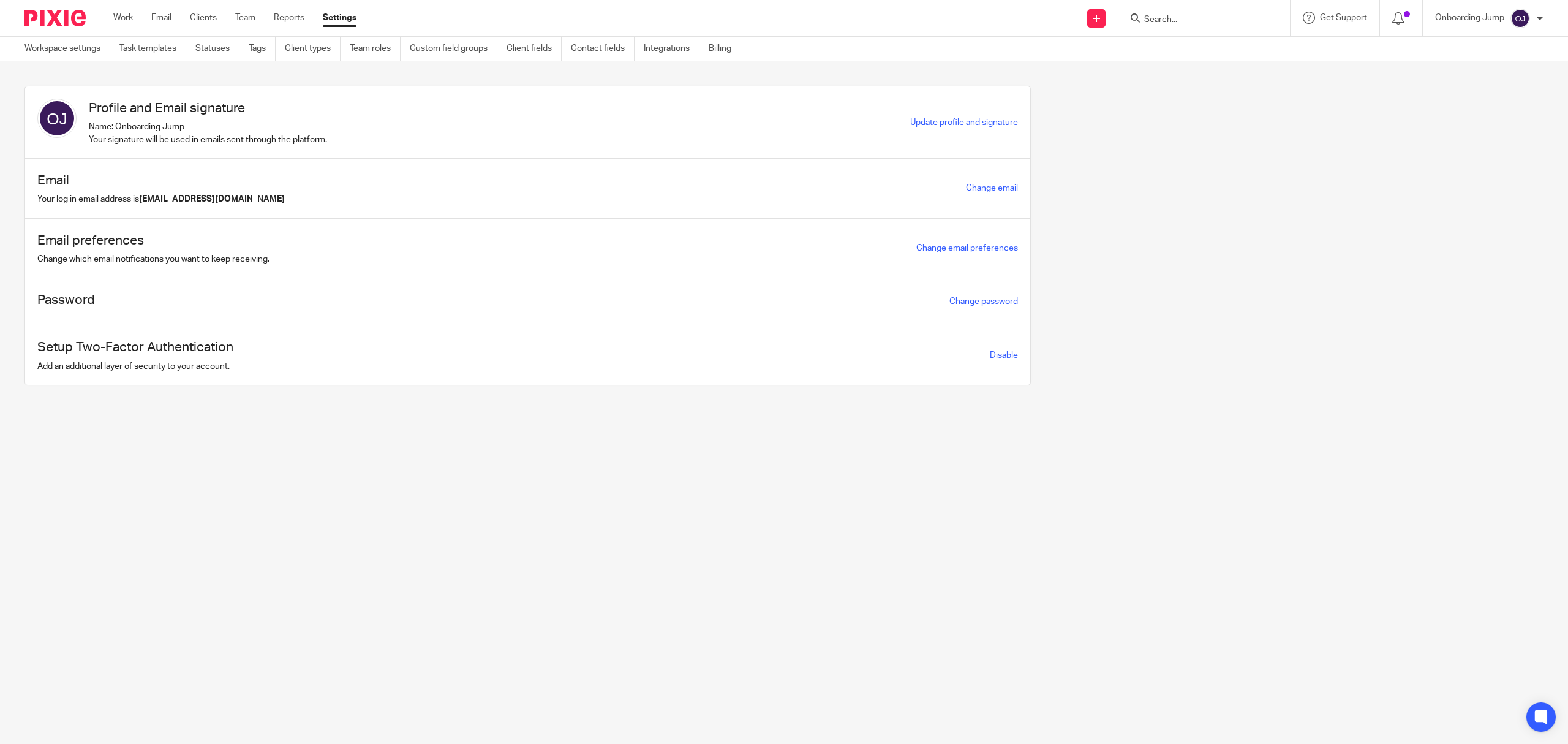
click at [961, 121] on span "Update profile and signature" at bounding box center [964, 122] width 108 height 8
